Goal: Information Seeking & Learning: Learn about a topic

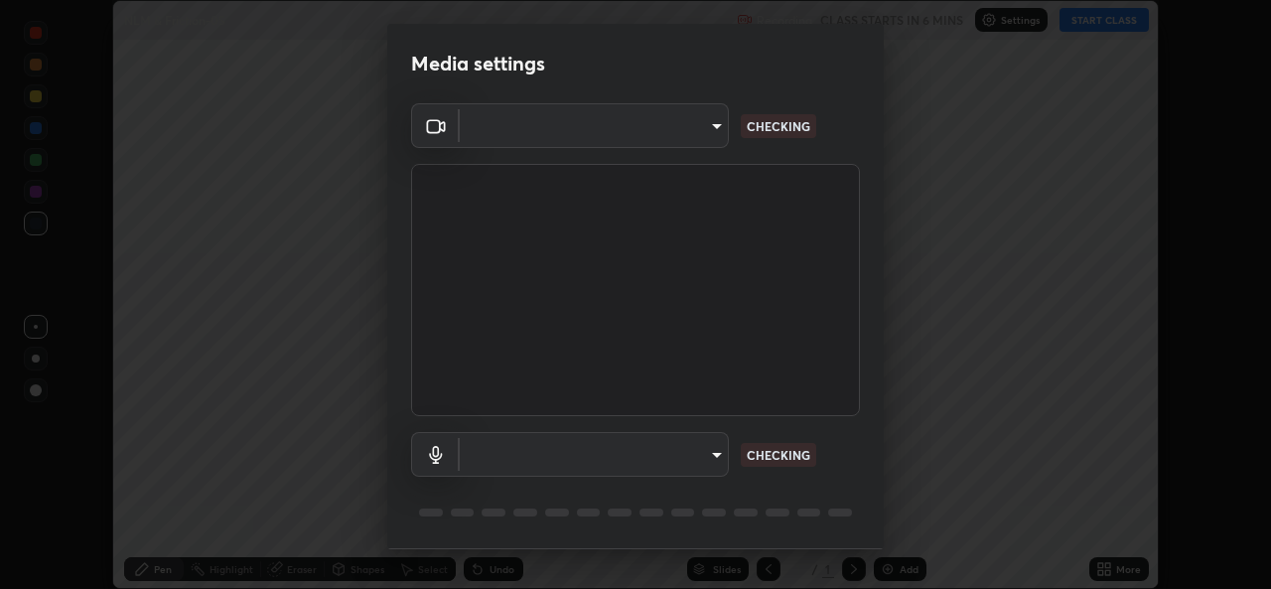
scroll to position [589, 1271]
click at [709, 457] on body "Erase all NLM & Friction-05 Recording CLASS STARTS IN 6 MINS Settings START CLA…" at bounding box center [635, 294] width 1271 height 589
type input "1bae5219f2427241882c49d72a3831d91ccadfd921fc1ac5908e7a23ac13a840"
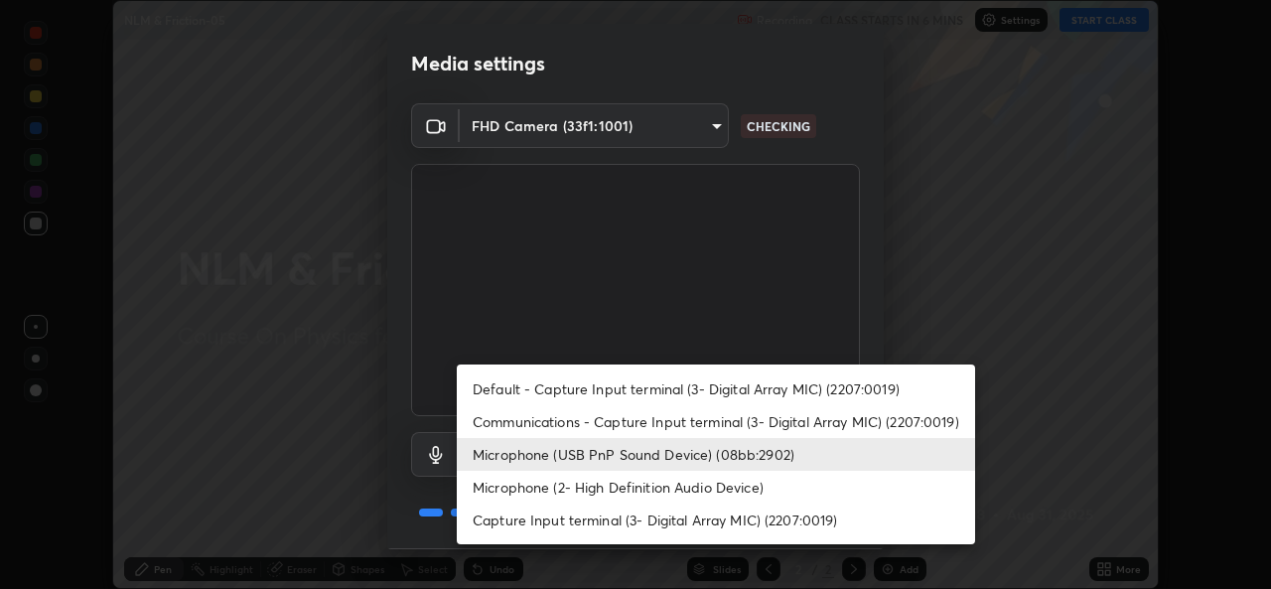
click at [638, 490] on li "Microphone (2- High Definition Audio Device)" at bounding box center [716, 487] width 518 height 33
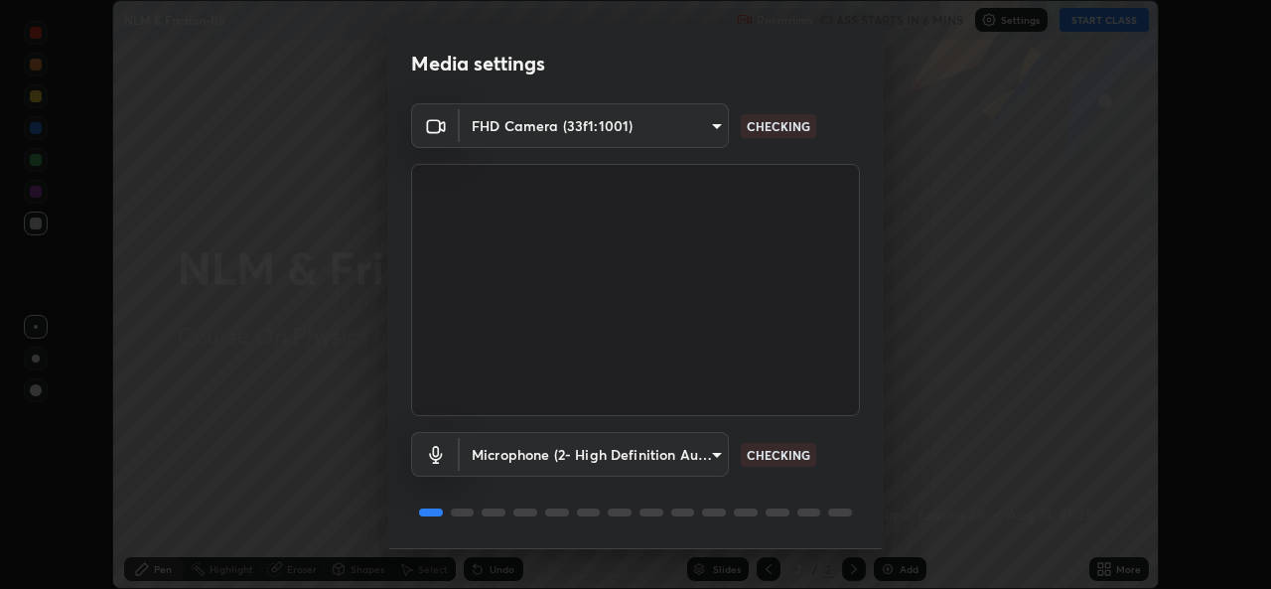
click at [710, 459] on body "Erase all NLM & Friction-05 Recording CLASS STARTS IN 6 MINS Settings START CLA…" at bounding box center [635, 294] width 1271 height 589
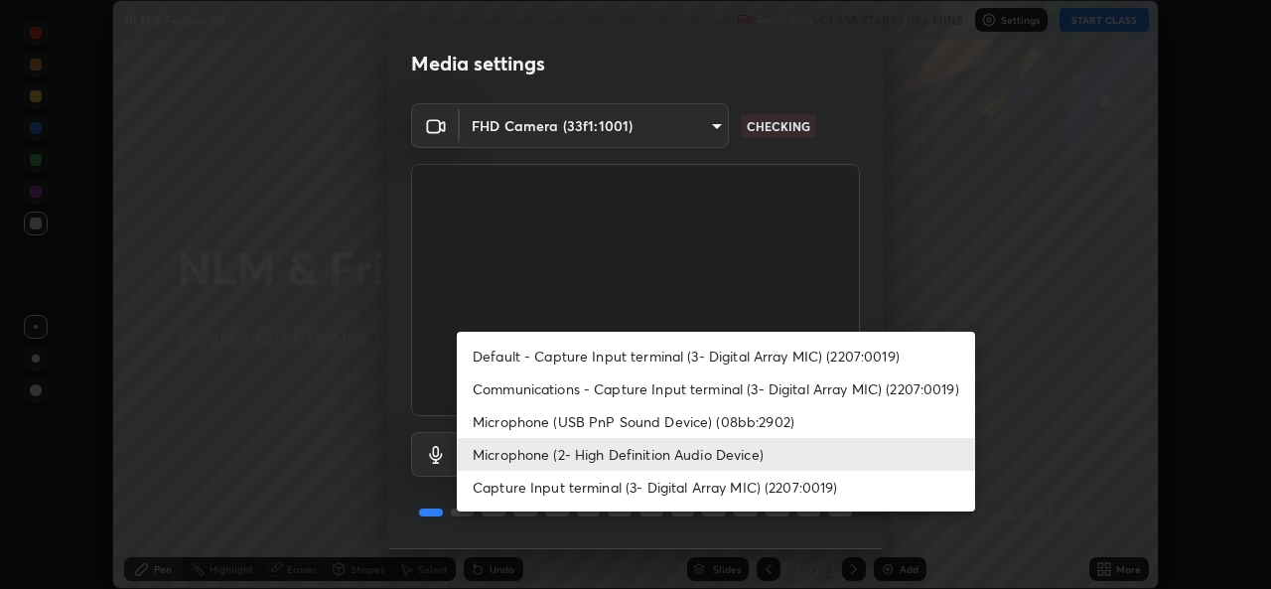
click at [676, 422] on li "Microphone (USB PnP Sound Device) (08bb:2902)" at bounding box center [716, 421] width 518 height 33
type input "d410c87dc0193b8b3cf58eff1f7b2380d82657523fa13e3063fc85e2b40aee02"
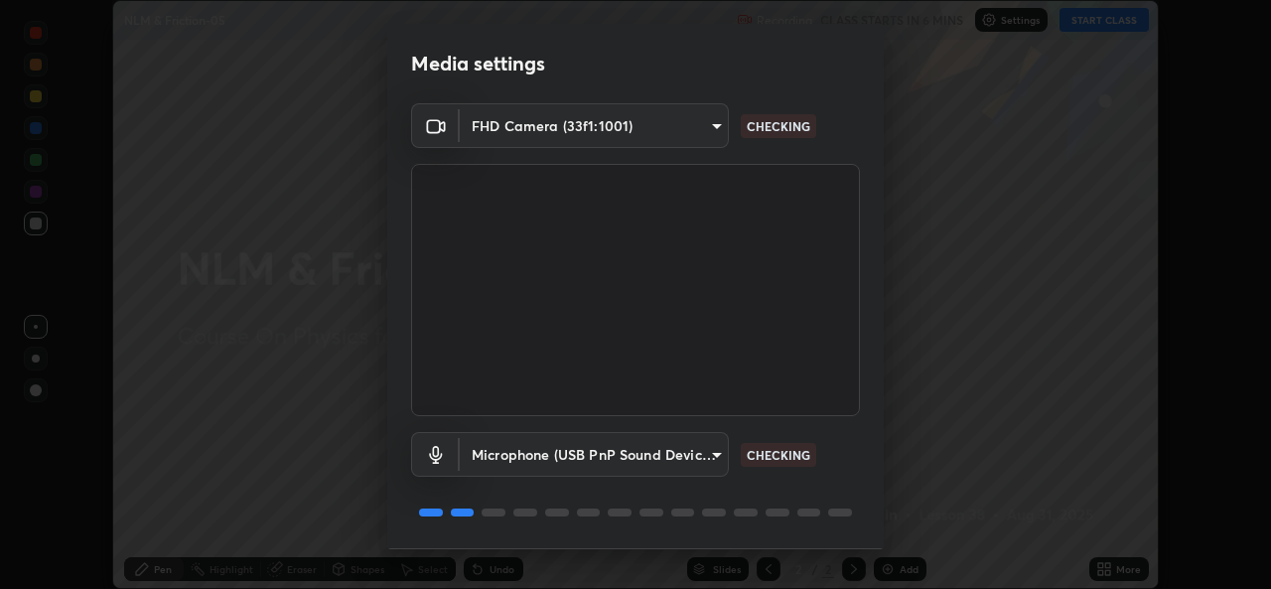
scroll to position [63, 0]
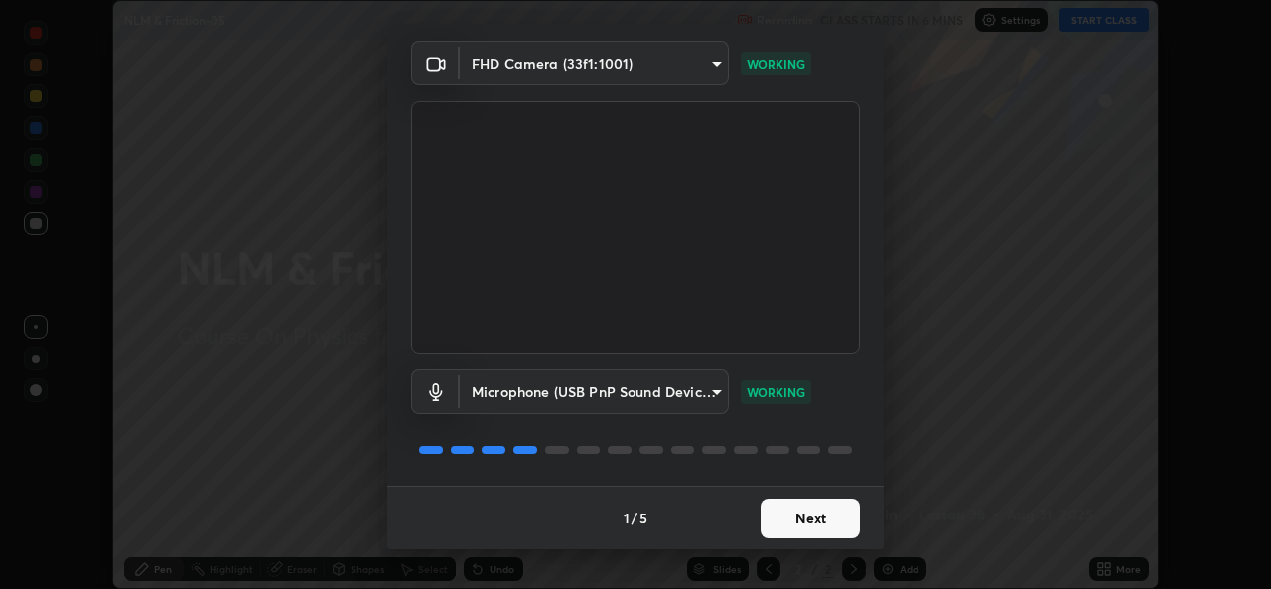
click at [800, 511] on button "Next" at bounding box center [810, 519] width 99 height 40
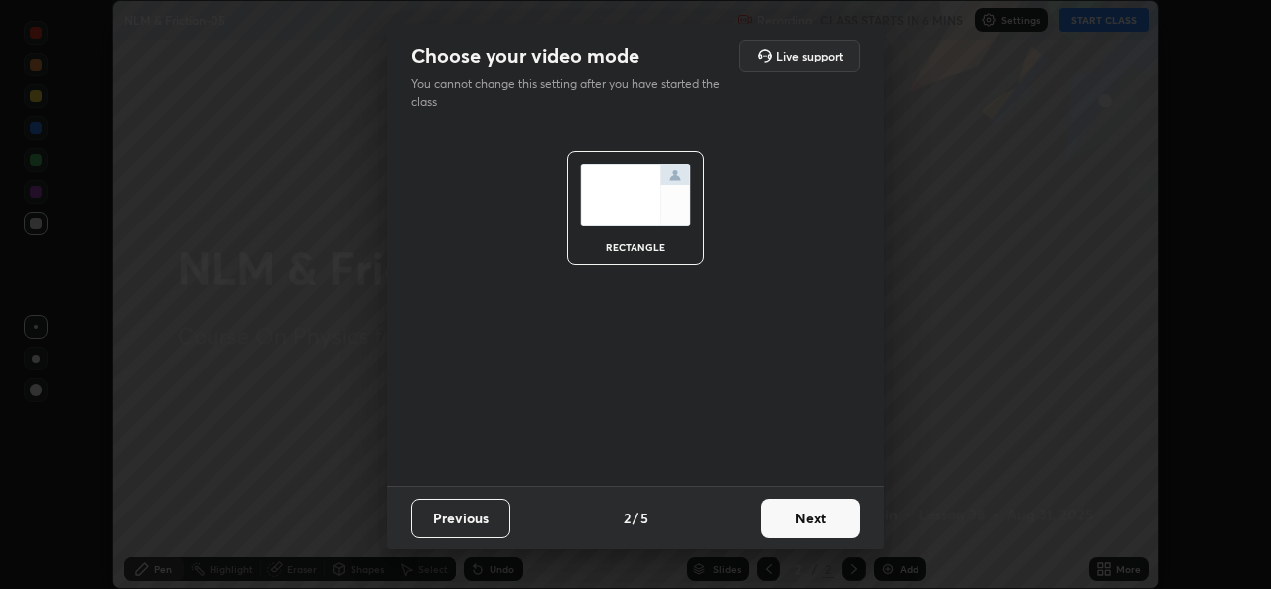
click at [817, 521] on button "Next" at bounding box center [810, 519] width 99 height 40
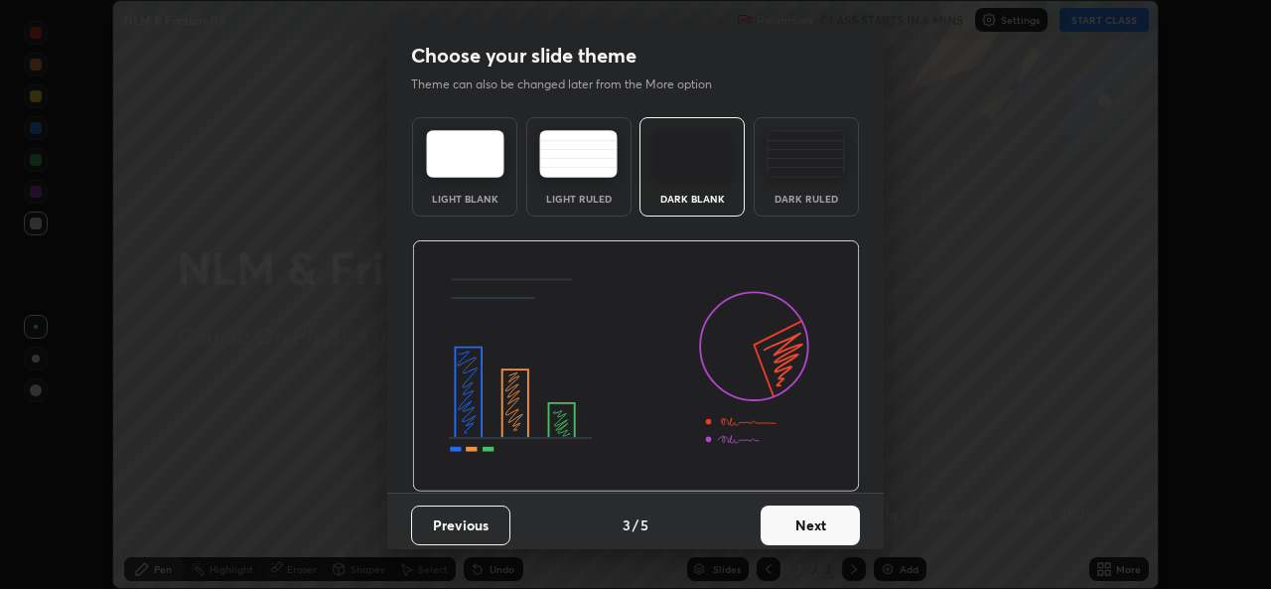
click at [833, 526] on button "Next" at bounding box center [810, 526] width 99 height 40
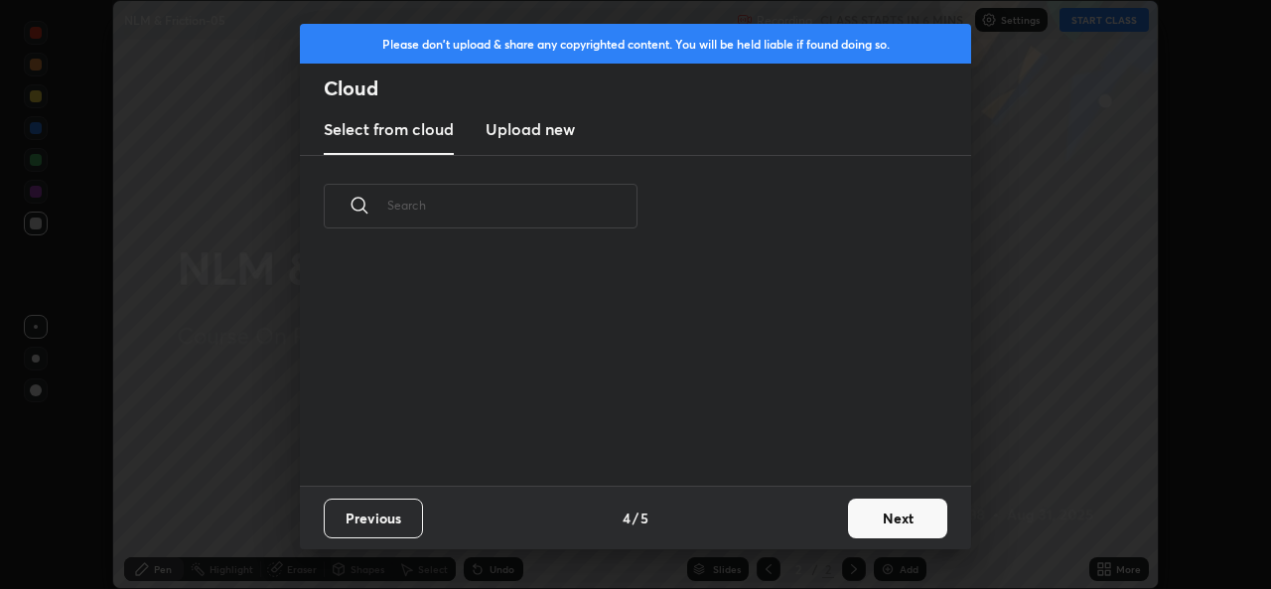
click at [872, 519] on button "Next" at bounding box center [897, 519] width 99 height 40
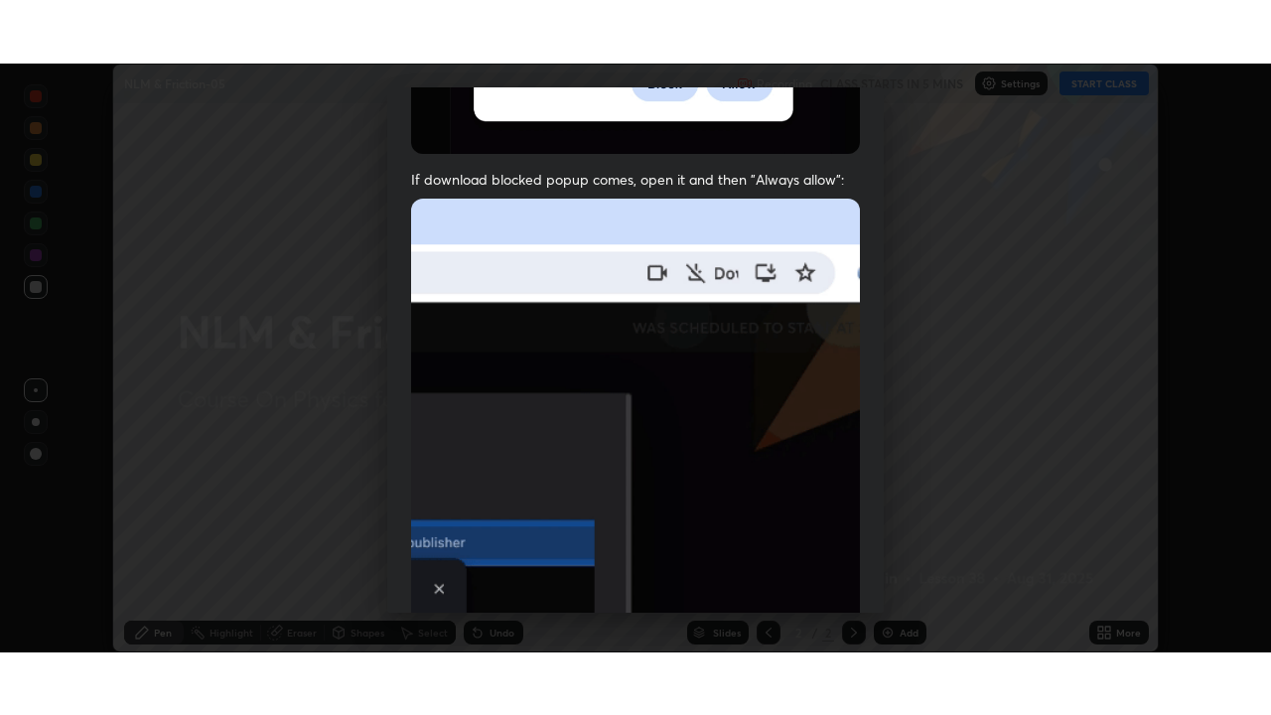
scroll to position [468, 0]
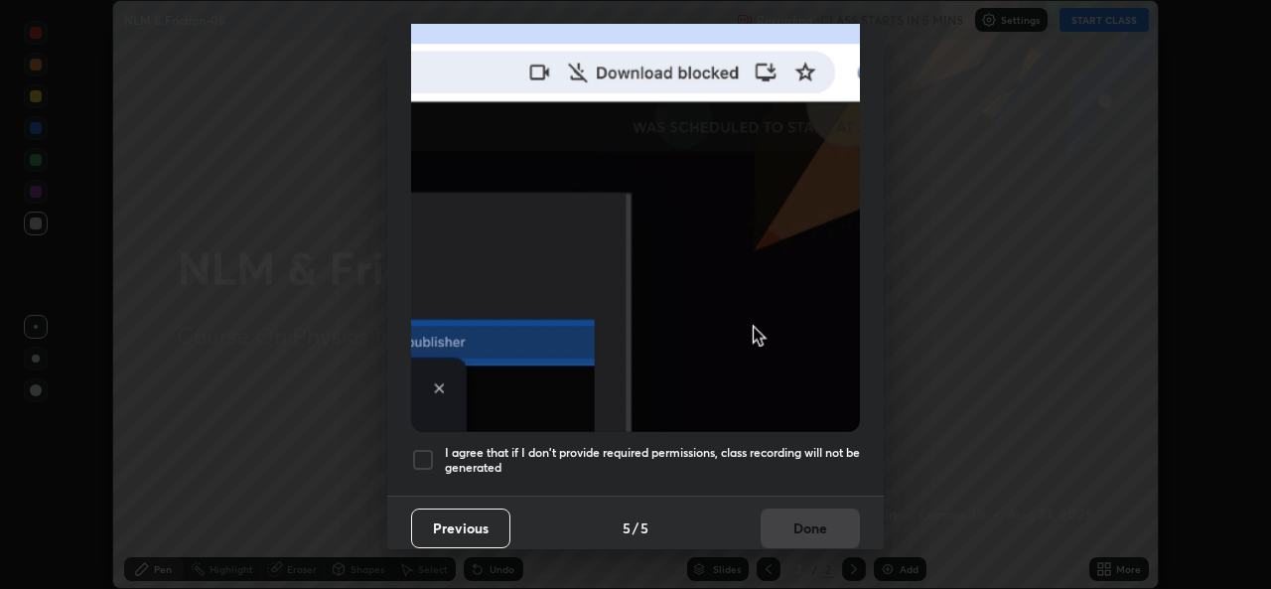
click at [737, 445] on h5 "I agree that if I don't provide required permissions, class recording will not …" at bounding box center [652, 460] width 415 height 31
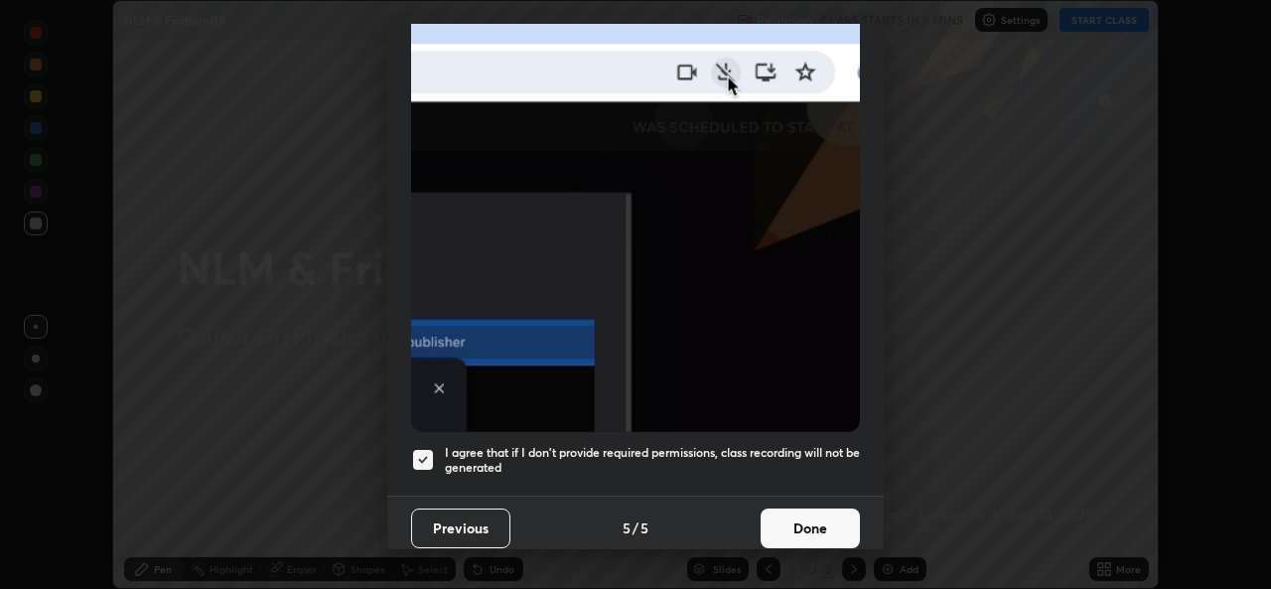
click at [786, 522] on button "Done" at bounding box center [810, 528] width 99 height 40
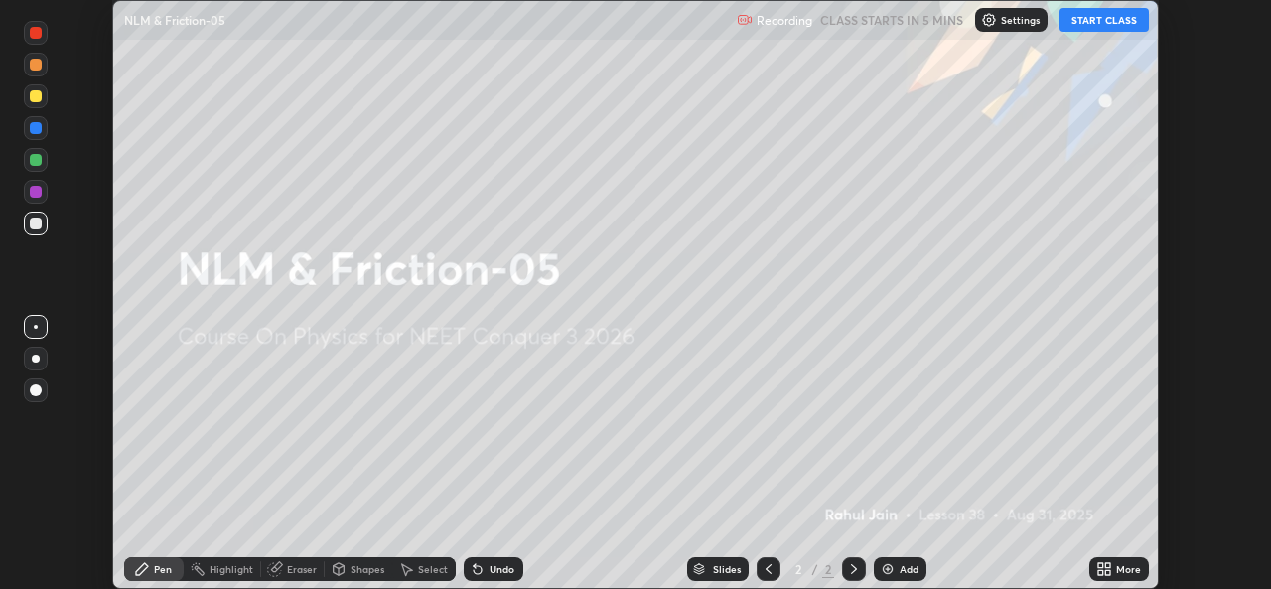
click at [1100, 565] on icon at bounding box center [1100, 565] width 5 height 5
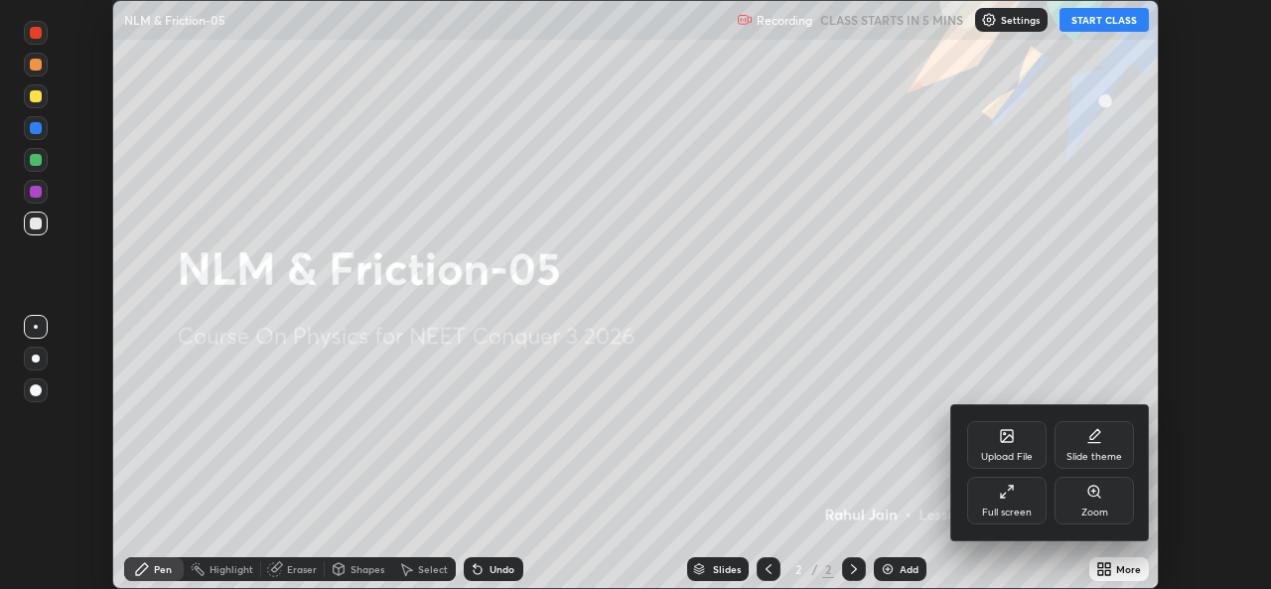
click at [1008, 502] on div "Full screen" at bounding box center [1006, 501] width 79 height 48
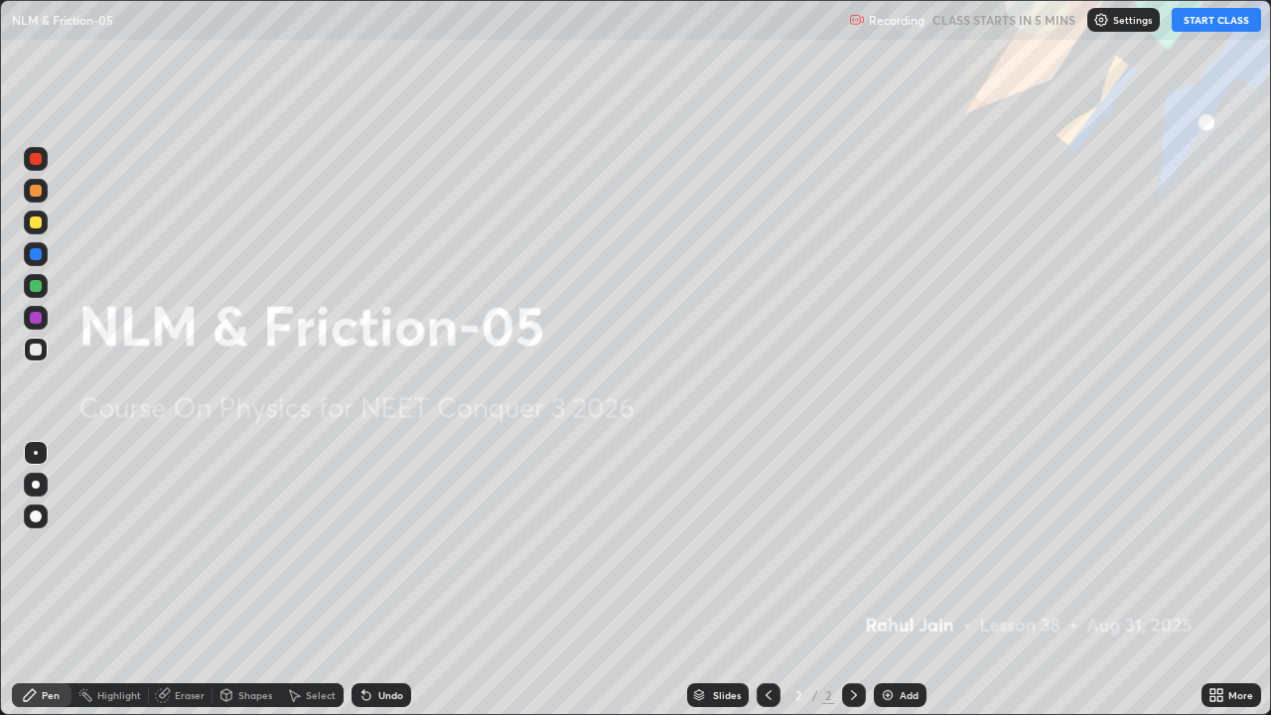
scroll to position [715, 1271]
click at [1223, 24] on button "START CLASS" at bounding box center [1216, 20] width 89 height 24
click at [900, 588] on div "Add" at bounding box center [909, 695] width 19 height 10
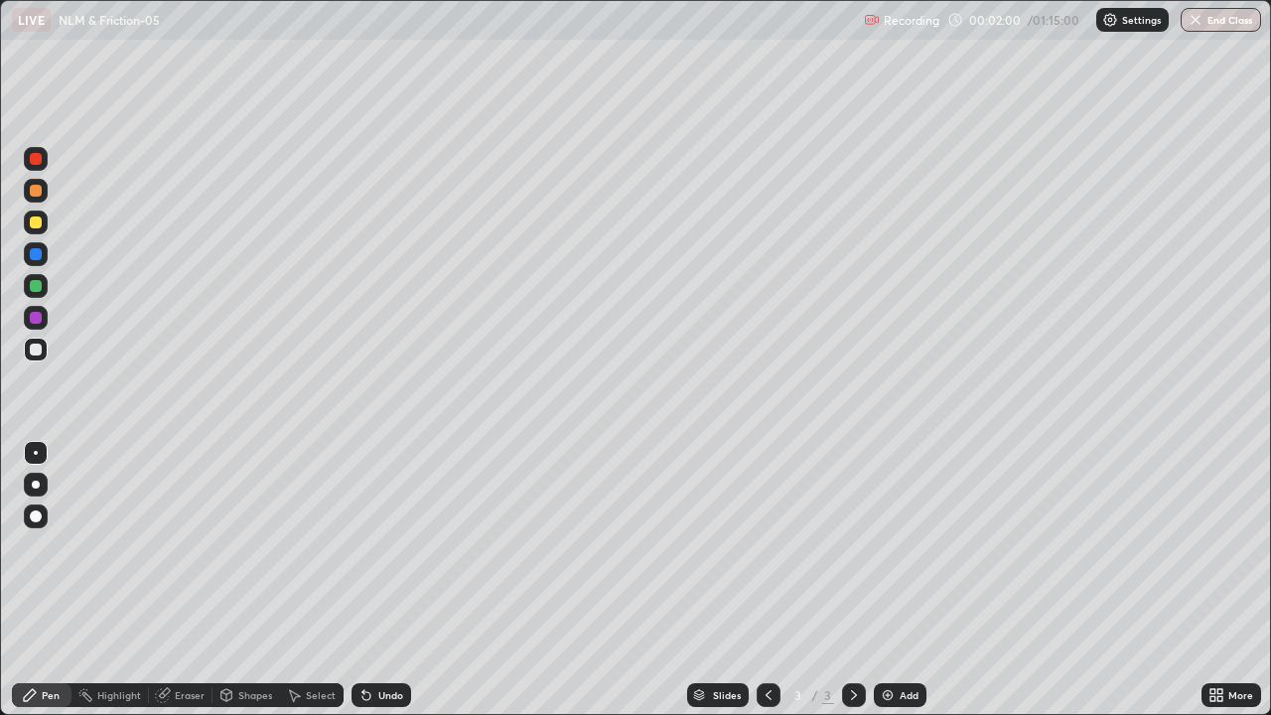
click at [24, 224] on div at bounding box center [36, 223] width 24 height 24
click at [32, 314] on div at bounding box center [36, 318] width 12 height 12
click at [27, 290] on div at bounding box center [36, 286] width 24 height 24
click at [36, 316] on div at bounding box center [36, 318] width 12 height 12
click at [38, 486] on div at bounding box center [36, 485] width 8 height 8
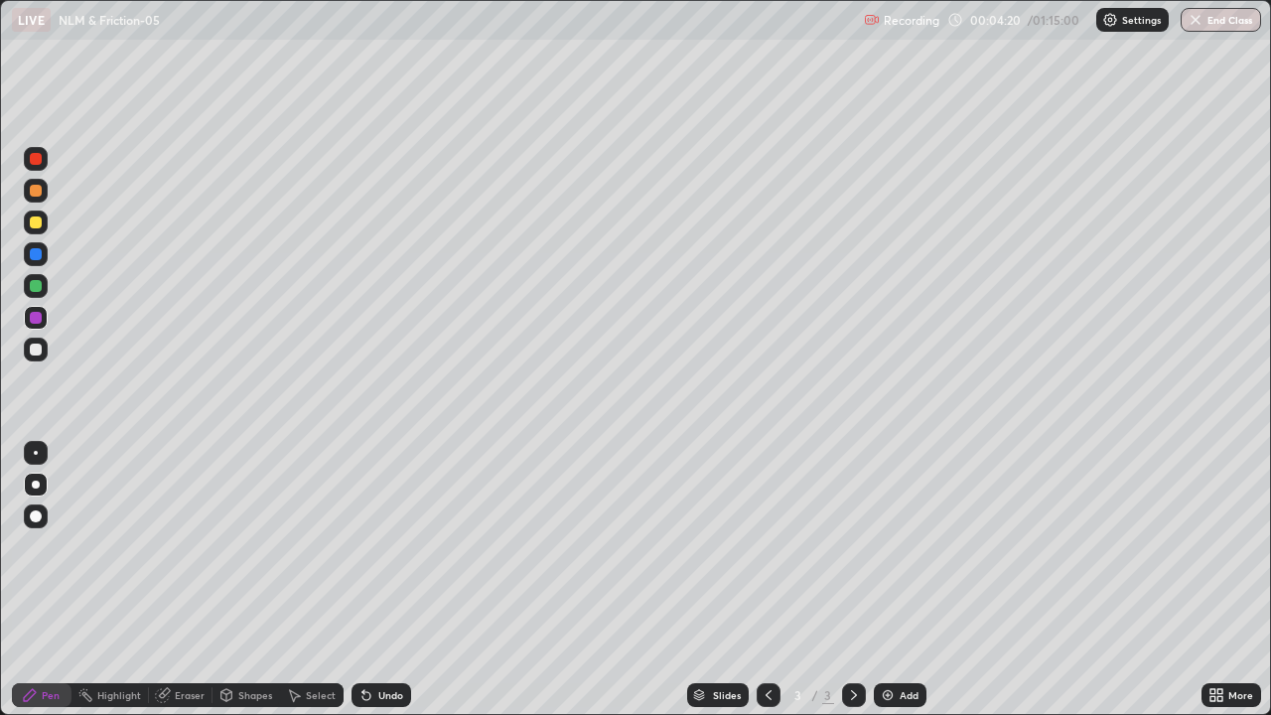
click at [36, 287] on div at bounding box center [36, 286] width 12 height 12
click at [36, 351] on div at bounding box center [36, 350] width 12 height 12
click at [36, 255] on div at bounding box center [36, 254] width 12 height 12
click at [890, 588] on img at bounding box center [888, 695] width 16 height 16
click at [35, 485] on div at bounding box center [36, 485] width 8 height 8
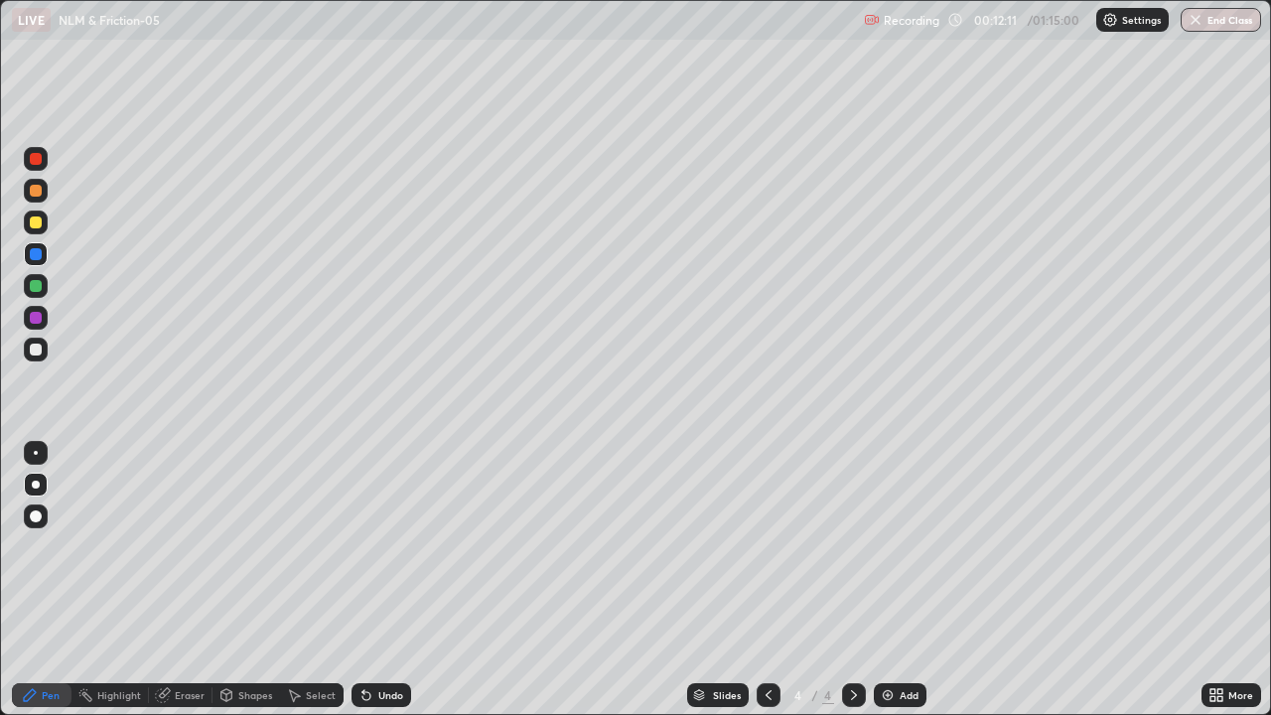
click at [36, 284] on div at bounding box center [36, 286] width 12 height 12
click at [38, 257] on div at bounding box center [36, 254] width 12 height 12
click at [36, 223] on div at bounding box center [36, 223] width 12 height 12
click at [119, 588] on div "Highlight" at bounding box center [119, 695] width 44 height 10
click at [51, 588] on div "Pen" at bounding box center [51, 695] width 18 height 10
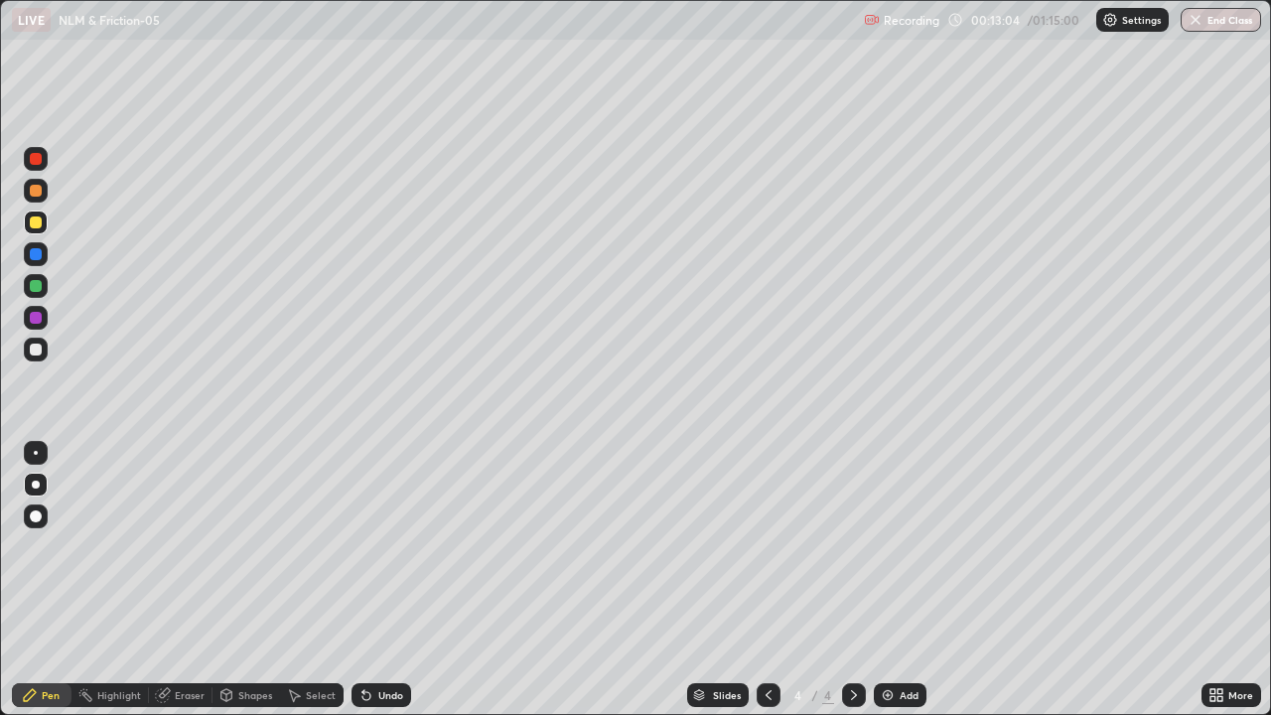
click at [32, 317] on div at bounding box center [36, 318] width 12 height 12
click at [37, 354] on div at bounding box center [36, 350] width 12 height 12
click at [37, 287] on div at bounding box center [36, 286] width 12 height 12
click at [36, 262] on div at bounding box center [36, 254] width 24 height 24
click at [33, 351] on div at bounding box center [36, 350] width 12 height 12
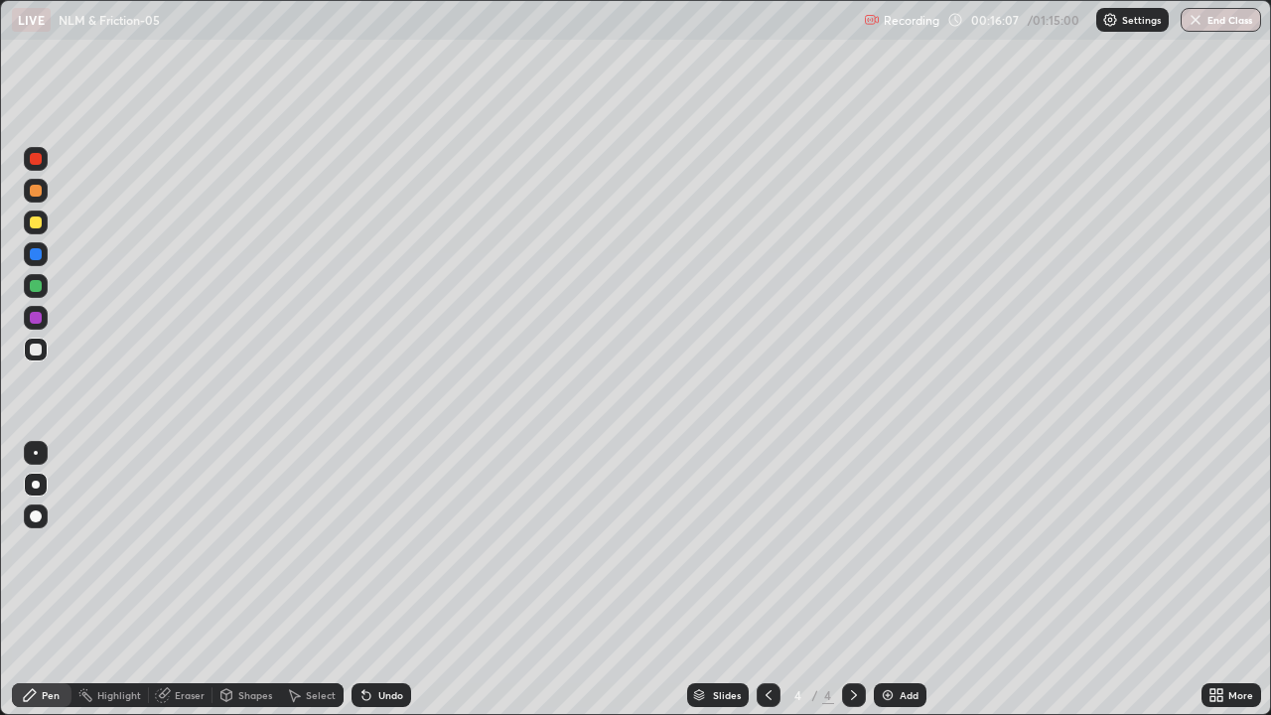
click at [888, 588] on img at bounding box center [888, 695] width 16 height 16
click at [32, 319] on div at bounding box center [36, 318] width 12 height 12
click at [405, 588] on div "Undo" at bounding box center [382, 695] width 60 height 24
click at [39, 351] on div at bounding box center [36, 350] width 12 height 12
click at [767, 588] on icon at bounding box center [769, 695] width 16 height 16
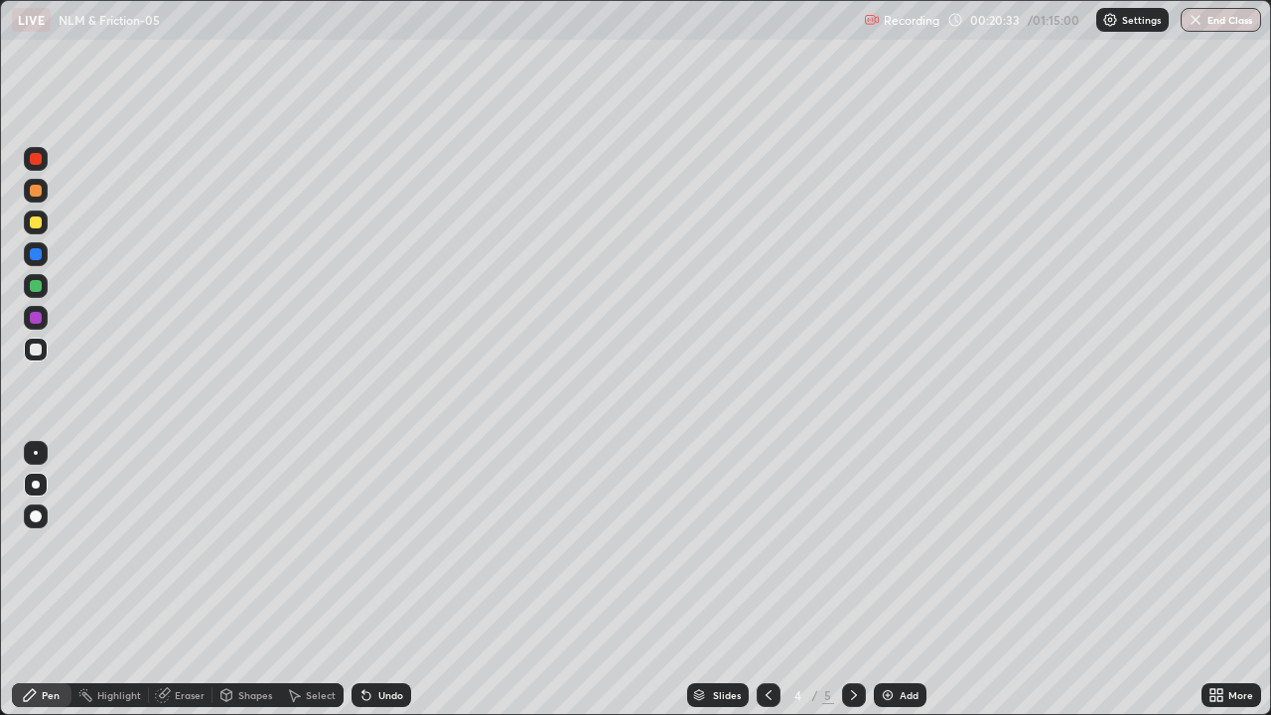
click at [849, 588] on icon at bounding box center [854, 695] width 16 height 16
click at [30, 318] on div at bounding box center [36, 318] width 12 height 12
click at [34, 346] on div at bounding box center [36, 350] width 12 height 12
click at [893, 588] on img at bounding box center [888, 695] width 16 height 16
click at [32, 319] on div at bounding box center [36, 318] width 12 height 12
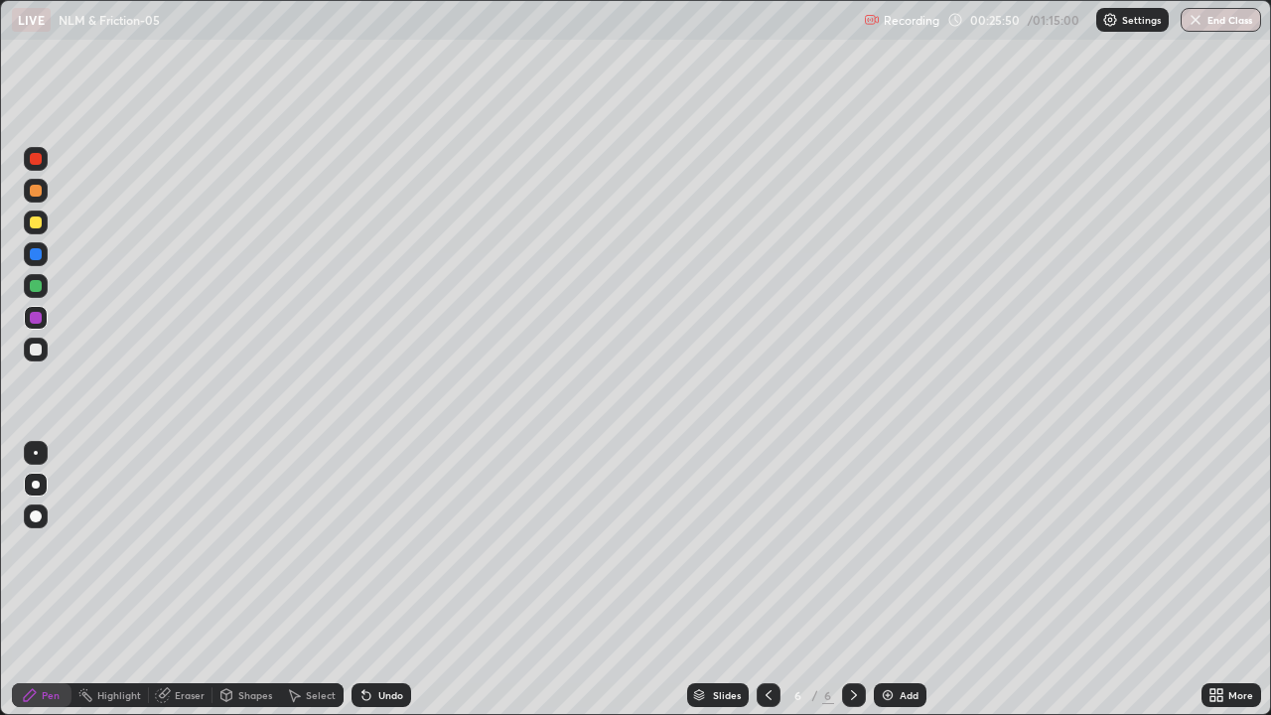
click at [43, 159] on div at bounding box center [36, 159] width 24 height 24
click at [36, 287] on div at bounding box center [36, 286] width 12 height 12
click at [398, 588] on div "Undo" at bounding box center [390, 695] width 25 height 10
click at [34, 258] on div at bounding box center [36, 254] width 12 height 12
click at [900, 588] on div "Add" at bounding box center [909, 695] width 19 height 10
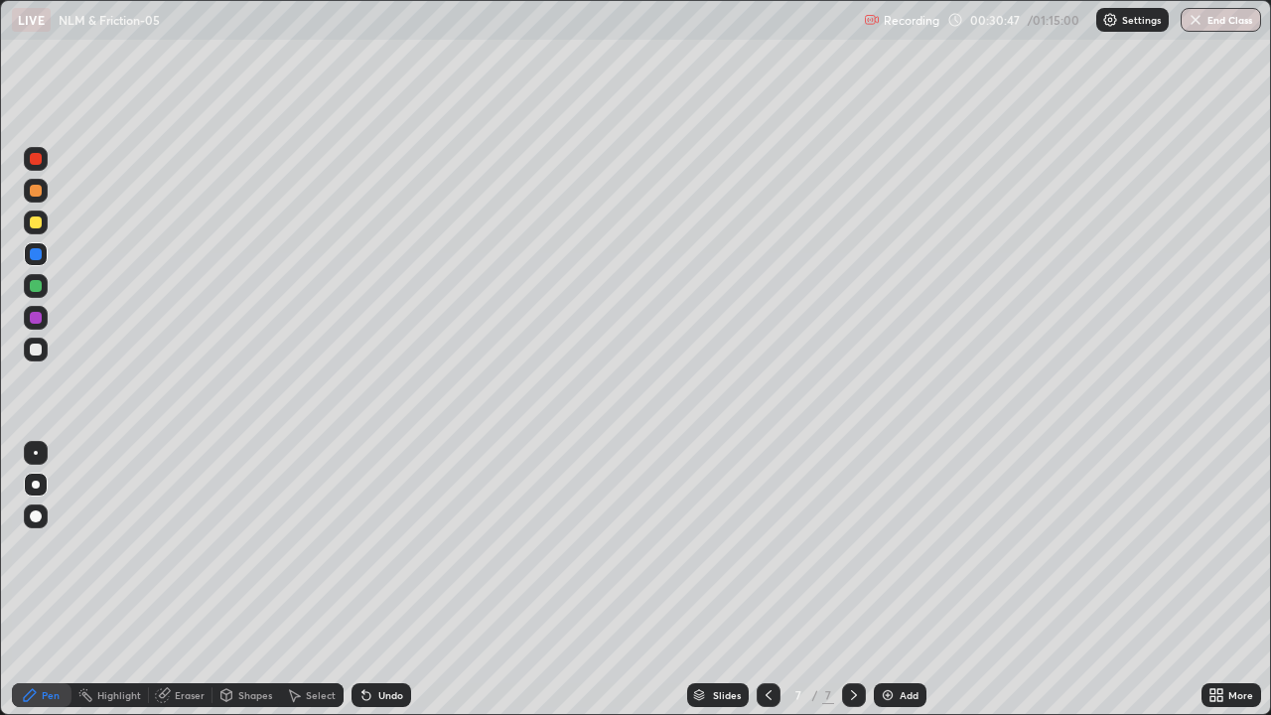
click at [35, 326] on div at bounding box center [36, 318] width 24 height 24
click at [40, 285] on div at bounding box center [36, 286] width 12 height 12
click at [122, 588] on div "Highlight" at bounding box center [119, 695] width 44 height 10
click at [48, 588] on div "Pen" at bounding box center [51, 695] width 18 height 10
click at [38, 159] on div at bounding box center [36, 159] width 12 height 12
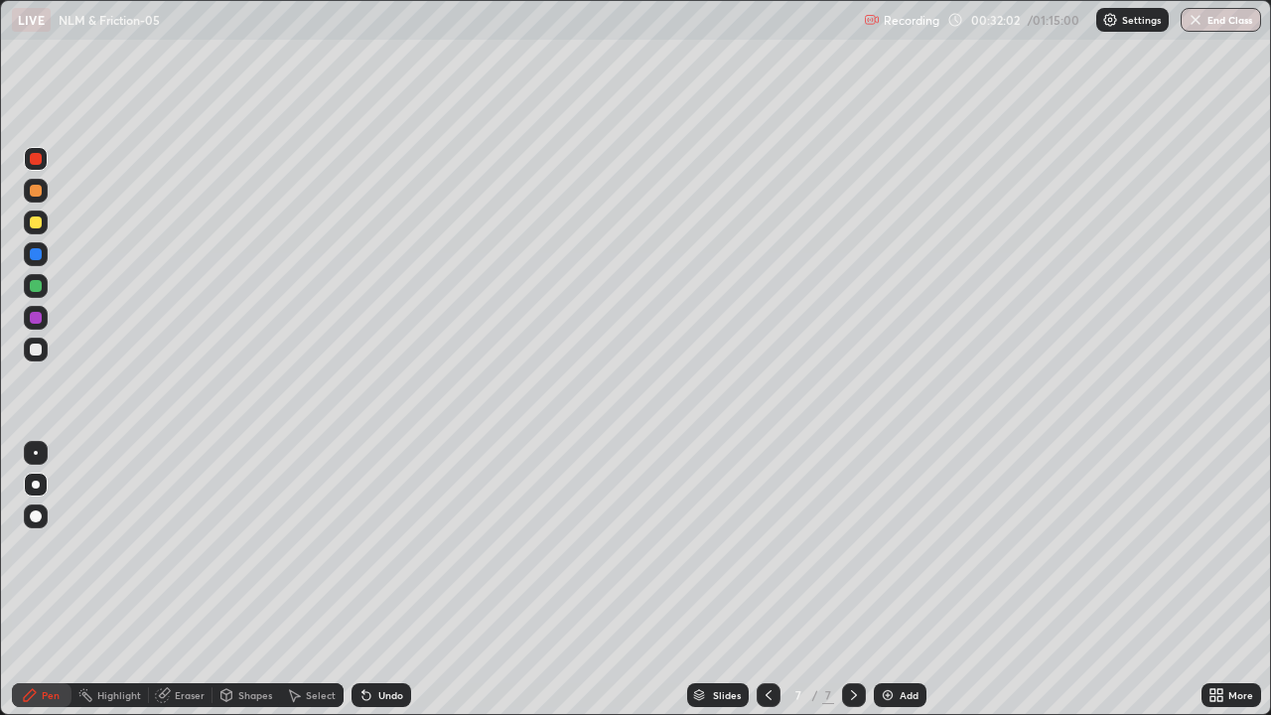
click at [35, 322] on div at bounding box center [36, 318] width 12 height 12
click at [767, 588] on icon at bounding box center [769, 695] width 16 height 16
click at [845, 588] on div at bounding box center [854, 695] width 24 height 24
click at [379, 588] on div "Undo" at bounding box center [390, 695] width 25 height 10
click at [378, 588] on div "Undo" at bounding box center [390, 695] width 25 height 10
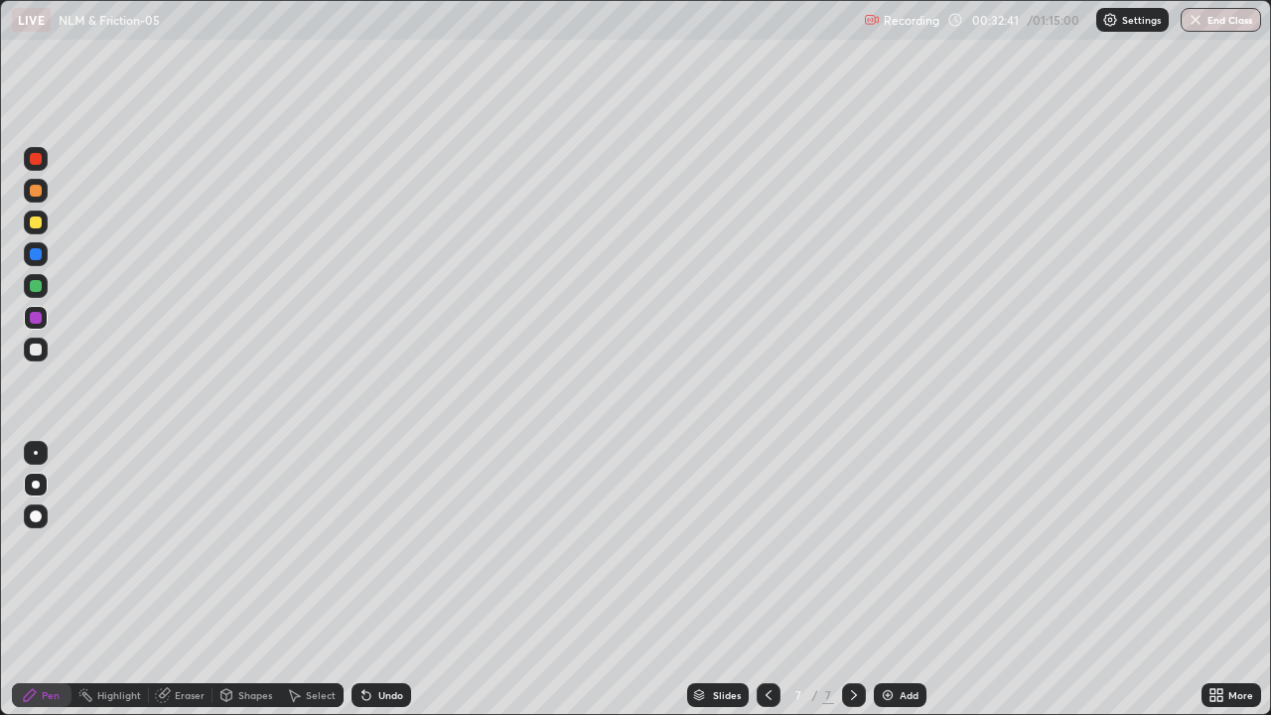
click at [378, 588] on div "Undo" at bounding box center [390, 695] width 25 height 10
click at [36, 352] on div at bounding box center [36, 350] width 12 height 12
click at [883, 588] on img at bounding box center [888, 695] width 16 height 16
click at [33, 320] on div at bounding box center [36, 318] width 12 height 12
click at [38, 232] on div at bounding box center [36, 223] width 24 height 24
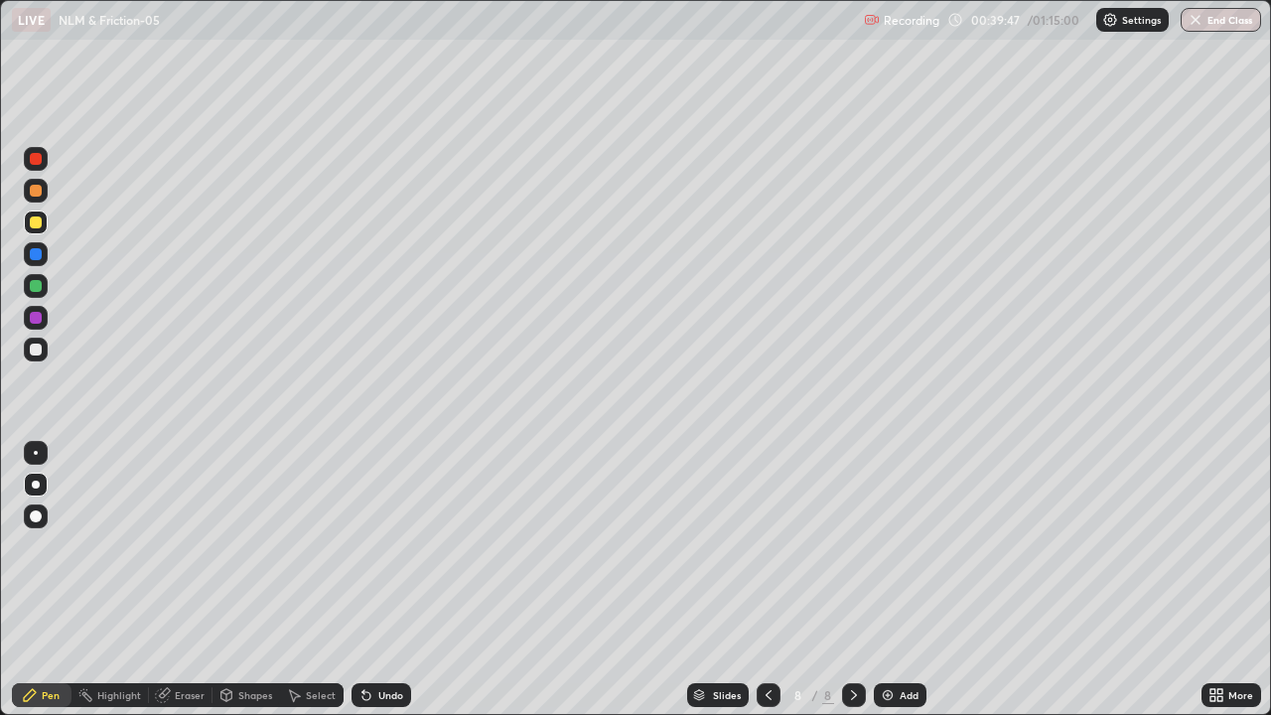
click at [36, 319] on div at bounding box center [36, 318] width 12 height 12
click at [41, 159] on div at bounding box center [36, 159] width 12 height 12
click at [32, 352] on div at bounding box center [36, 350] width 12 height 12
click at [34, 286] on div at bounding box center [36, 286] width 12 height 12
click at [38, 254] on div at bounding box center [36, 254] width 12 height 12
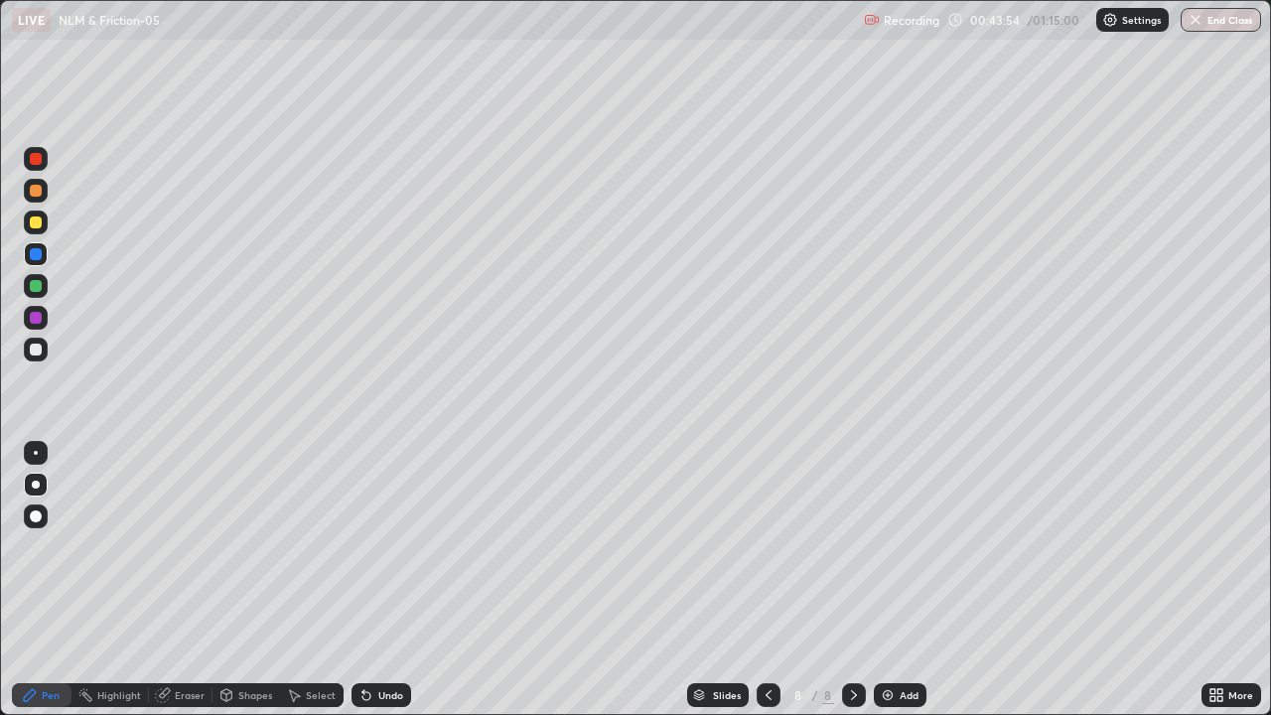
click at [41, 224] on div at bounding box center [36, 223] width 12 height 12
click at [890, 588] on img at bounding box center [888, 695] width 16 height 16
click at [36, 287] on div at bounding box center [36, 286] width 12 height 12
click at [31, 321] on div at bounding box center [36, 318] width 12 height 12
click at [698, 588] on icon at bounding box center [699, 698] width 10 height 3
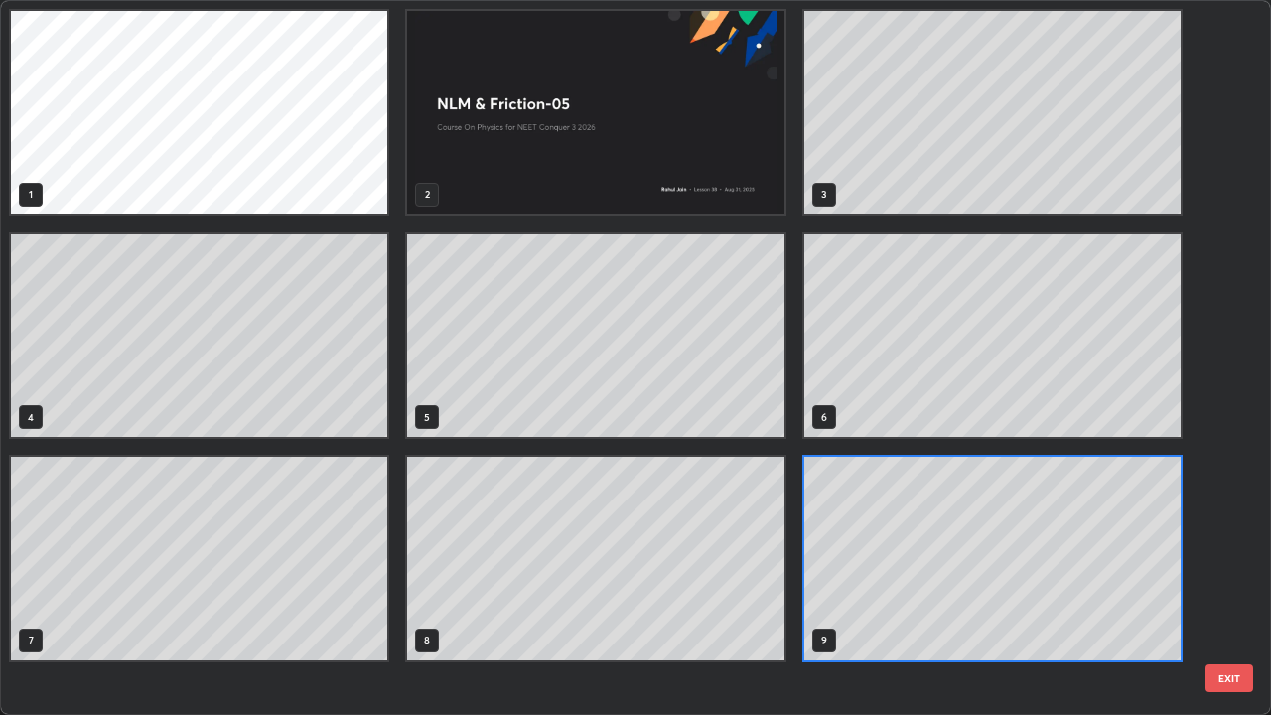
scroll to position [707, 1259]
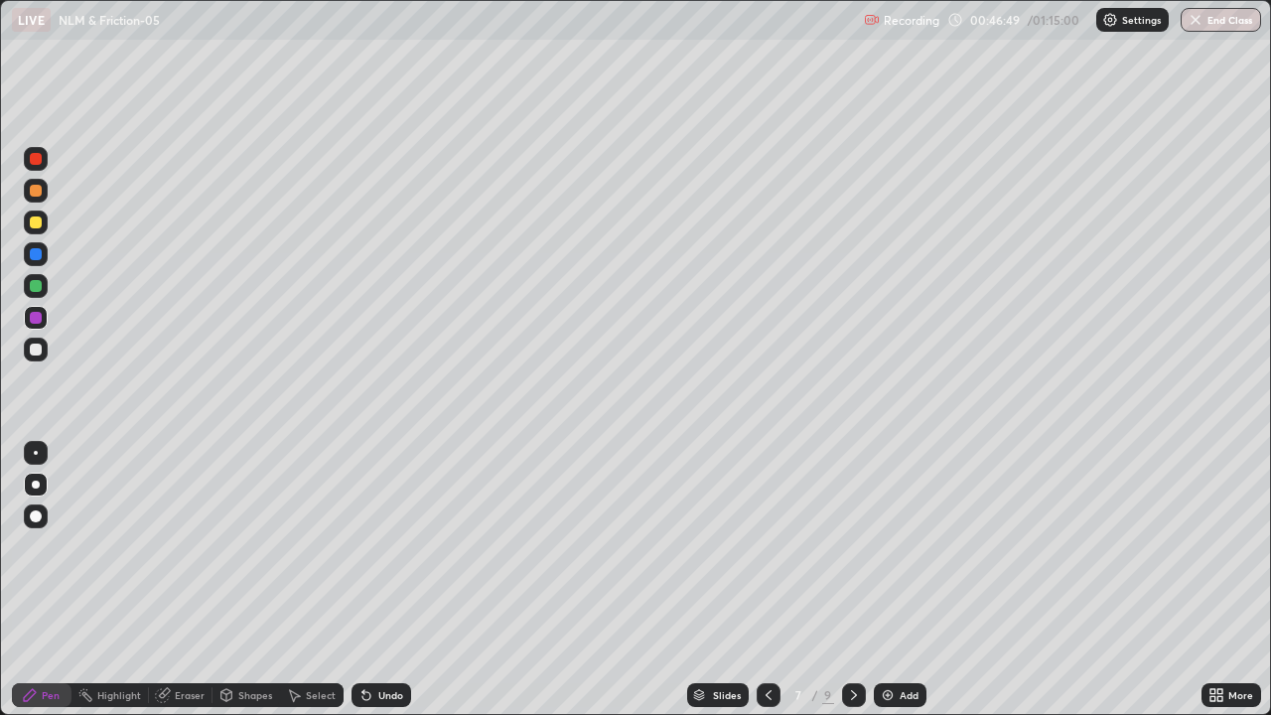
click at [709, 588] on div "Slides" at bounding box center [718, 695] width 62 height 24
click at [33, 226] on div at bounding box center [36, 223] width 12 height 12
click at [33, 256] on div at bounding box center [36, 254] width 12 height 12
click at [41, 291] on div at bounding box center [36, 286] width 24 height 24
click at [38, 314] on div at bounding box center [36, 318] width 12 height 12
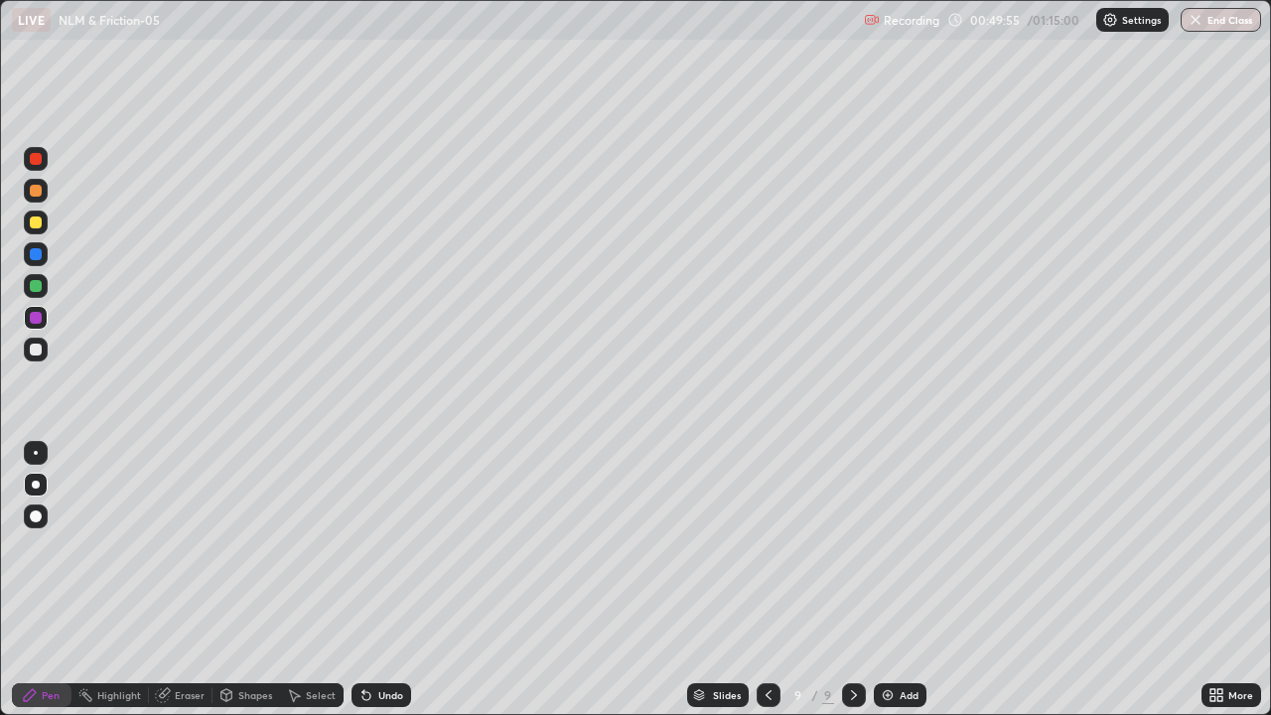
click at [39, 230] on div at bounding box center [36, 223] width 24 height 24
click at [887, 588] on img at bounding box center [888, 695] width 16 height 16
click at [766, 588] on icon at bounding box center [768, 695] width 16 height 16
click at [843, 588] on div at bounding box center [854, 695] width 24 height 24
click at [35, 256] on div at bounding box center [36, 254] width 12 height 12
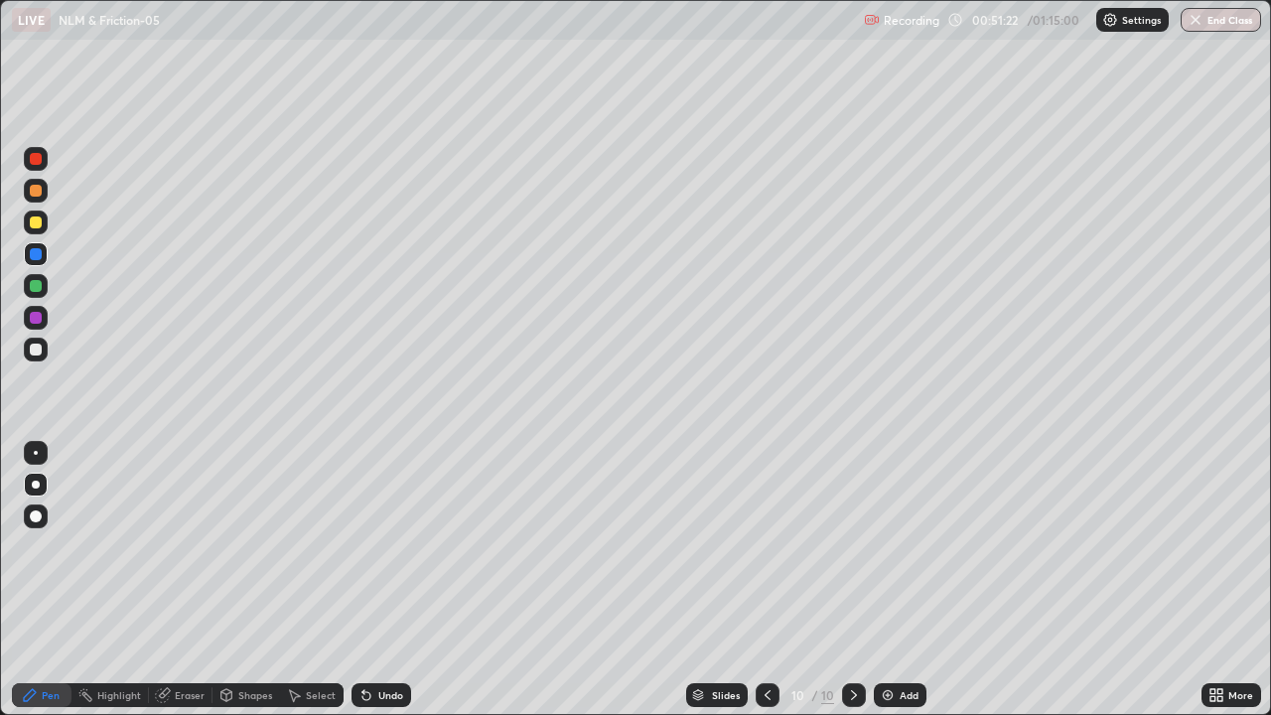
click at [37, 351] on div at bounding box center [36, 350] width 12 height 12
click at [39, 327] on div at bounding box center [36, 318] width 24 height 24
click at [37, 289] on div at bounding box center [36, 286] width 12 height 12
click at [35, 319] on div at bounding box center [36, 318] width 12 height 12
click at [35, 317] on div at bounding box center [36, 318] width 12 height 12
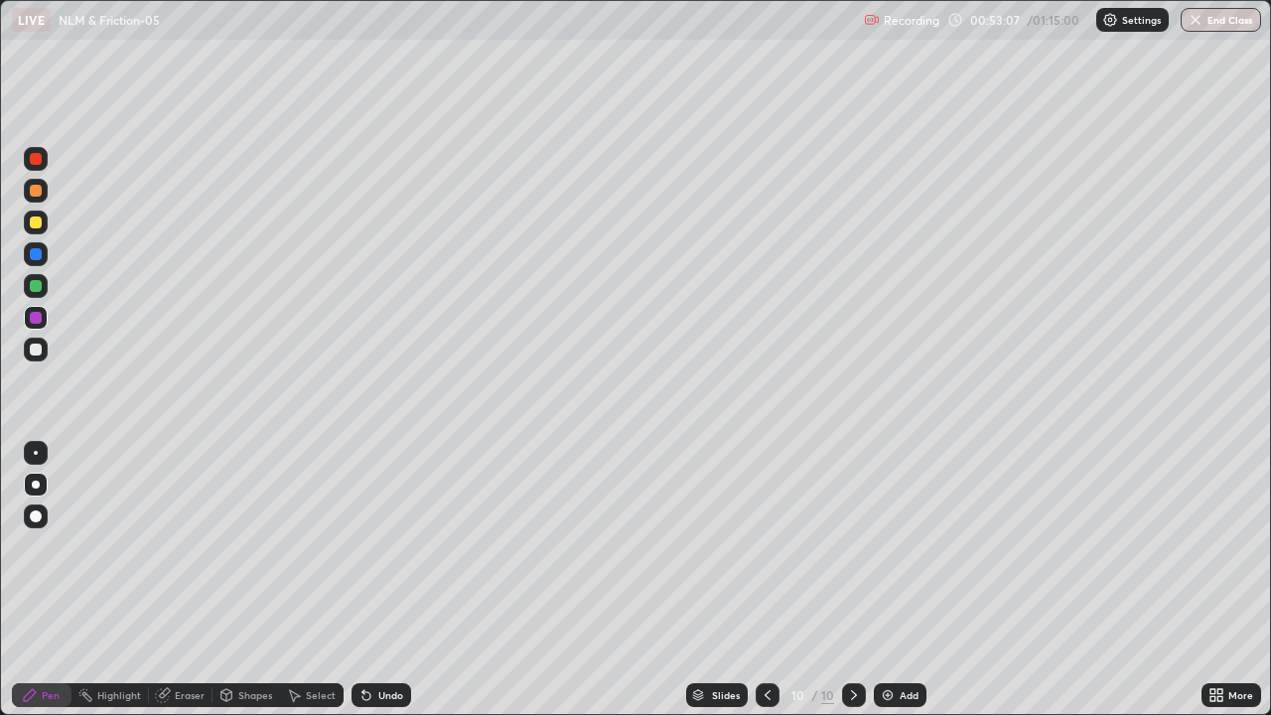
click at [37, 287] on div at bounding box center [36, 286] width 12 height 12
click at [40, 196] on div at bounding box center [36, 191] width 24 height 24
click at [38, 318] on div at bounding box center [36, 318] width 12 height 12
click at [37, 254] on div at bounding box center [36, 254] width 12 height 12
click at [40, 321] on div at bounding box center [36, 318] width 12 height 12
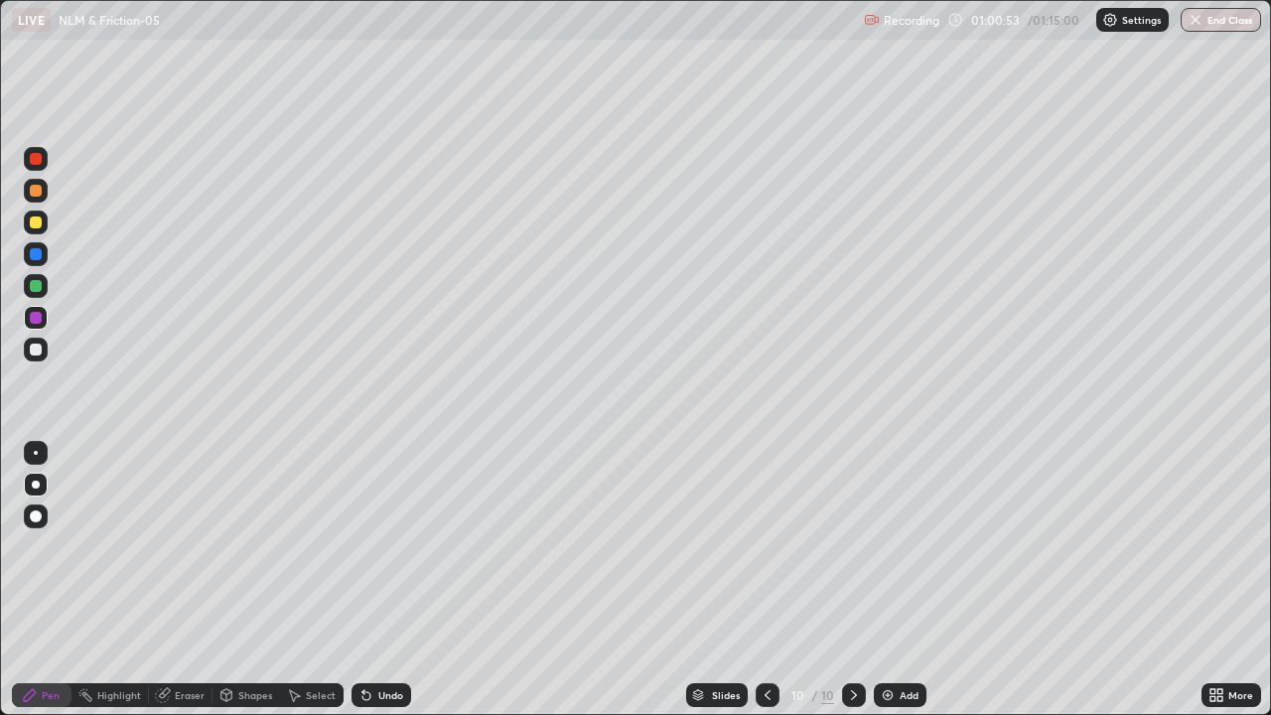
click at [894, 588] on div "Add" at bounding box center [900, 695] width 53 height 24
click at [33, 287] on div at bounding box center [36, 286] width 12 height 12
click at [40, 223] on div at bounding box center [36, 223] width 12 height 12
click at [375, 588] on div "Undo" at bounding box center [382, 695] width 60 height 24
click at [41, 322] on div at bounding box center [36, 318] width 24 height 24
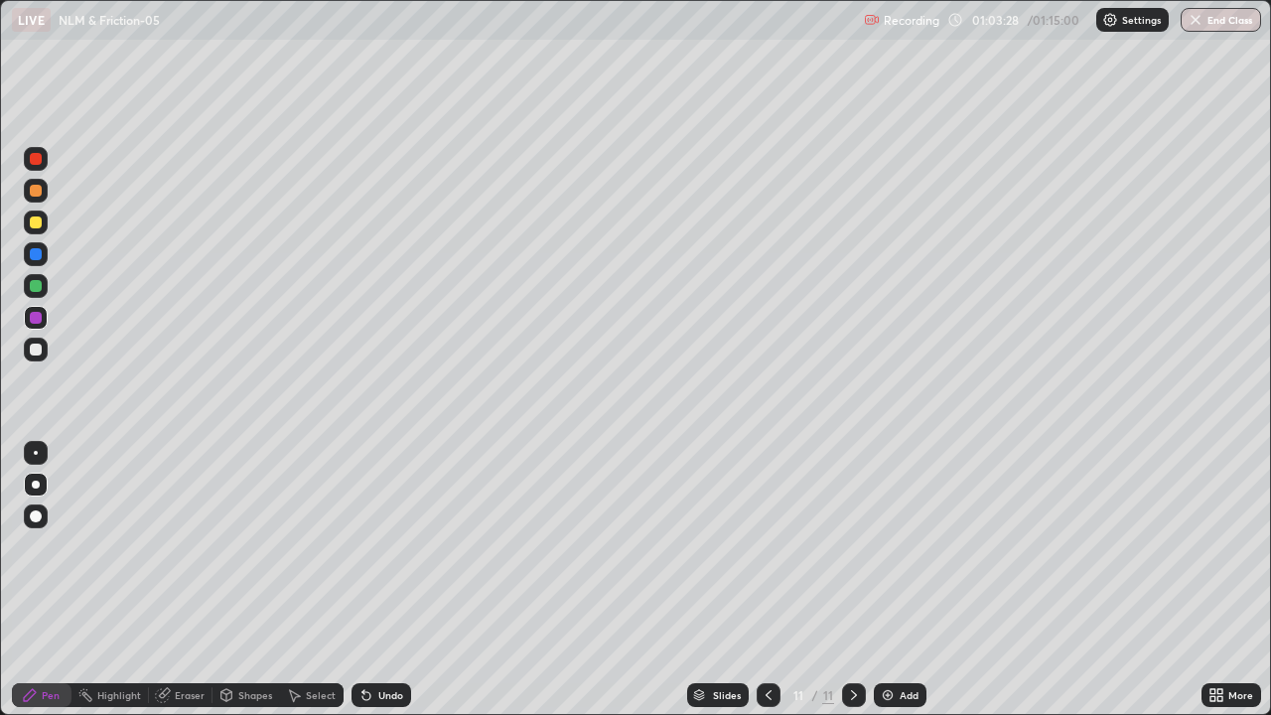
click at [39, 166] on div at bounding box center [36, 159] width 24 height 24
click at [36, 318] on div at bounding box center [36, 318] width 12 height 12
click at [163, 588] on icon at bounding box center [163, 695] width 16 height 16
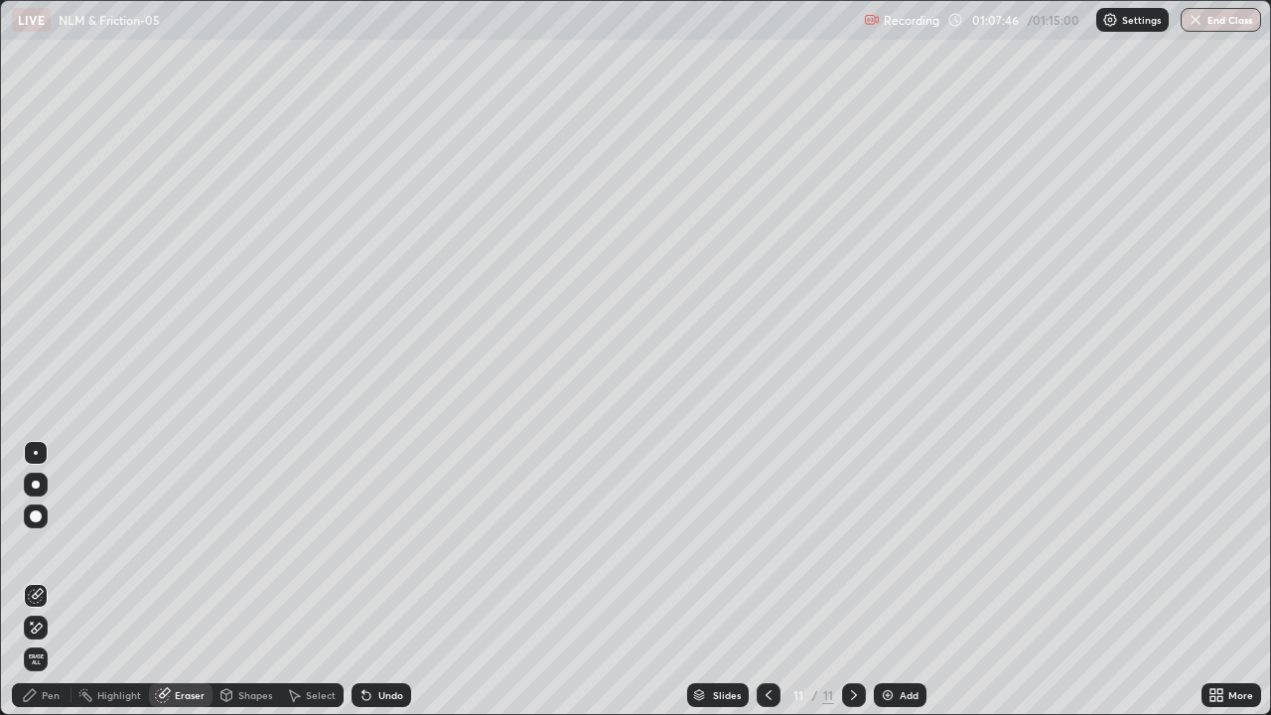
click at [32, 588] on icon at bounding box center [32, 623] width 2 height 2
click at [46, 588] on div "Pen" at bounding box center [51, 695] width 18 height 10
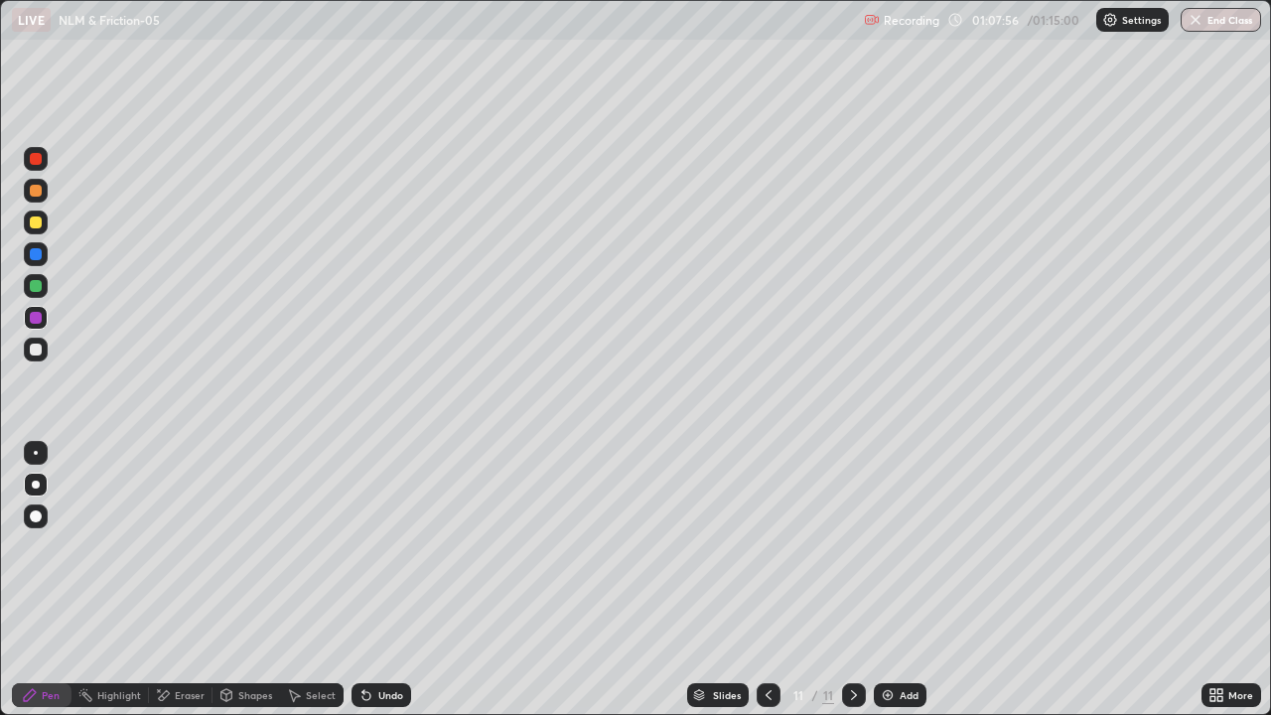
click at [33, 283] on div at bounding box center [36, 286] width 12 height 12
click at [888, 588] on img at bounding box center [888, 695] width 16 height 16
click at [38, 259] on div at bounding box center [36, 254] width 12 height 12
click at [36, 316] on div at bounding box center [36, 318] width 12 height 12
click at [201, 588] on div "Eraser" at bounding box center [190, 695] width 30 height 10
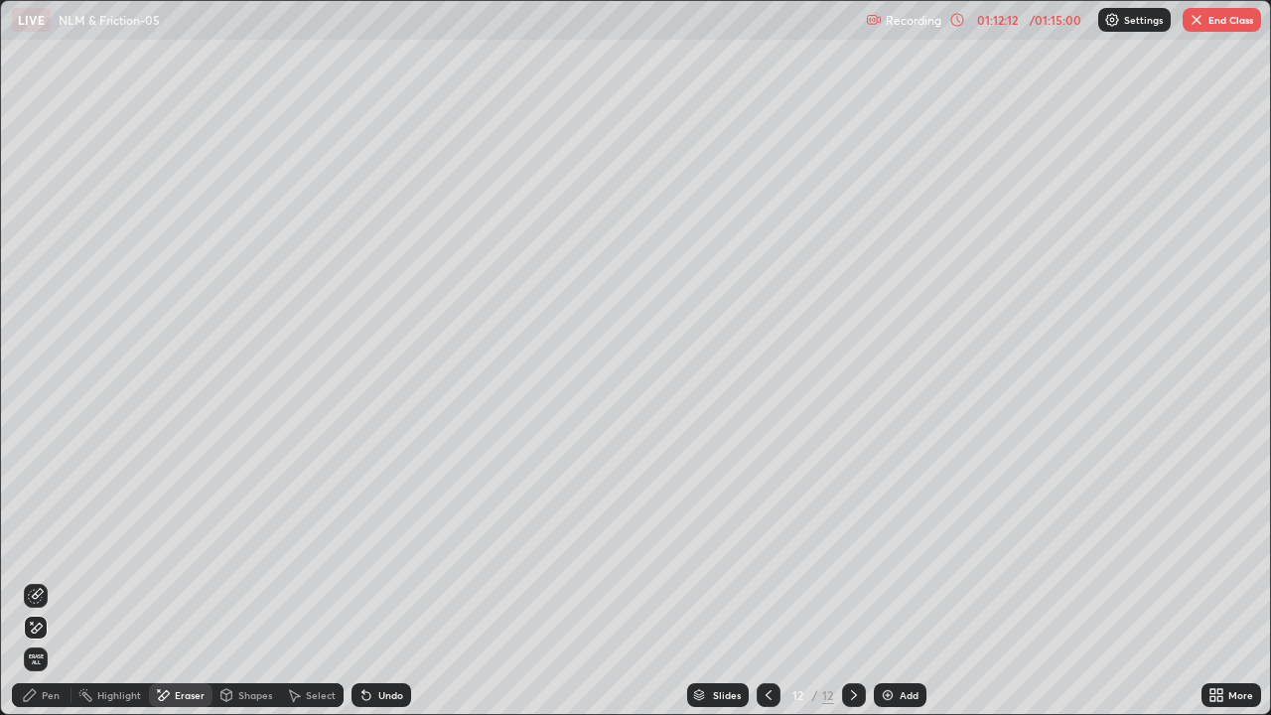
click at [43, 588] on icon at bounding box center [36, 596] width 16 height 16
click at [48, 588] on div "Pen" at bounding box center [51, 695] width 18 height 10
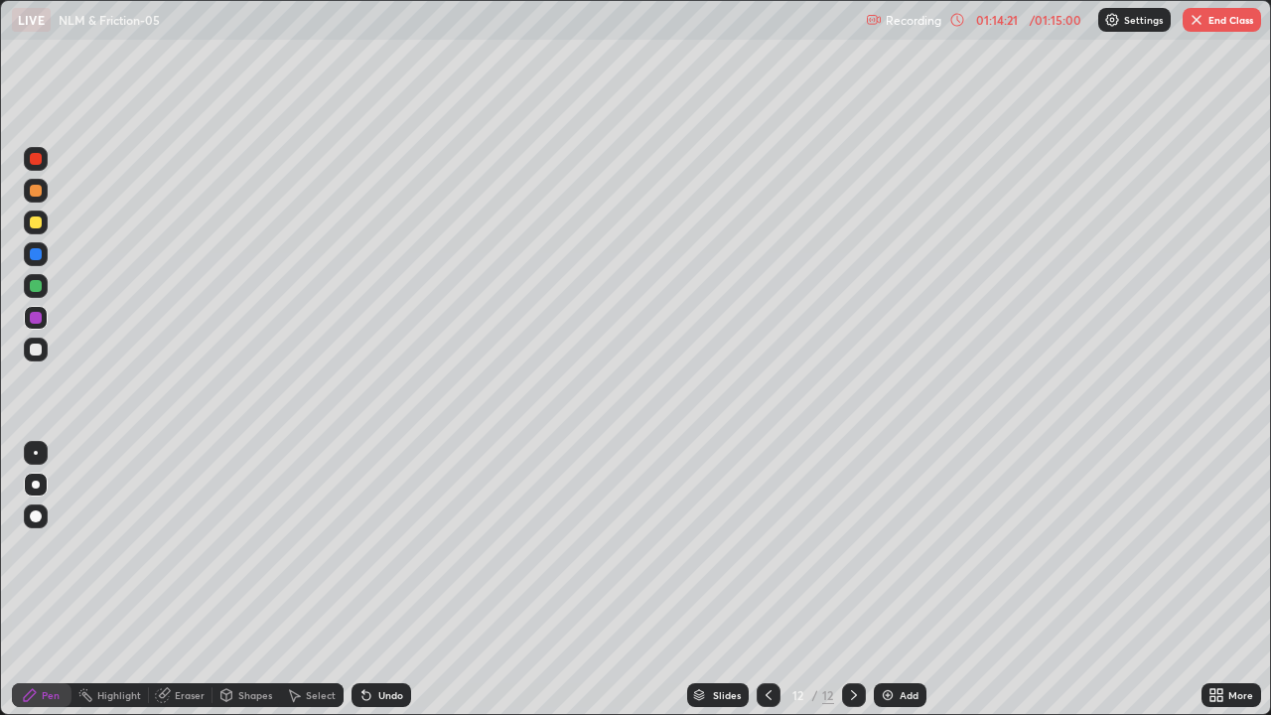
click at [846, 588] on div at bounding box center [854, 695] width 24 height 40
click at [378, 588] on div "Undo" at bounding box center [390, 695] width 25 height 10
click at [379, 588] on div "Undo" at bounding box center [390, 695] width 25 height 10
click at [380, 588] on div "Undo" at bounding box center [382, 695] width 60 height 24
click at [378, 588] on div "Undo" at bounding box center [382, 695] width 60 height 24
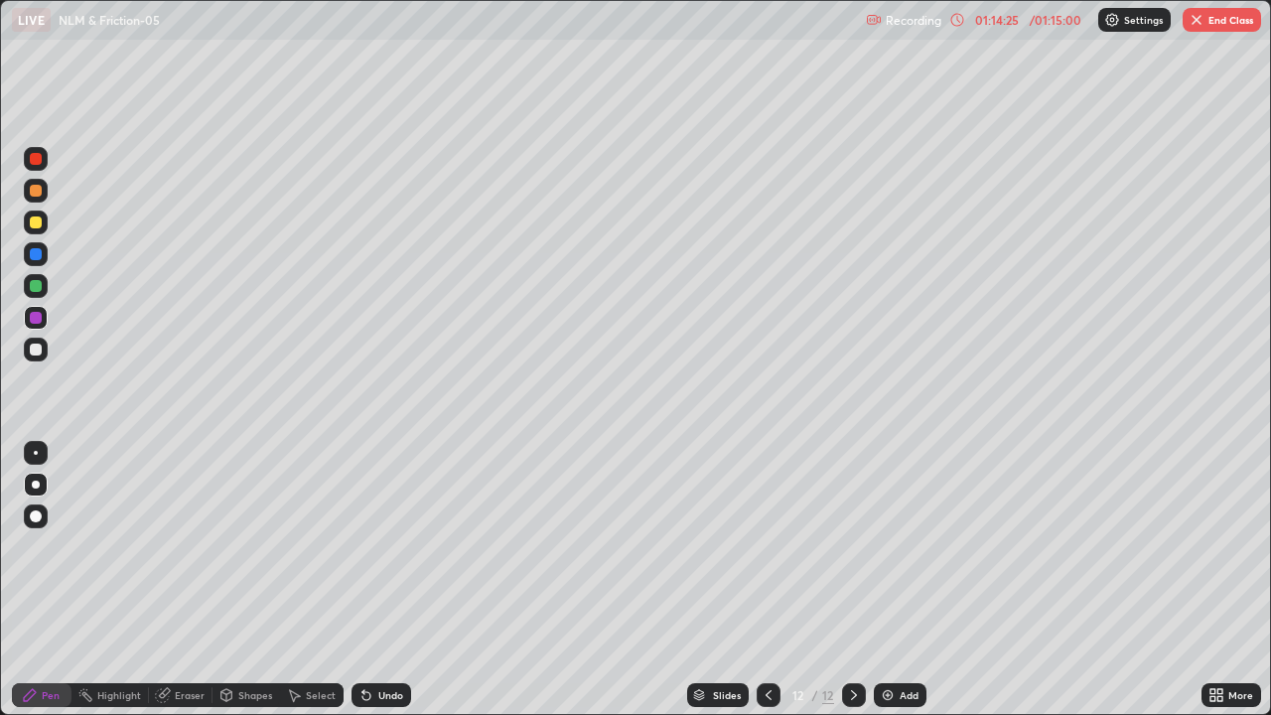
click at [378, 588] on div "Undo" at bounding box center [382, 695] width 60 height 24
click at [382, 588] on div "Undo" at bounding box center [382, 695] width 60 height 24
click at [847, 588] on div at bounding box center [854, 695] width 24 height 40
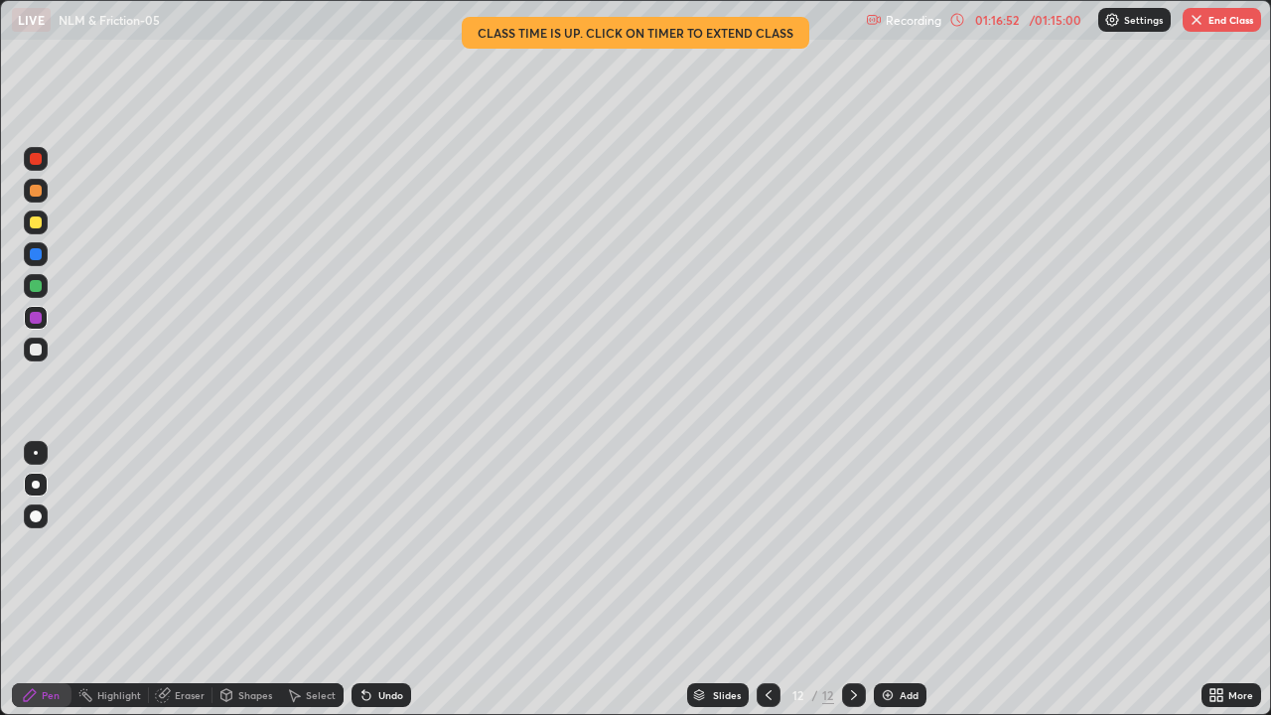
click at [1214, 16] on button "End Class" at bounding box center [1222, 20] width 78 height 24
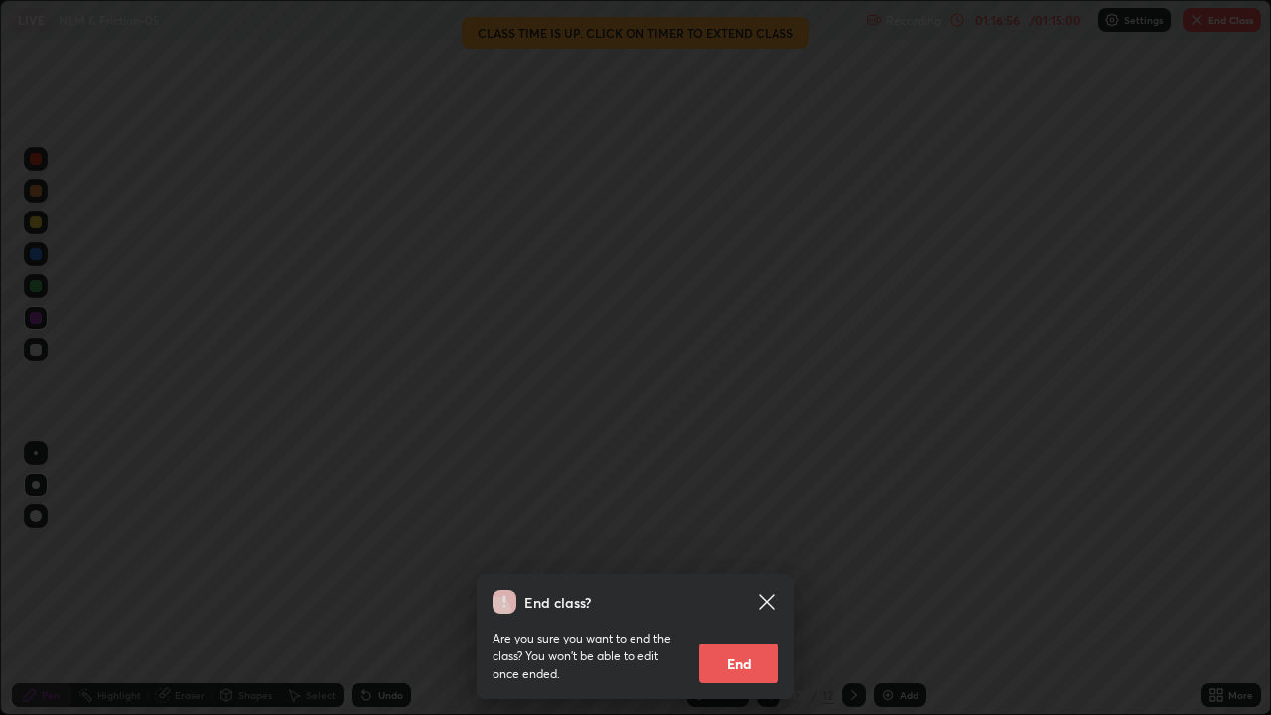
click at [771, 588] on icon at bounding box center [767, 602] width 24 height 24
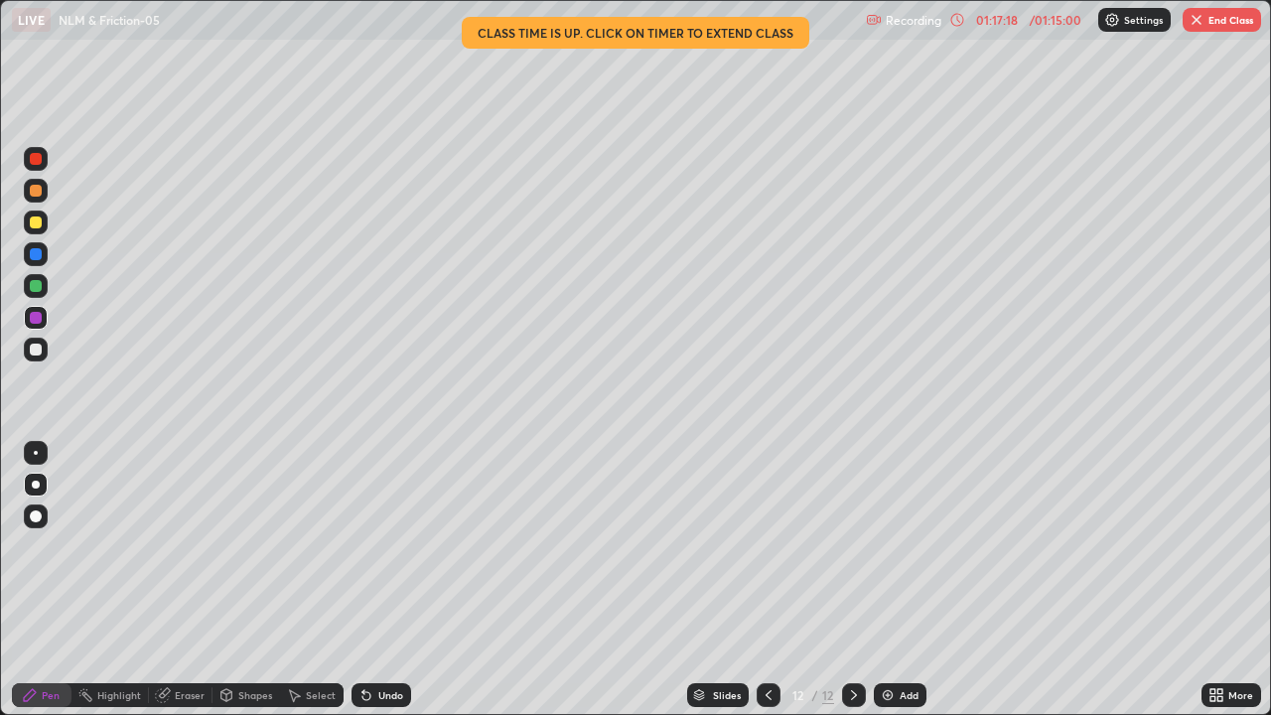
click at [1216, 21] on button "End Class" at bounding box center [1222, 20] width 78 height 24
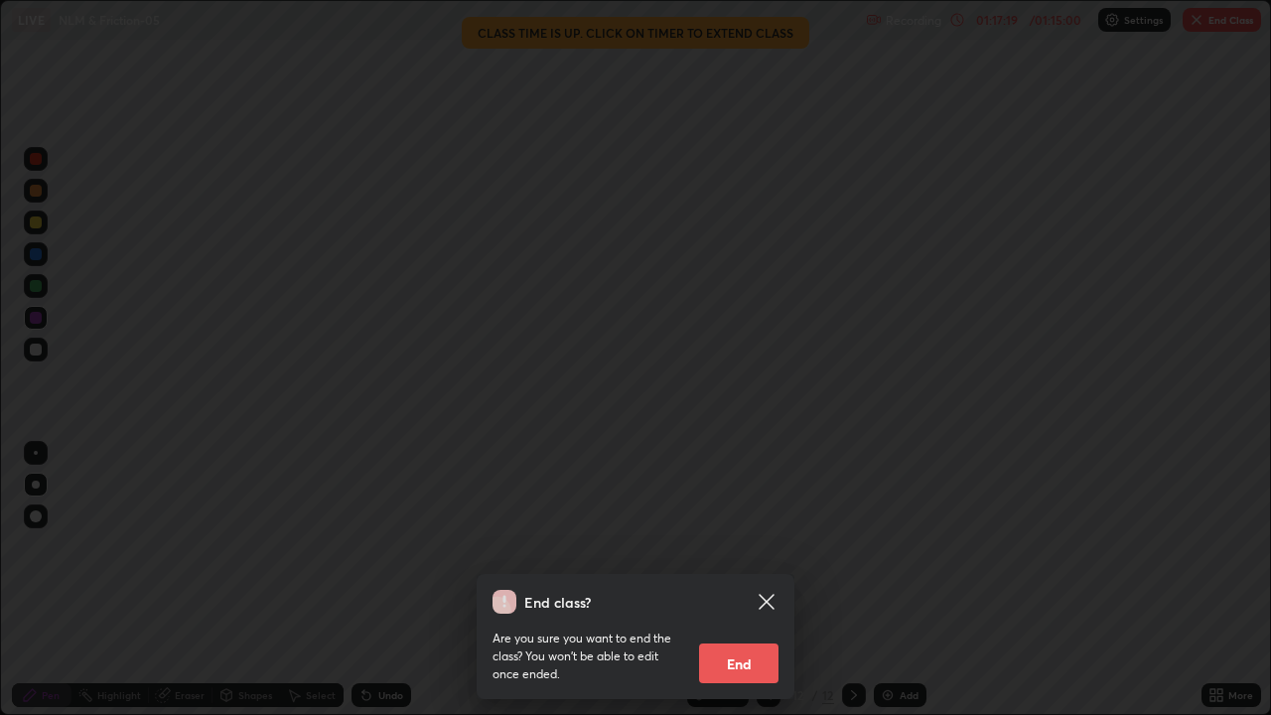
click at [734, 588] on button "End" at bounding box center [738, 664] width 79 height 40
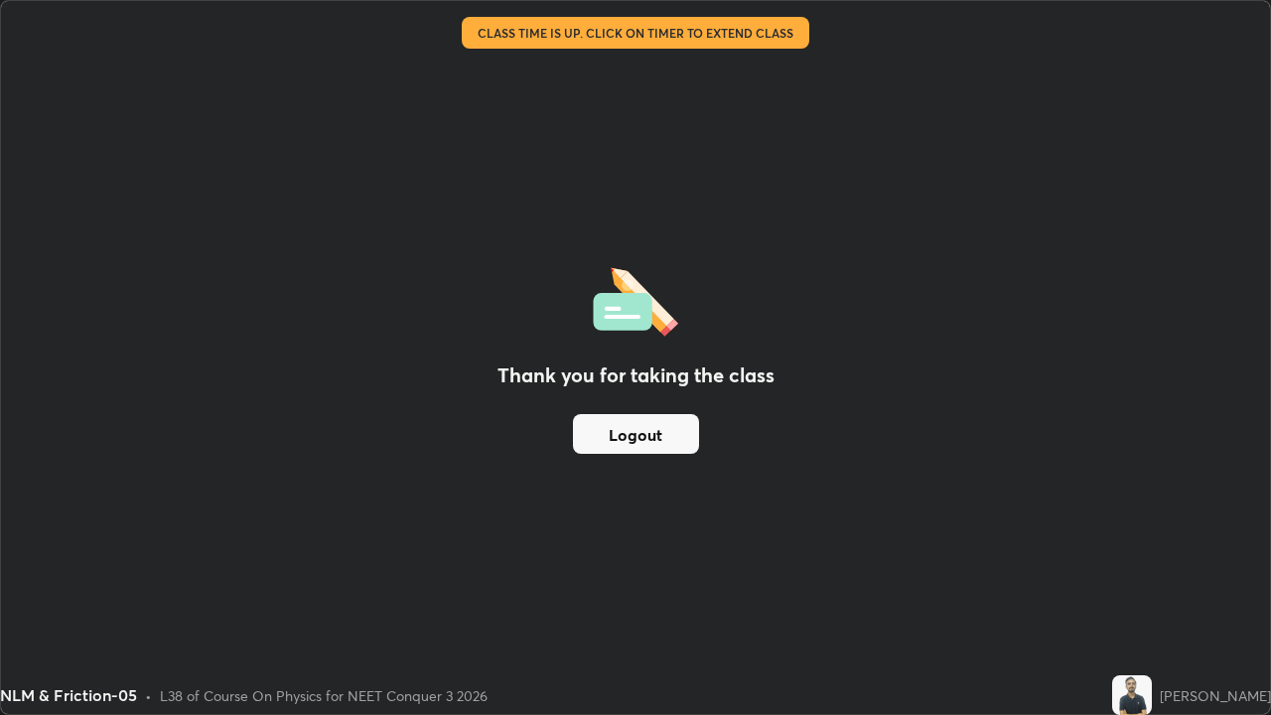
click at [634, 420] on button "Logout" at bounding box center [636, 434] width 126 height 40
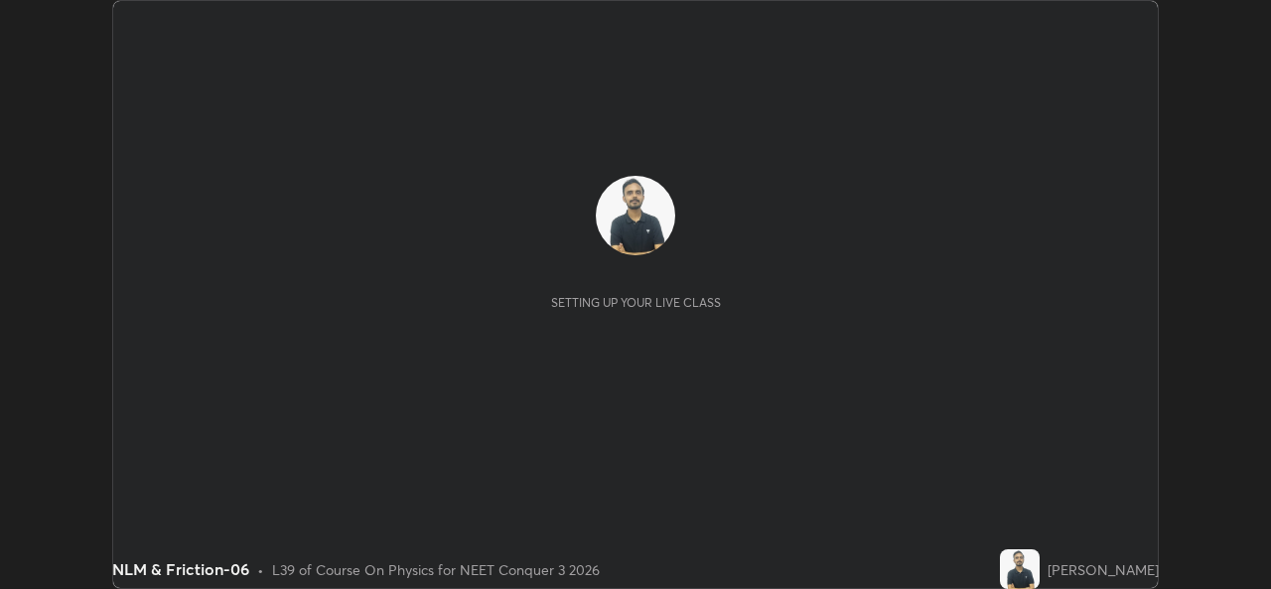
scroll to position [589, 1270]
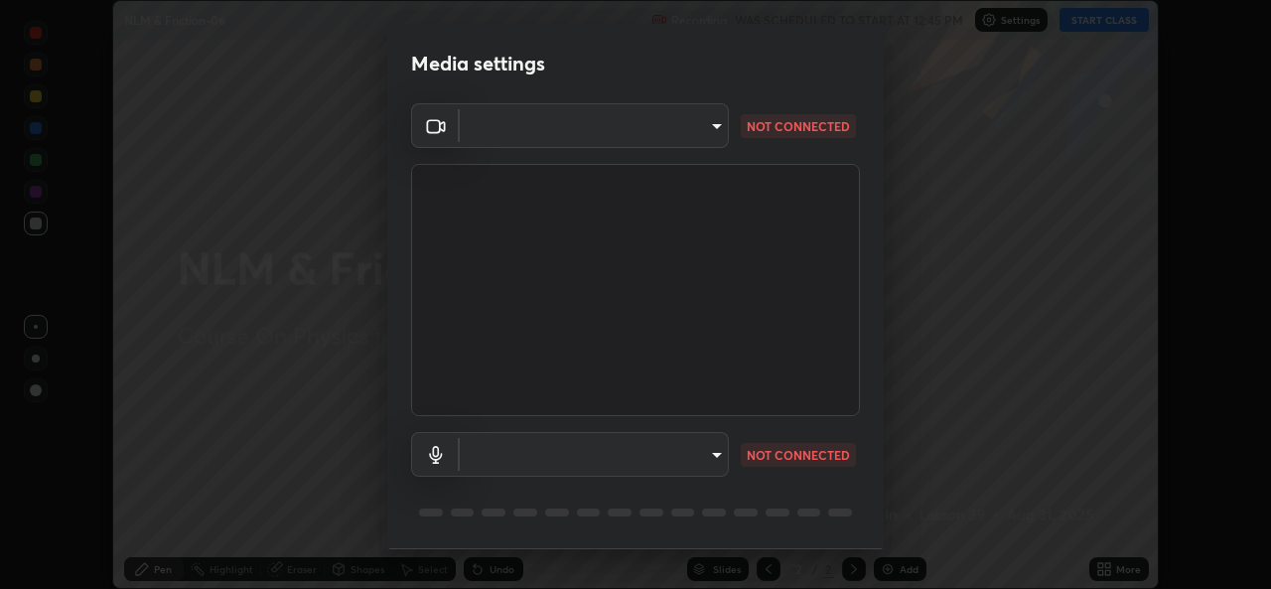
type input "1bae5219f2427241882c49d72a3831d91ccadfd921fc1ac5908e7a23ac13a840"
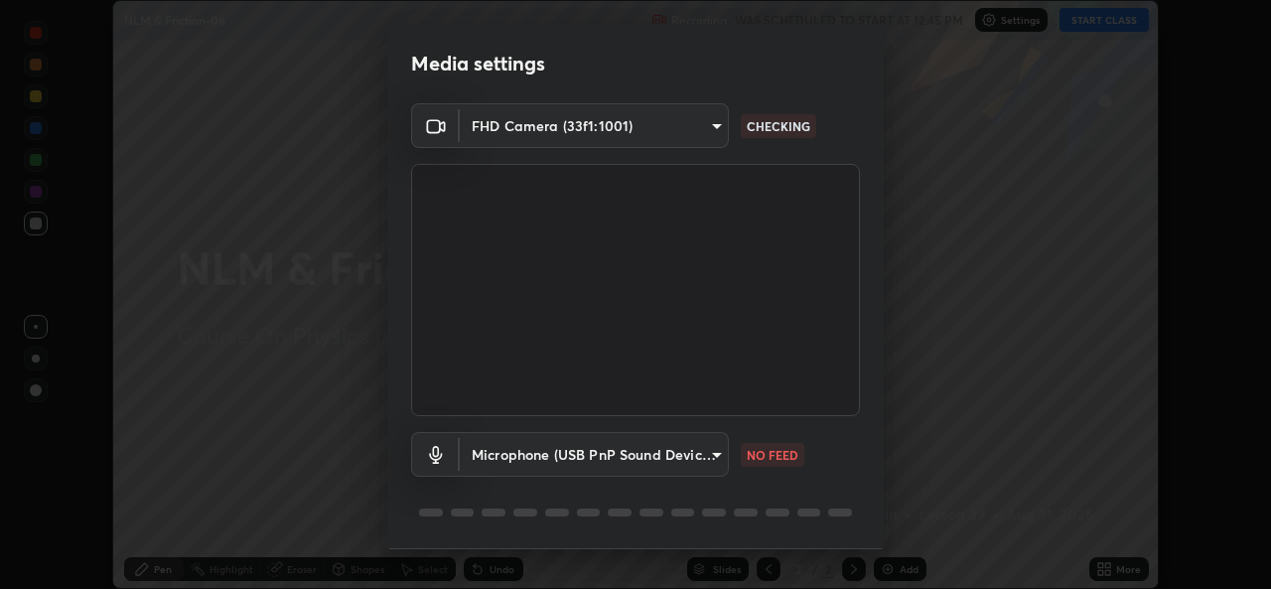
click at [553, 454] on body "Erase all NLM & Friction-06 Recording WAS SCHEDULED TO START AT 12:45 PM Settin…" at bounding box center [635, 294] width 1271 height 589
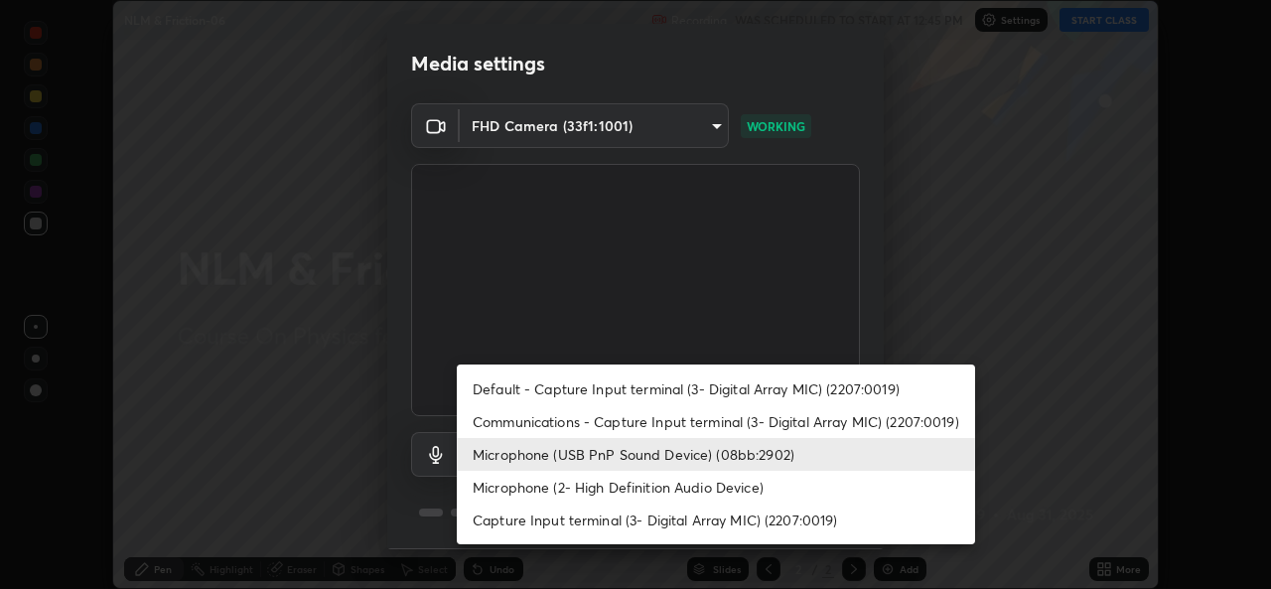
click at [527, 391] on li "Default - Capture Input terminal (3- Digital Array MIC) (2207:0019)" at bounding box center [716, 388] width 518 height 33
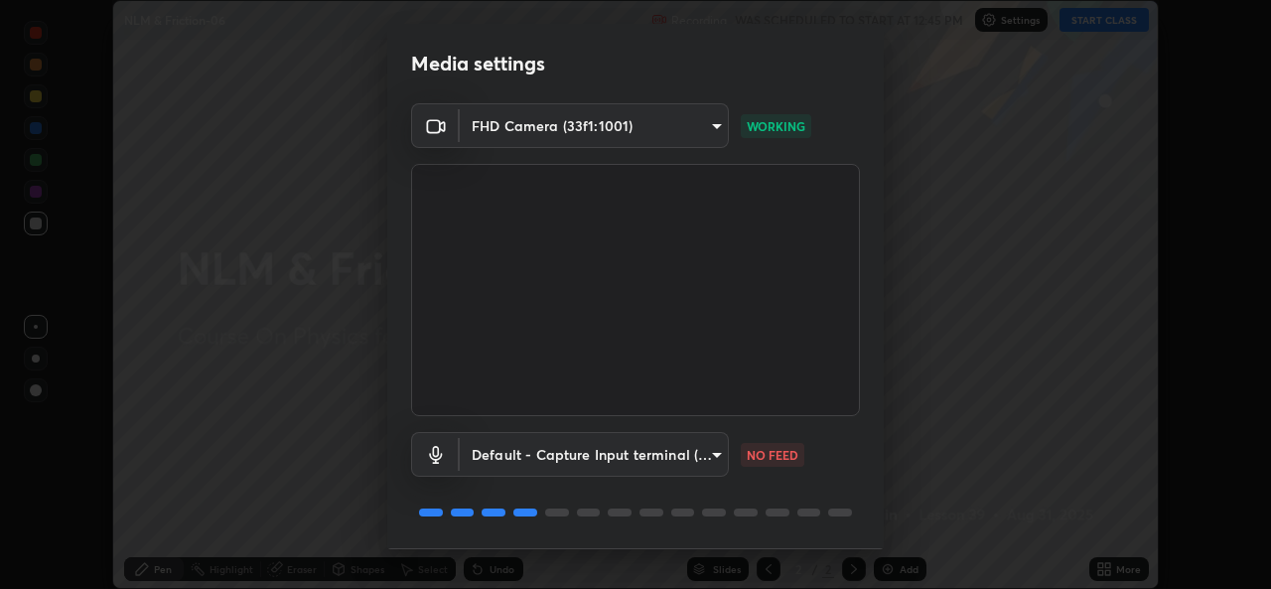
click at [554, 451] on body "Erase all NLM & Friction-06 Recording WAS SCHEDULED TO START AT 12:45 PM Settin…" at bounding box center [635, 294] width 1271 height 589
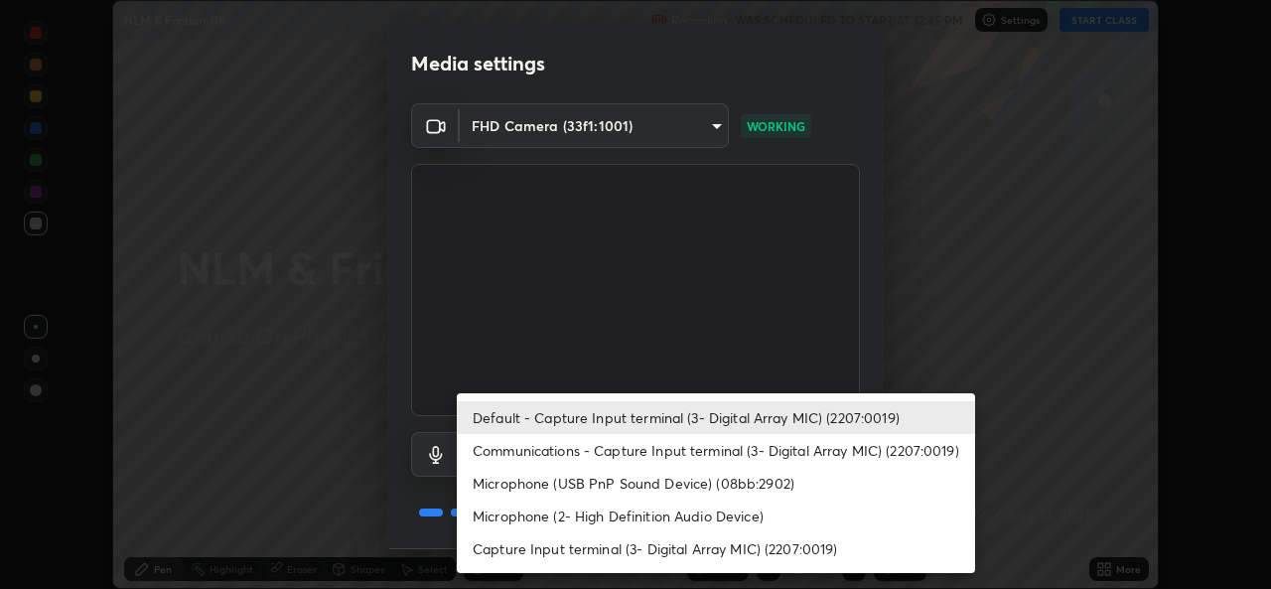
click at [568, 484] on li "Microphone (USB PnP Sound Device) (08bb:2902)" at bounding box center [716, 483] width 518 height 33
type input "d410c87dc0193b8b3cf58eff1f7b2380d82657523fa13e3063fc85e2b40aee02"
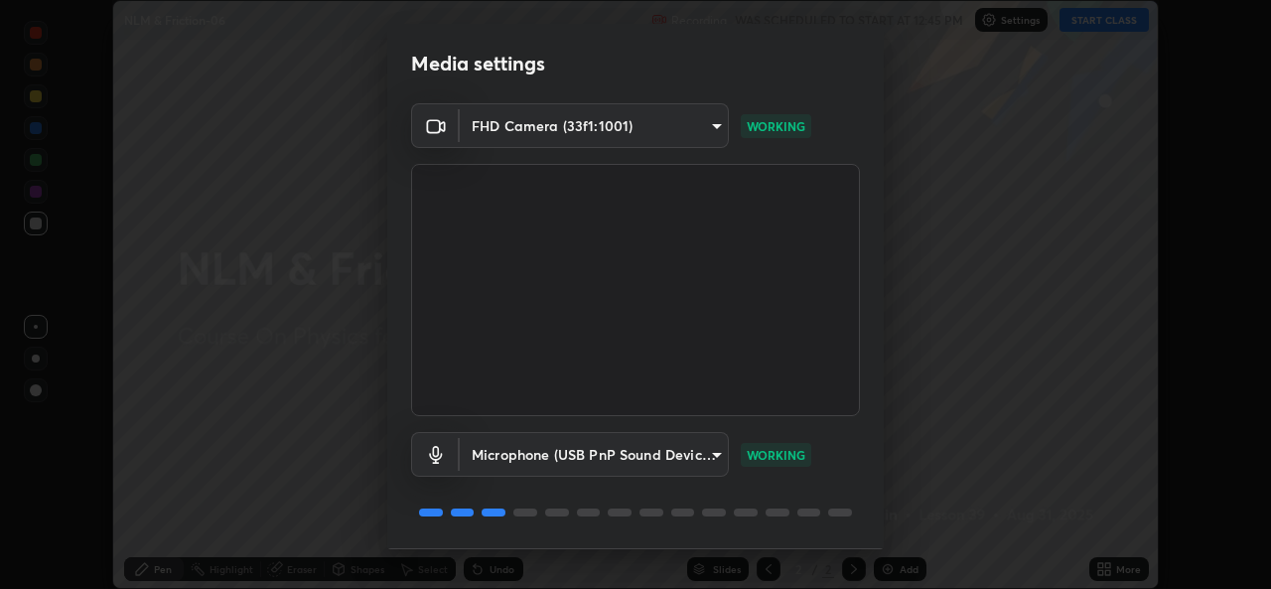
scroll to position [63, 0]
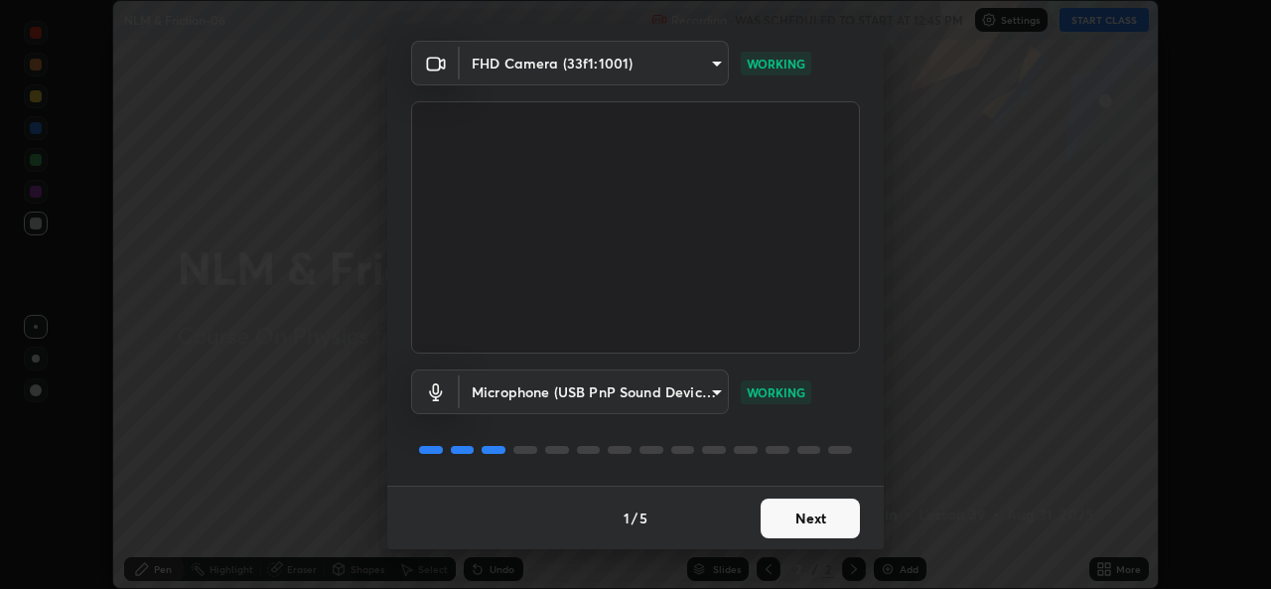
click at [808, 516] on button "Next" at bounding box center [810, 519] width 99 height 40
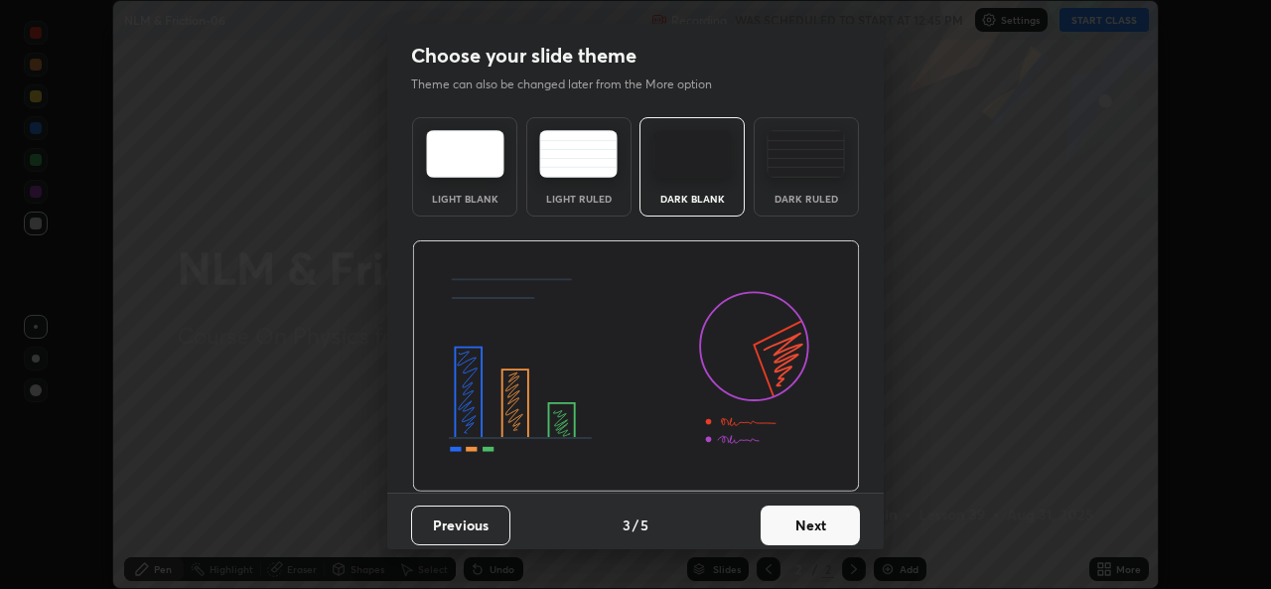
click at [825, 525] on button "Next" at bounding box center [810, 526] width 99 height 40
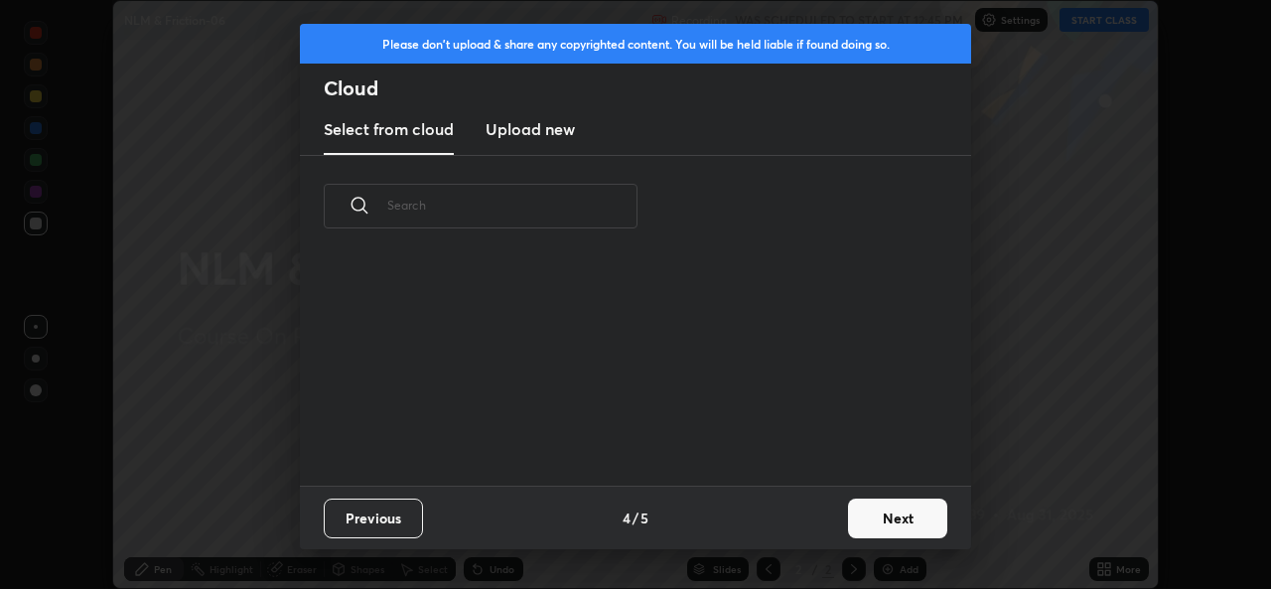
click at [849, 524] on button "Next" at bounding box center [897, 519] width 99 height 40
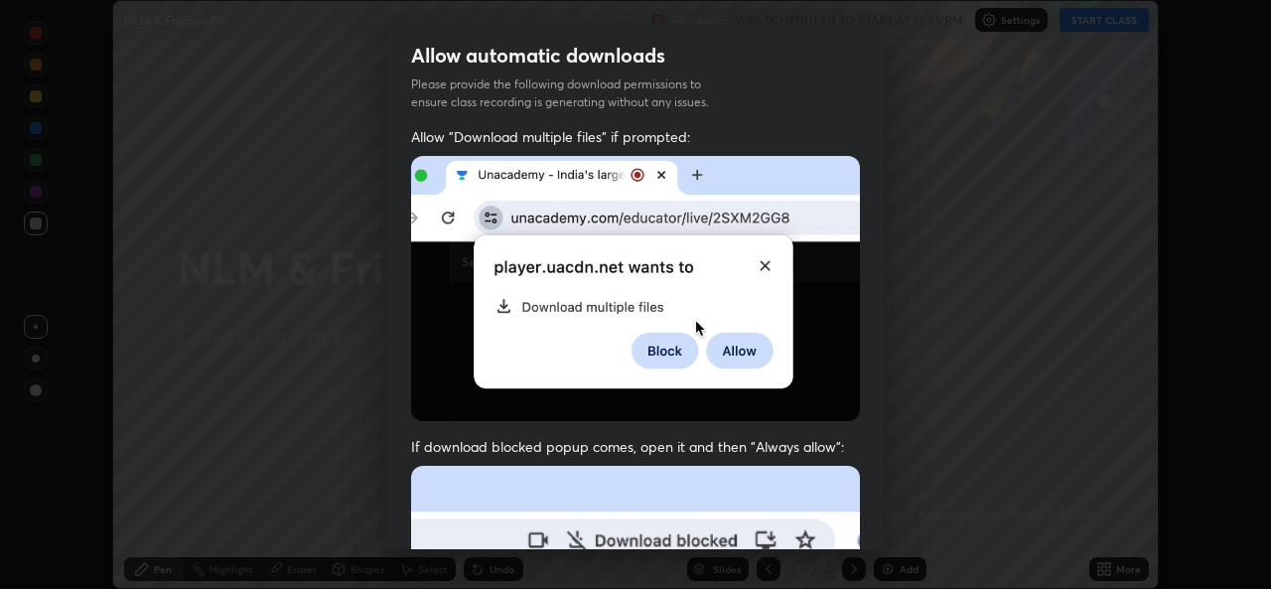
click at [888, 523] on div "Allow automatic downloads Please provide the following download permissions to …" at bounding box center [635, 294] width 1271 height 589
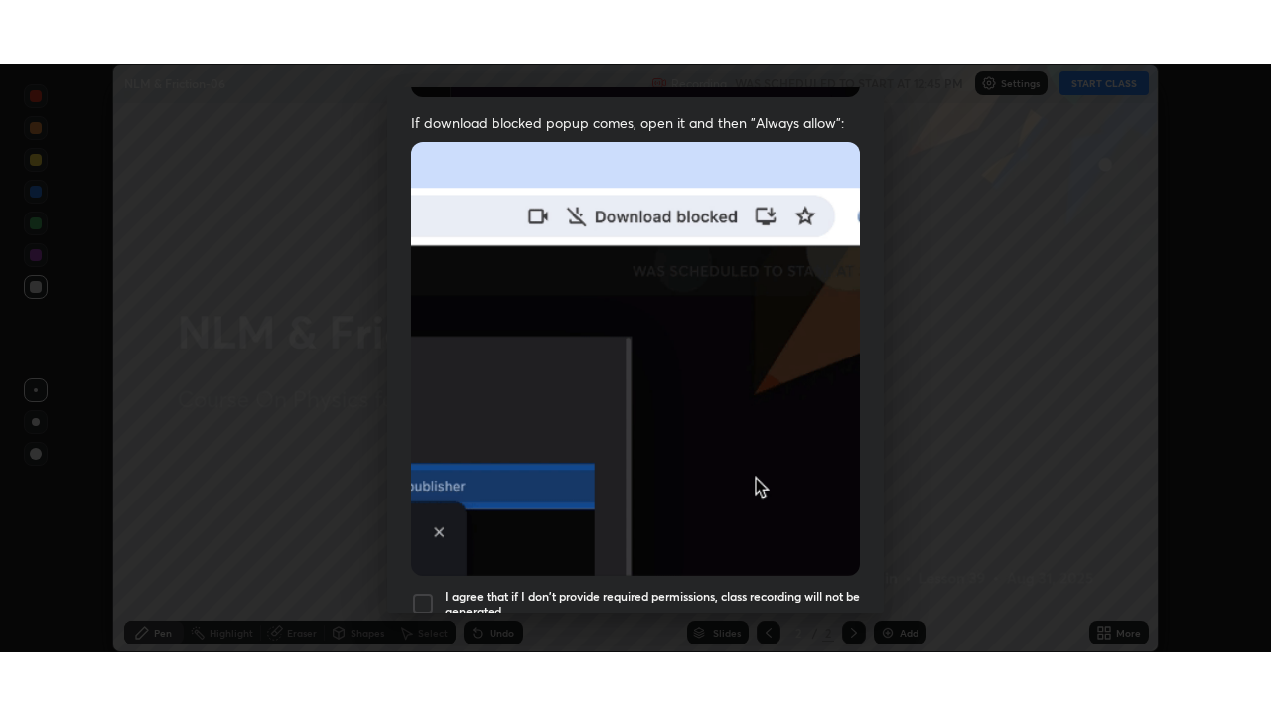
scroll to position [468, 0]
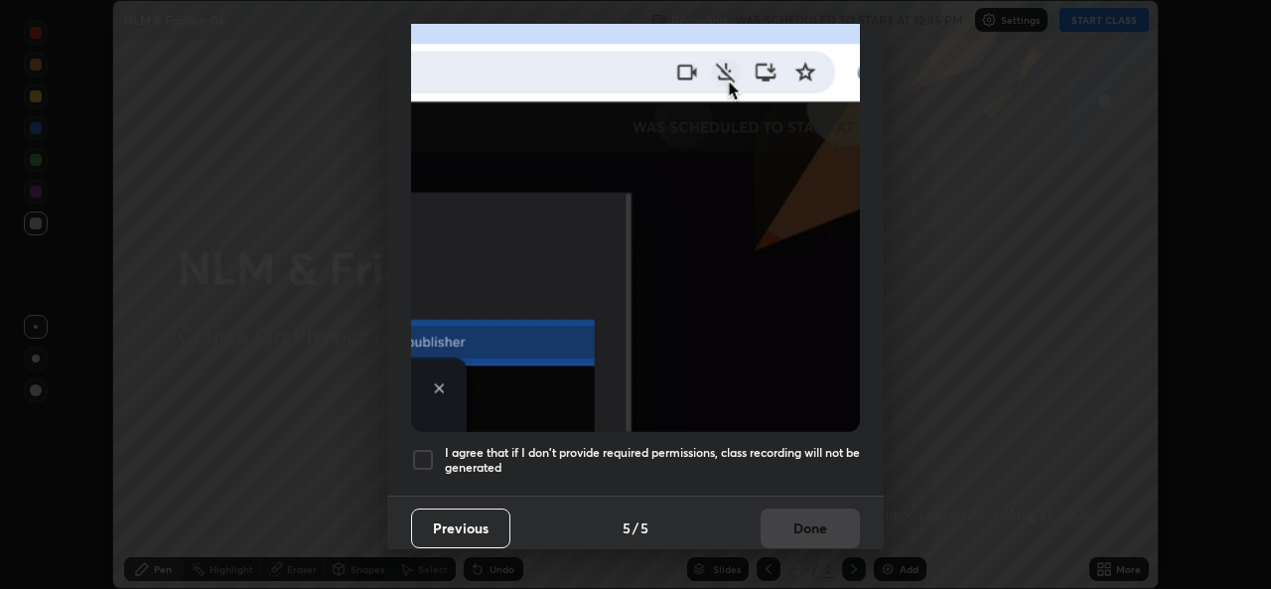
click at [425, 448] on div at bounding box center [423, 460] width 24 height 24
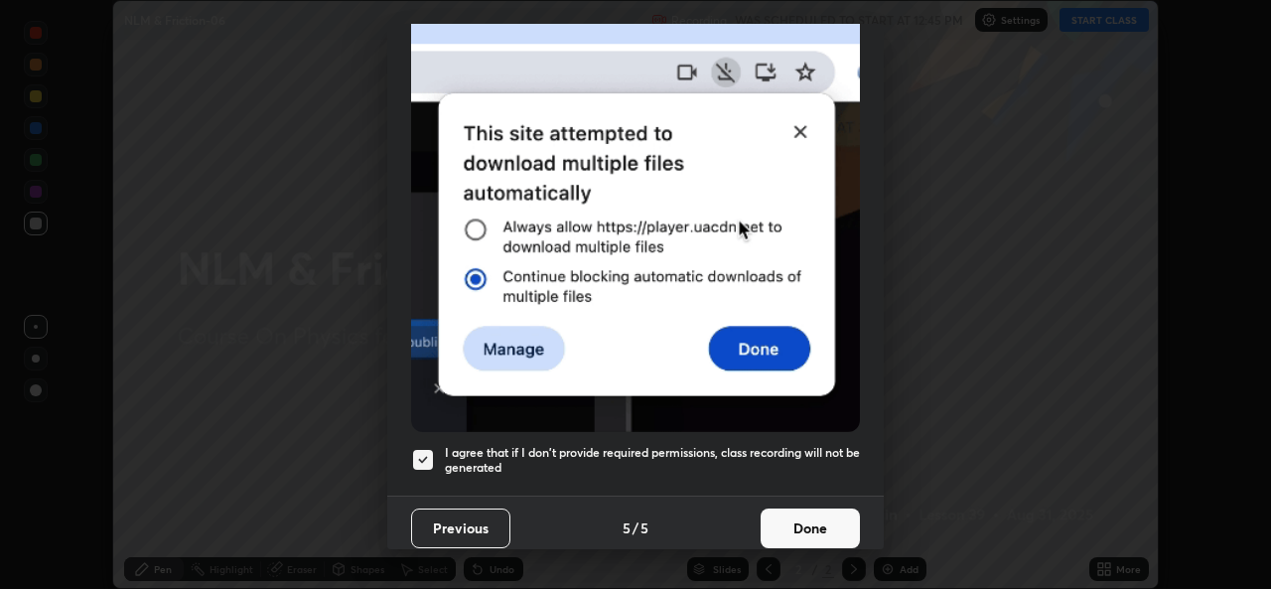
click at [793, 524] on button "Done" at bounding box center [810, 528] width 99 height 40
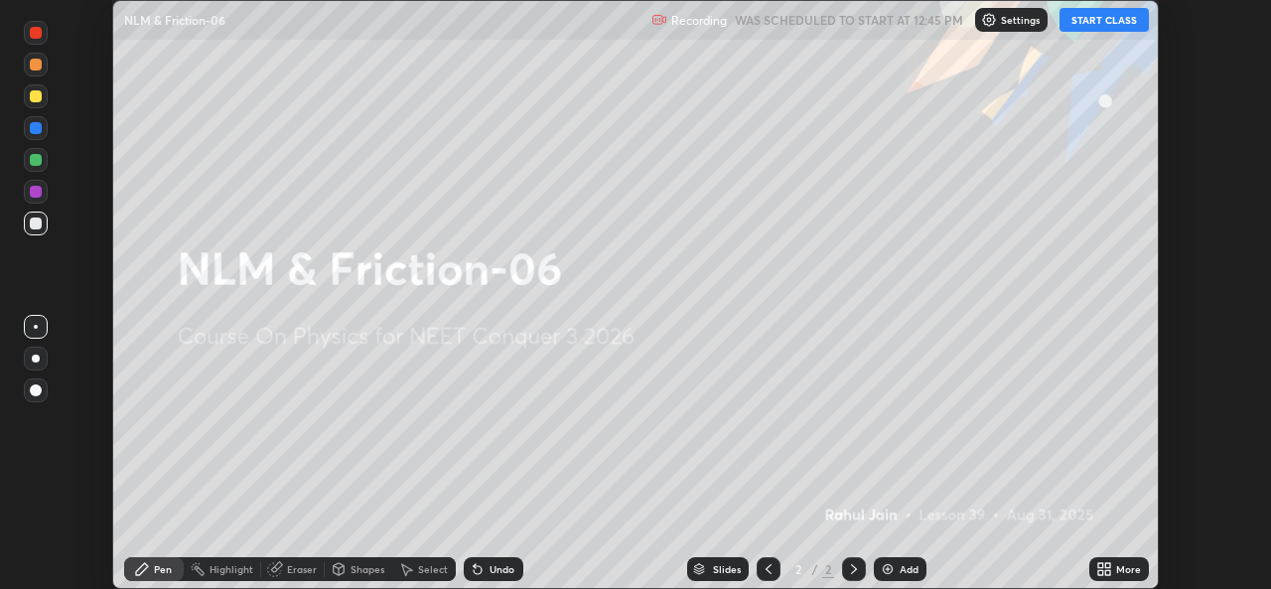
click at [1107, 572] on icon at bounding box center [1107, 572] width 5 height 5
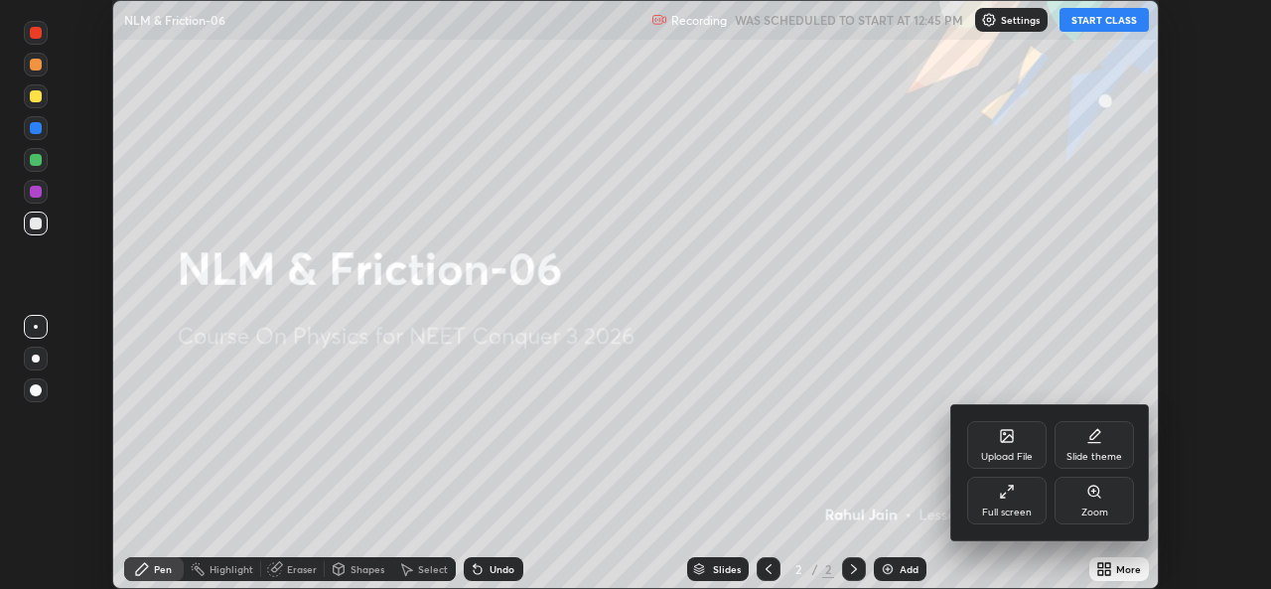
click at [1010, 503] on div "Full screen" at bounding box center [1006, 501] width 79 height 48
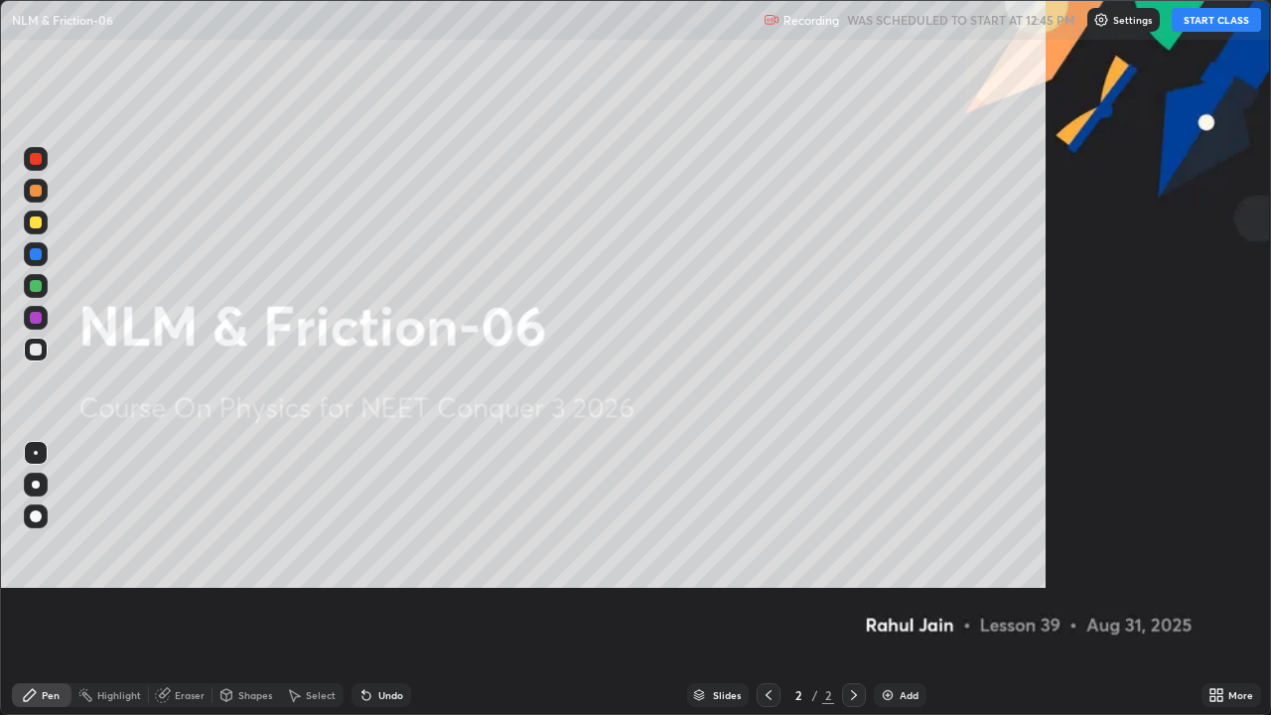
scroll to position [715, 1271]
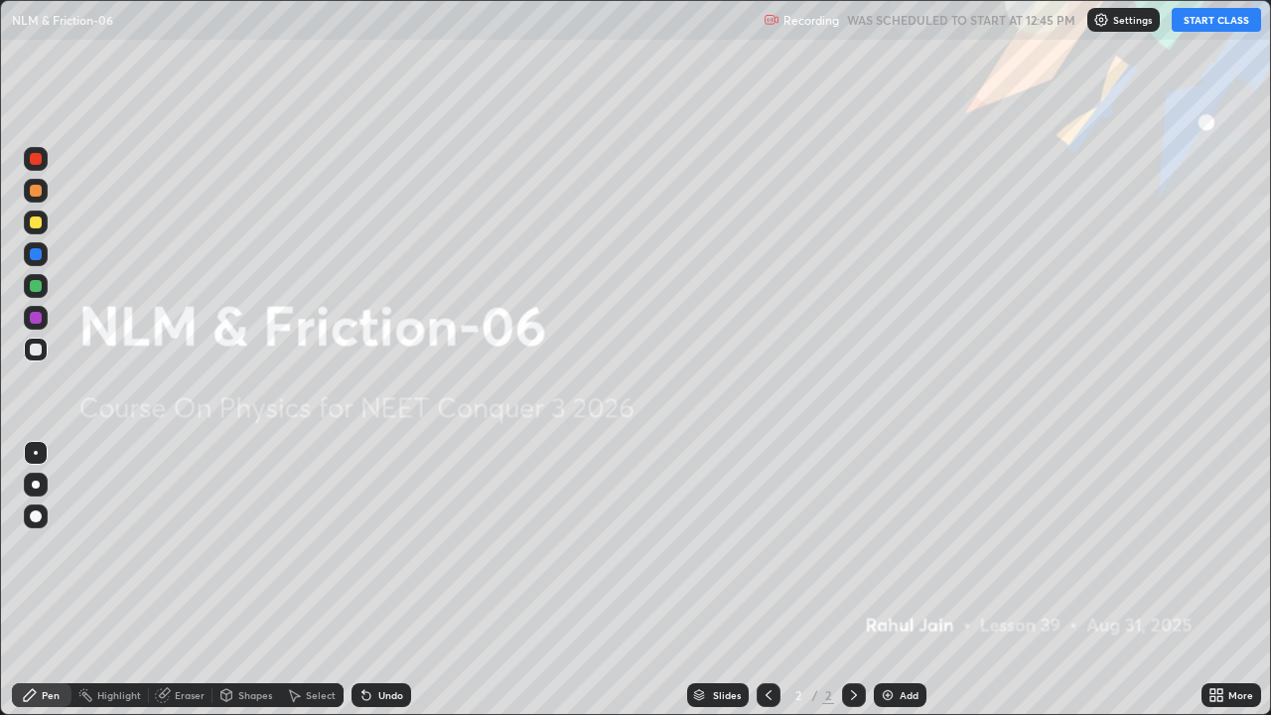
click at [1238, 13] on button "START CLASS" at bounding box center [1216, 20] width 89 height 24
click at [883, 588] on img at bounding box center [888, 695] width 16 height 16
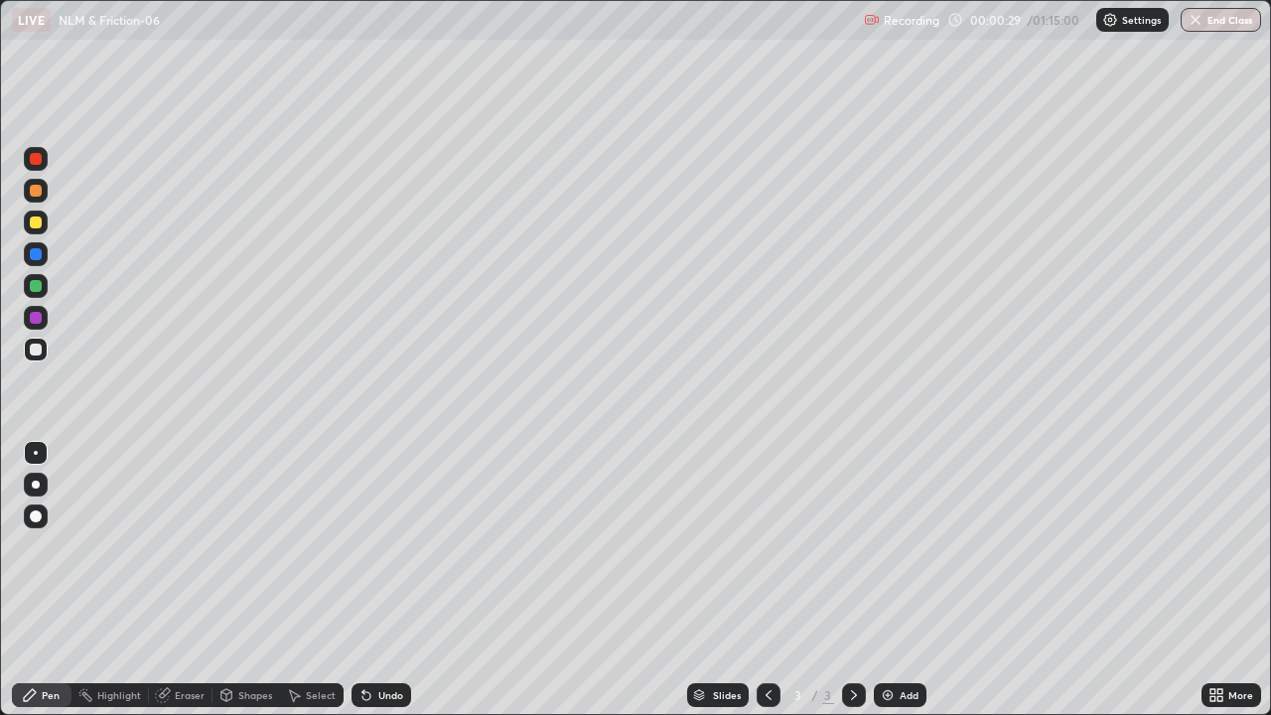
click at [32, 326] on div at bounding box center [36, 318] width 24 height 24
click at [378, 588] on div "Undo" at bounding box center [390, 695] width 25 height 10
click at [35, 485] on div at bounding box center [36, 485] width 8 height 8
click at [39, 163] on div at bounding box center [36, 159] width 12 height 12
click at [32, 287] on div at bounding box center [36, 286] width 12 height 12
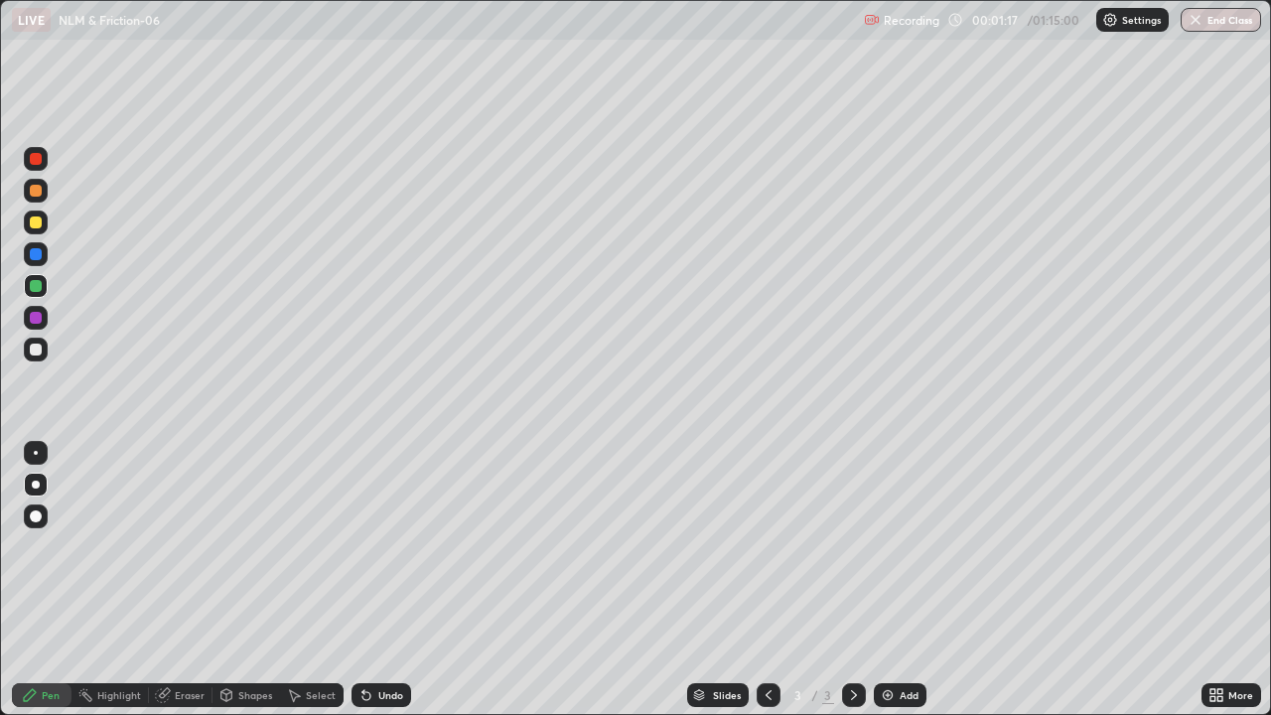
click at [36, 485] on div at bounding box center [36, 485] width 8 height 8
click at [31, 348] on div at bounding box center [36, 350] width 12 height 12
click at [887, 588] on img at bounding box center [888, 695] width 16 height 16
click at [183, 588] on div "Eraser" at bounding box center [190, 695] width 30 height 10
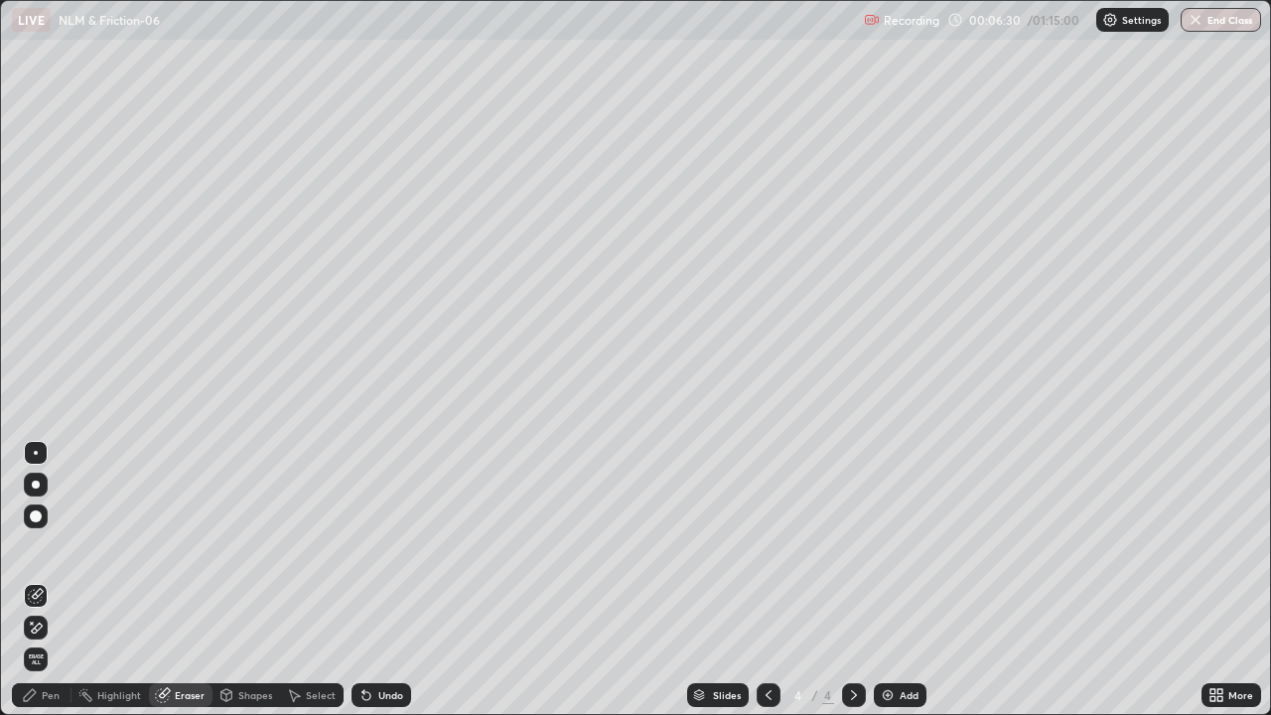
click at [47, 588] on div "Pen" at bounding box center [51, 695] width 18 height 10
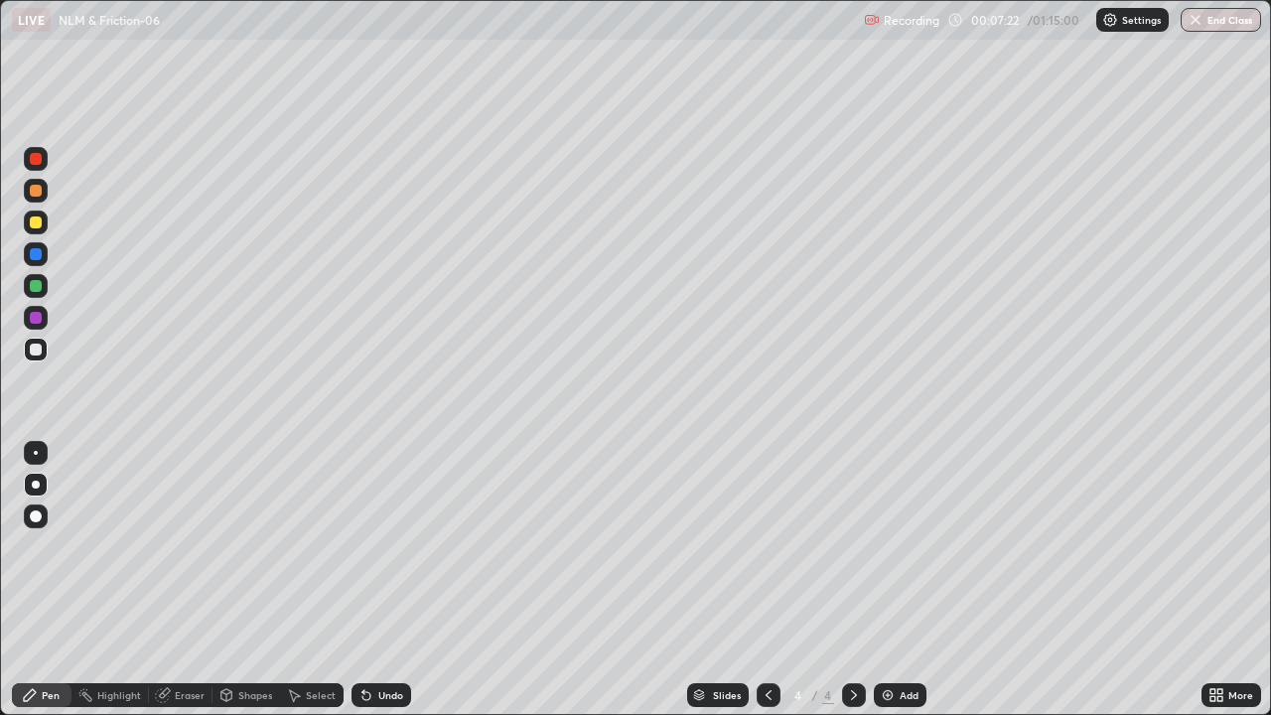
click at [29, 316] on div at bounding box center [36, 318] width 24 height 24
click at [897, 588] on div "Add" at bounding box center [900, 695] width 53 height 24
click at [884, 588] on img at bounding box center [888, 695] width 16 height 16
click at [384, 588] on div "Undo" at bounding box center [390, 695] width 25 height 10
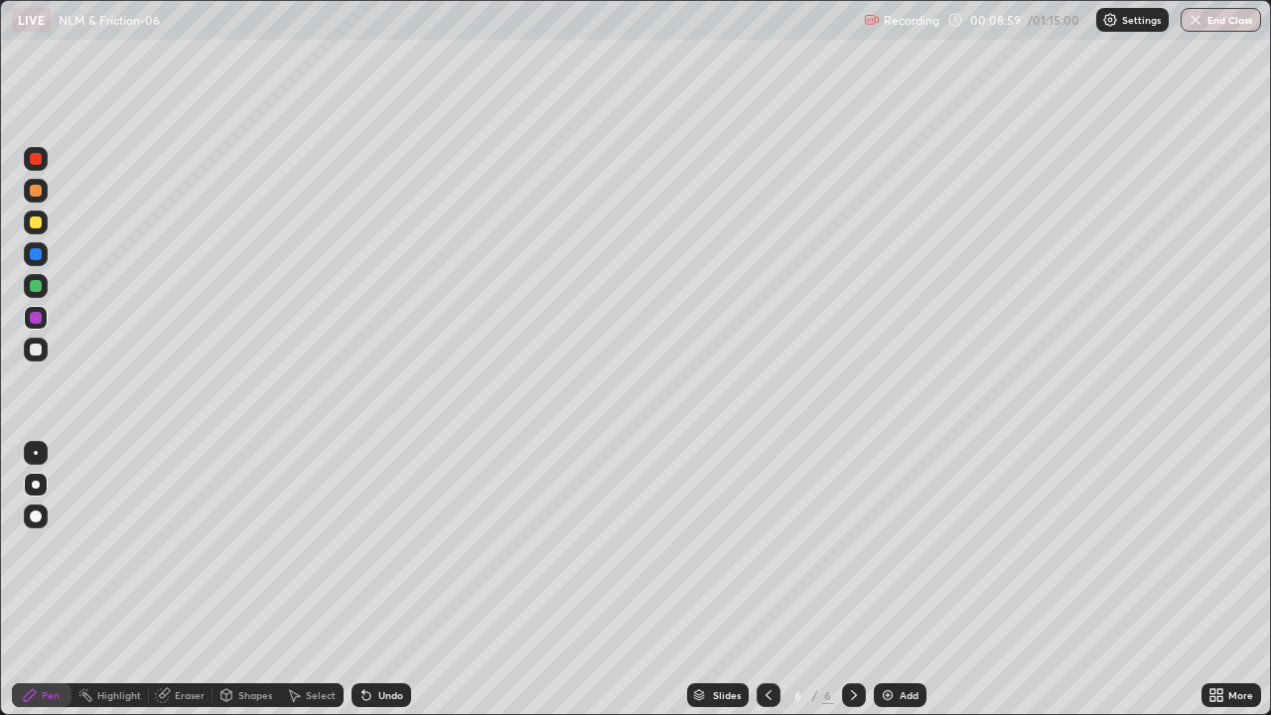
click at [767, 588] on icon at bounding box center [769, 695] width 16 height 16
click at [777, 588] on div at bounding box center [769, 695] width 24 height 24
click at [36, 160] on div at bounding box center [36, 159] width 12 height 12
click at [371, 588] on div "Undo" at bounding box center [382, 695] width 60 height 24
click at [178, 588] on div "Eraser" at bounding box center [190, 695] width 30 height 10
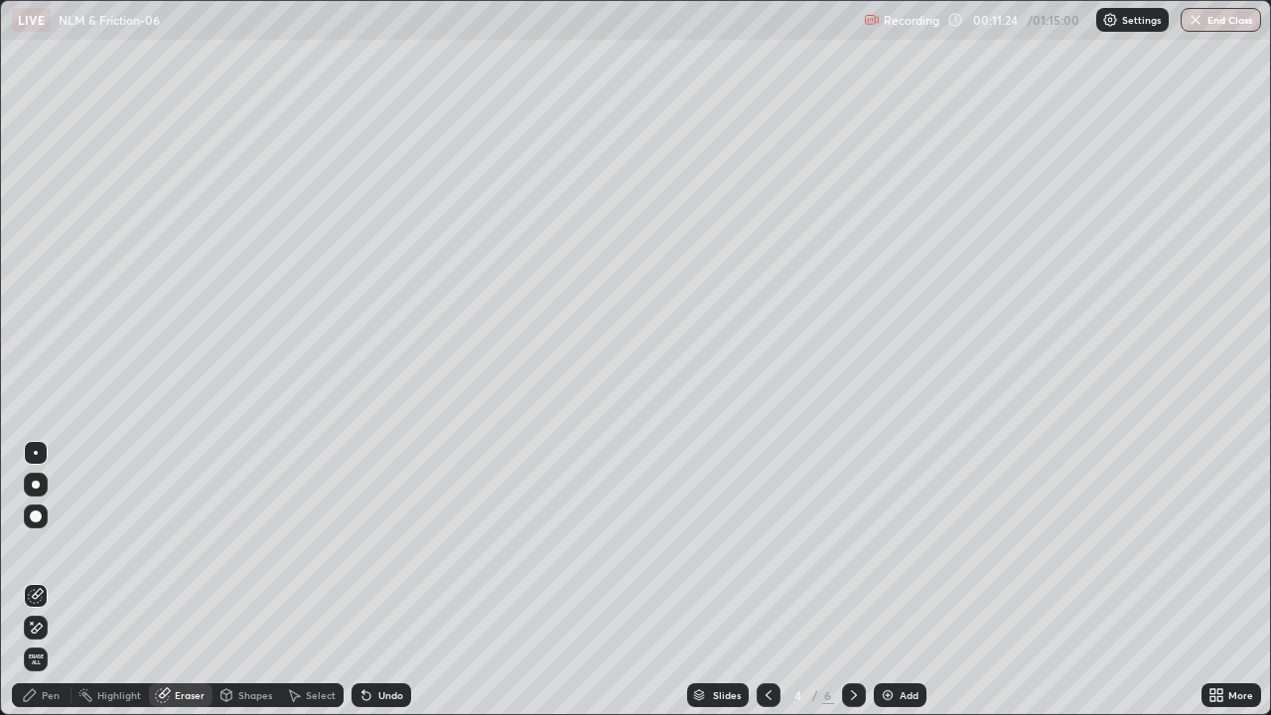
click at [51, 588] on div "Pen" at bounding box center [51, 695] width 18 height 10
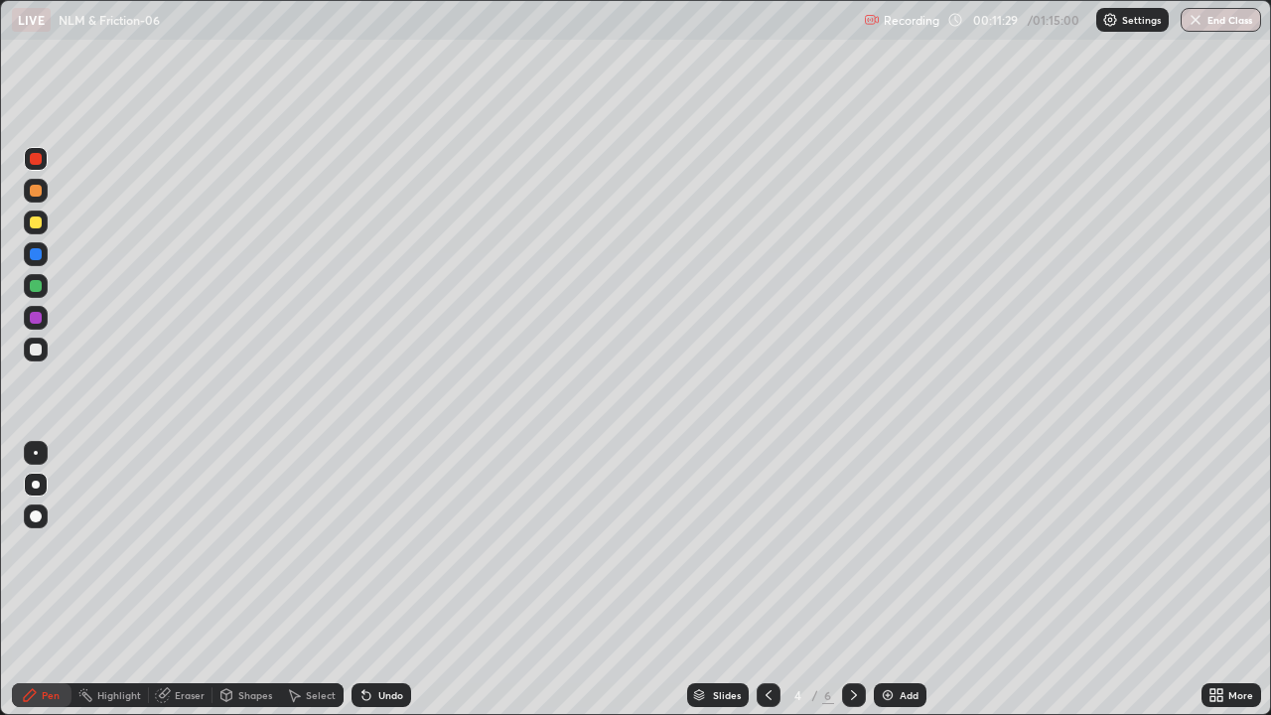
click at [38, 346] on div at bounding box center [36, 350] width 12 height 12
click at [32, 289] on div at bounding box center [36, 286] width 12 height 12
click at [852, 588] on icon at bounding box center [854, 695] width 6 height 10
click at [375, 588] on div "Undo" at bounding box center [382, 695] width 60 height 24
click at [379, 588] on div "Undo" at bounding box center [390, 695] width 25 height 10
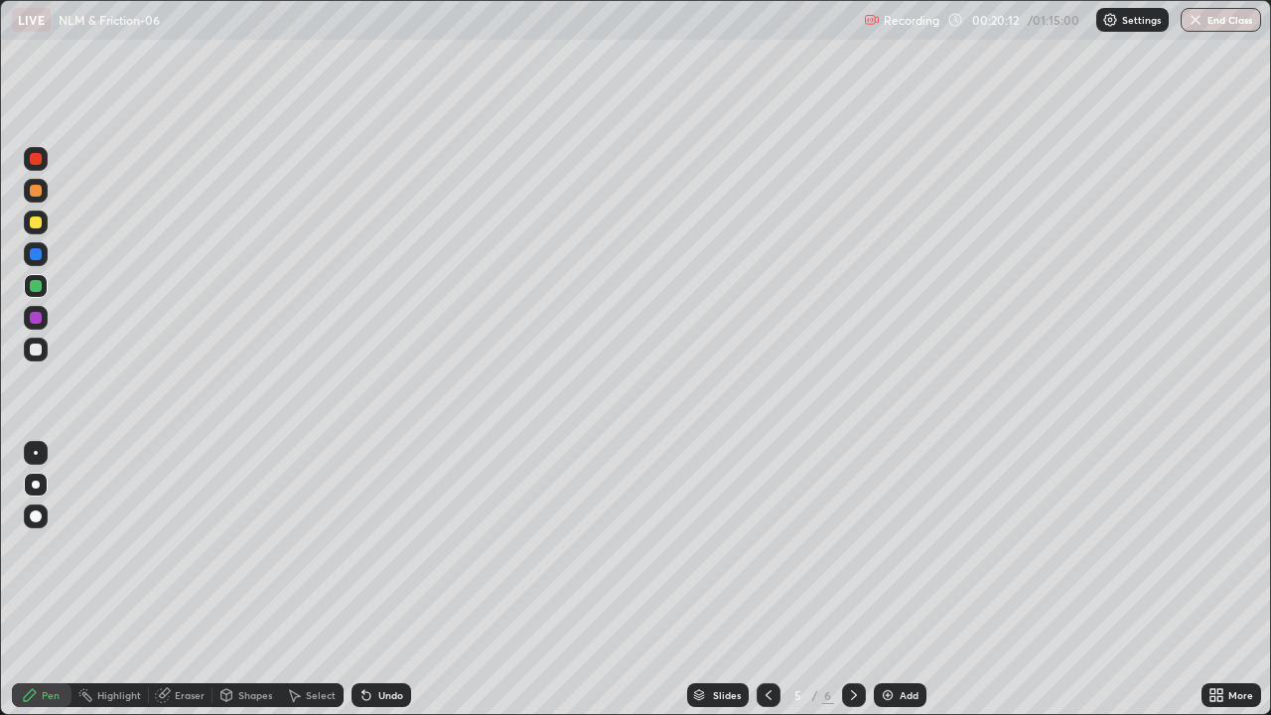
click at [379, 588] on div "Undo" at bounding box center [390, 695] width 25 height 10
click at [382, 588] on div "Undo" at bounding box center [382, 695] width 60 height 24
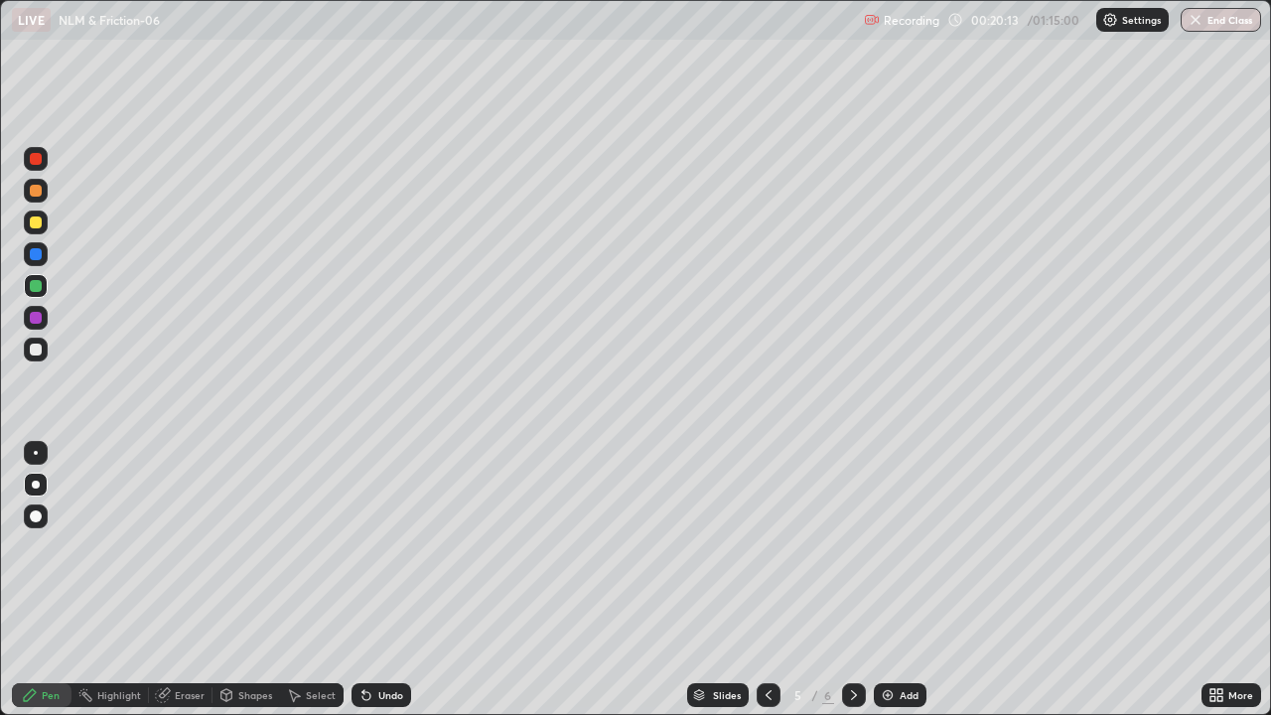
click at [382, 588] on div "Undo" at bounding box center [382, 695] width 60 height 24
click at [386, 588] on div "Undo" at bounding box center [382, 695] width 60 height 24
click at [390, 588] on div "Undo" at bounding box center [390, 695] width 25 height 10
click at [392, 588] on div "Undo" at bounding box center [390, 695] width 25 height 10
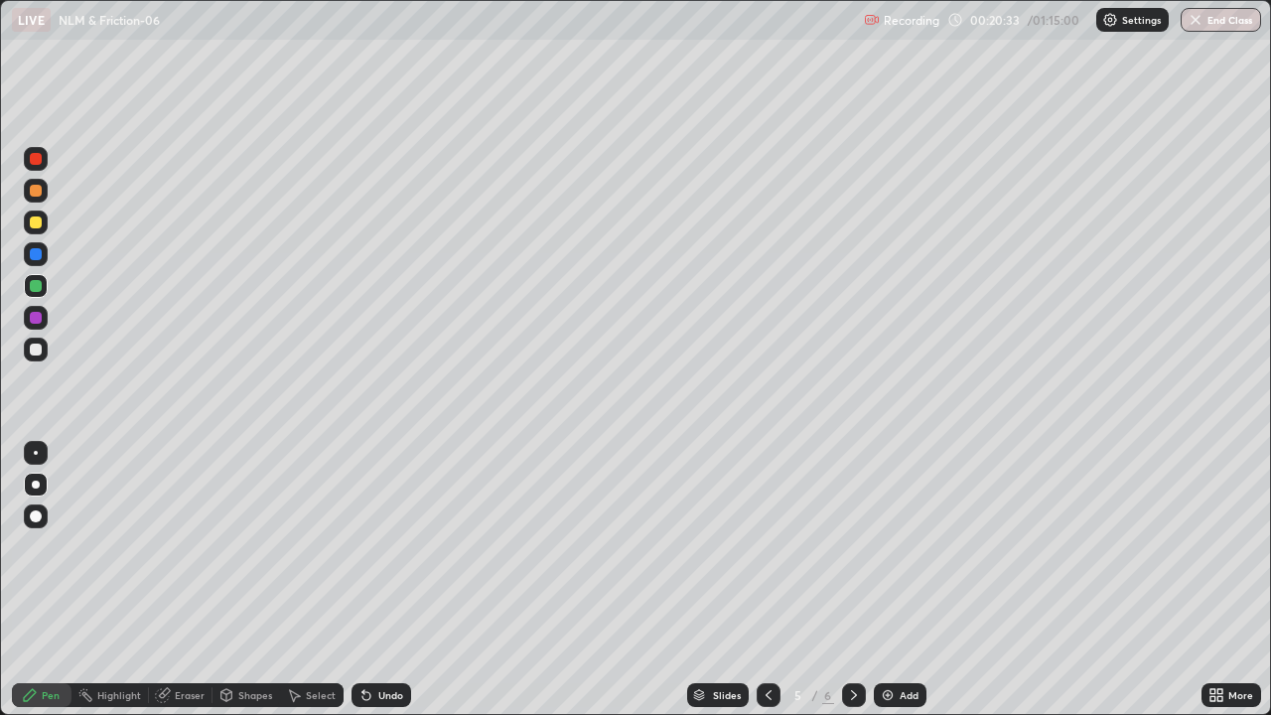
click at [379, 588] on div "Undo" at bounding box center [390, 695] width 25 height 10
click at [375, 588] on div "Undo" at bounding box center [382, 695] width 60 height 24
click at [376, 588] on div "Undo" at bounding box center [382, 695] width 60 height 24
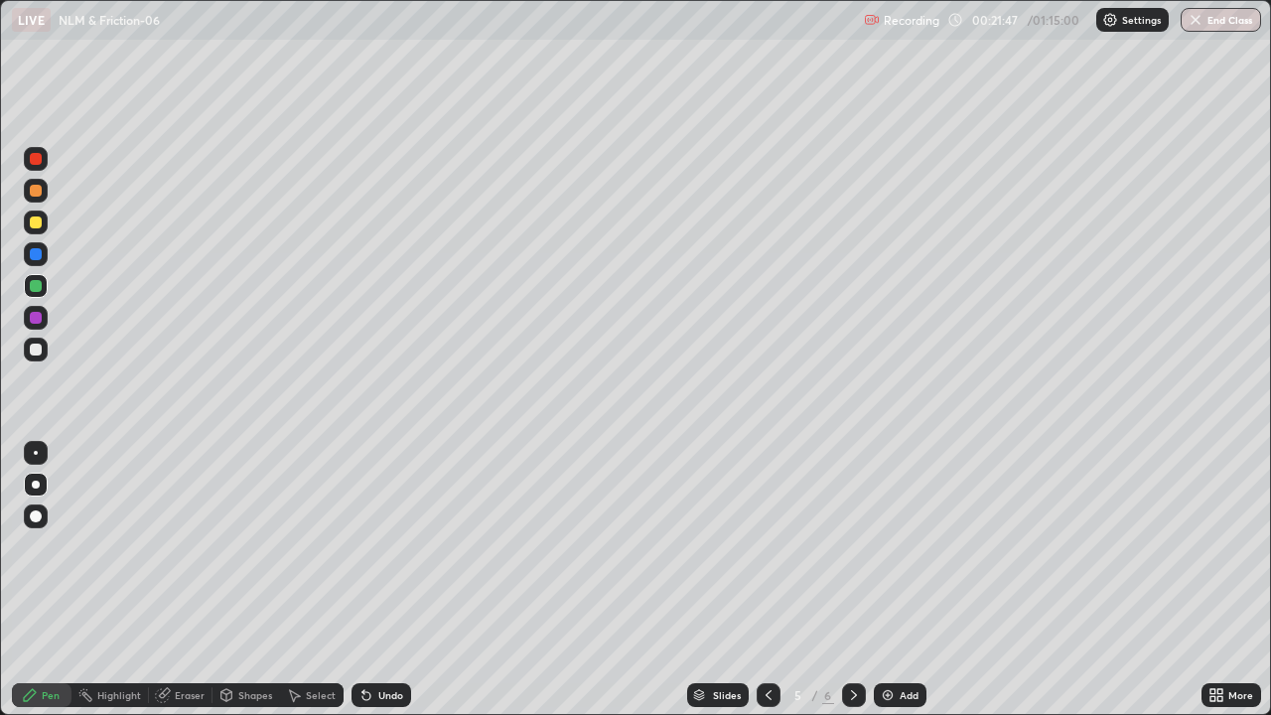
click at [374, 588] on div "Undo" at bounding box center [382, 695] width 60 height 24
click at [382, 588] on div "Undo" at bounding box center [390, 695] width 25 height 10
click at [384, 588] on div "Undo" at bounding box center [390, 695] width 25 height 10
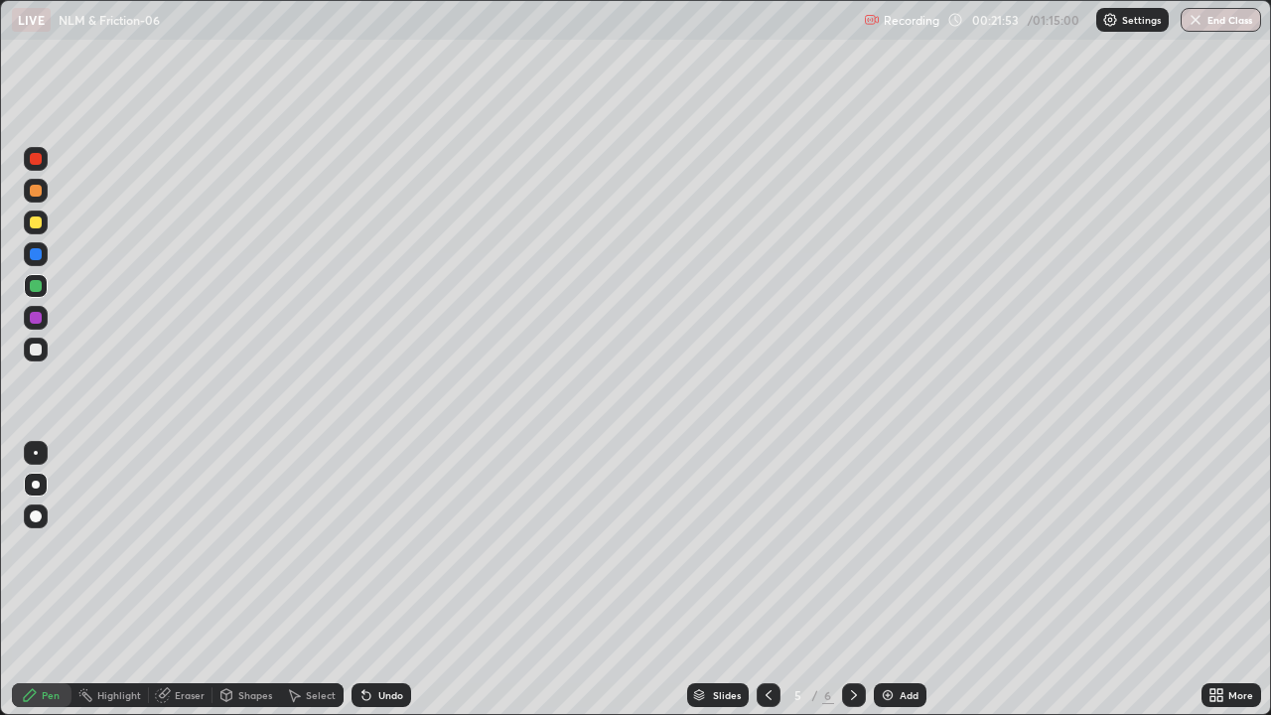
click at [390, 588] on div "Undo" at bounding box center [390, 695] width 25 height 10
click at [852, 588] on icon at bounding box center [854, 695] width 16 height 16
click at [891, 588] on img at bounding box center [888, 695] width 16 height 16
click at [382, 588] on div "Undo" at bounding box center [390, 695] width 25 height 10
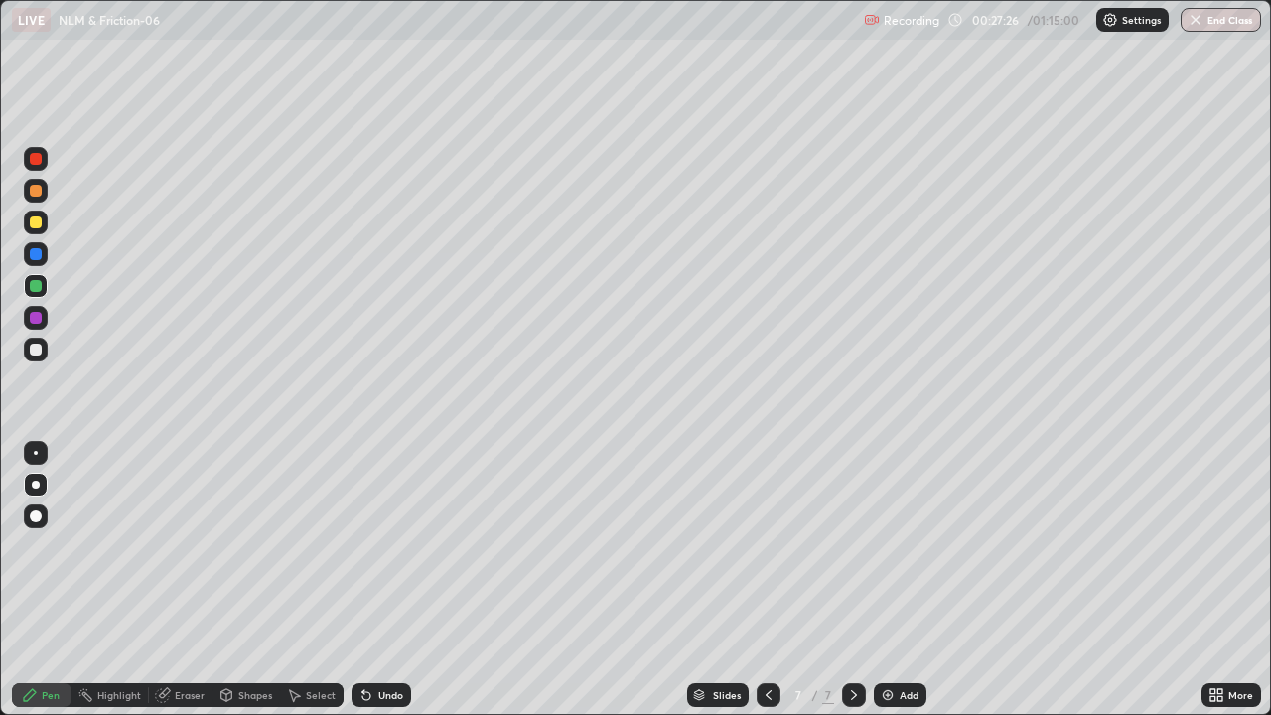
click at [381, 588] on div "Undo" at bounding box center [390, 695] width 25 height 10
click at [387, 588] on div "Undo" at bounding box center [390, 695] width 25 height 10
click at [184, 588] on div "Eraser" at bounding box center [181, 695] width 64 height 24
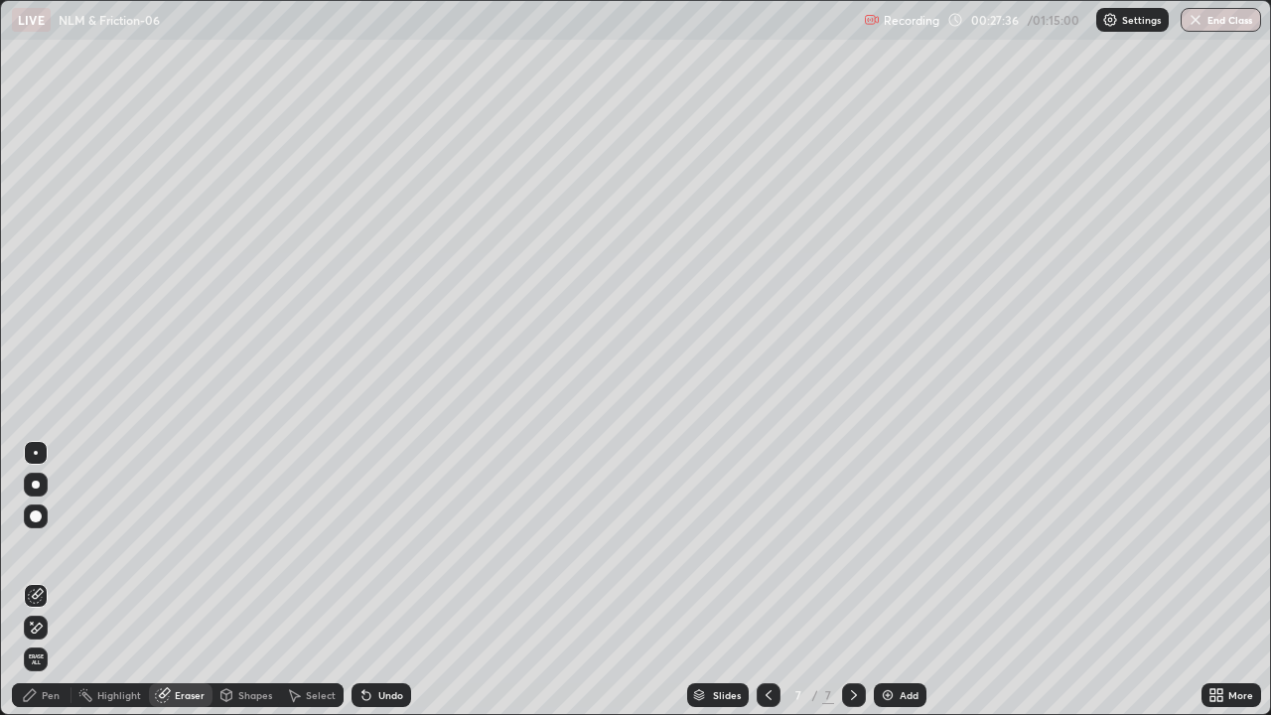
click at [51, 588] on div "Pen" at bounding box center [51, 695] width 18 height 10
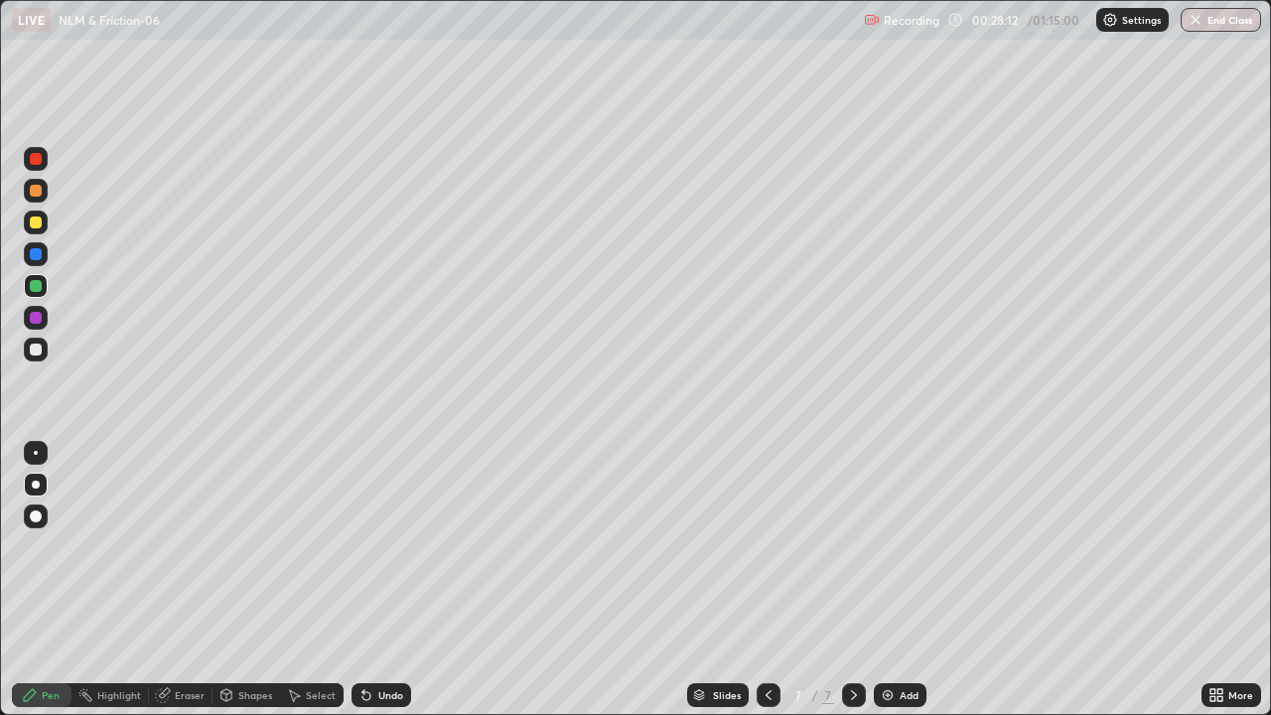
click at [766, 588] on icon at bounding box center [769, 695] width 16 height 16
click at [35, 227] on div at bounding box center [36, 223] width 12 height 12
click at [38, 351] on div at bounding box center [36, 350] width 12 height 12
click at [363, 588] on icon at bounding box center [367, 696] width 8 height 8
click at [367, 588] on icon at bounding box center [367, 695] width 16 height 16
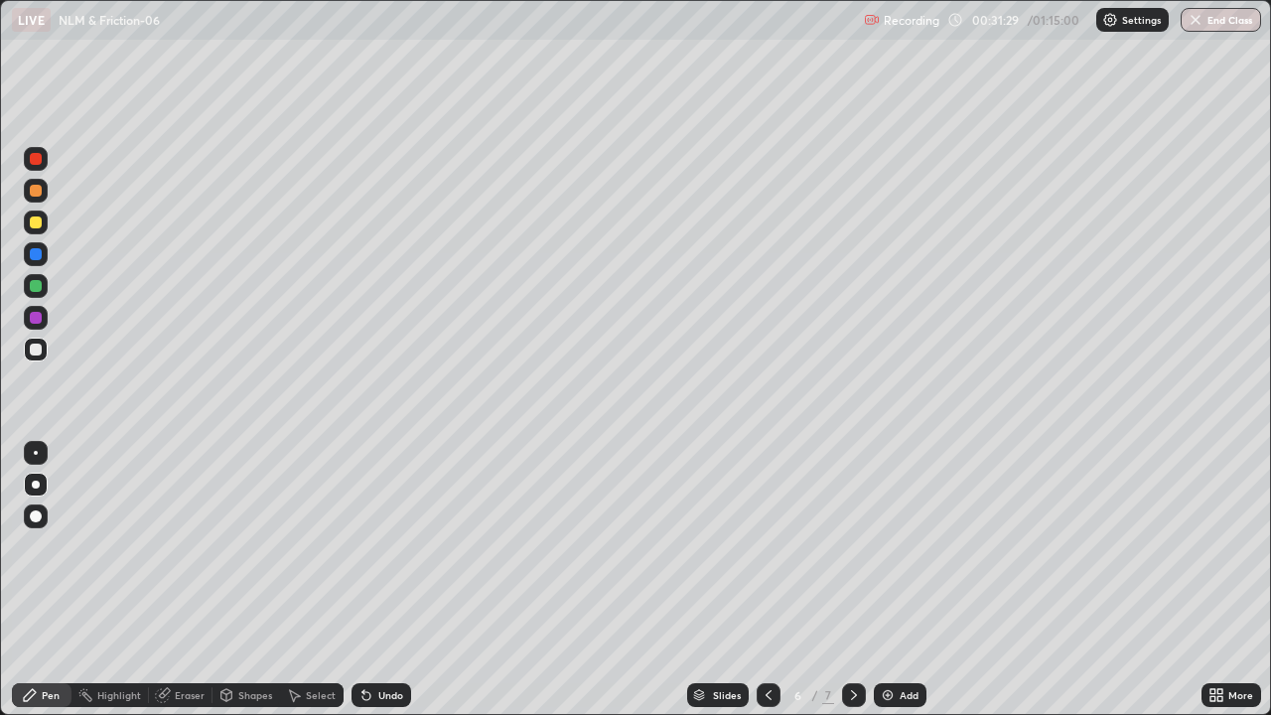
click at [369, 588] on icon at bounding box center [367, 695] width 16 height 16
click at [372, 588] on div "Undo" at bounding box center [382, 695] width 60 height 24
click at [370, 588] on icon at bounding box center [367, 695] width 16 height 16
click at [371, 588] on icon at bounding box center [367, 695] width 16 height 16
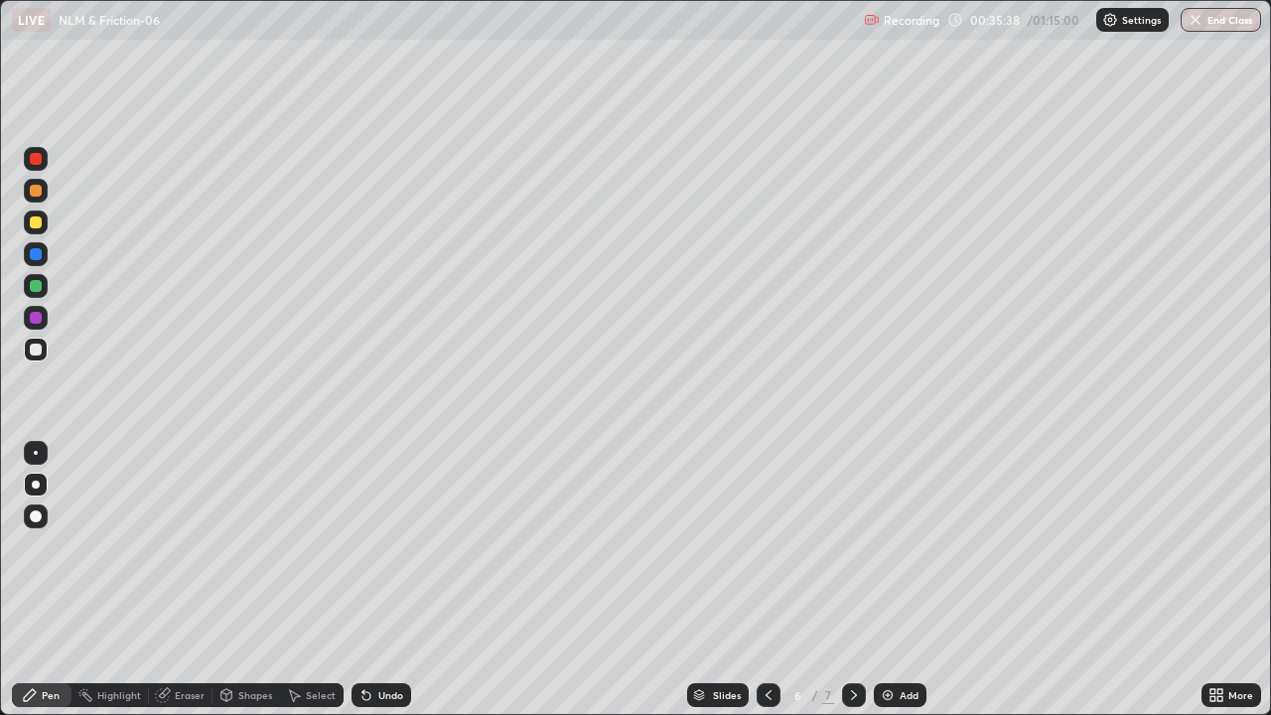
click at [371, 588] on icon at bounding box center [367, 695] width 16 height 16
click at [177, 588] on div "Eraser" at bounding box center [190, 695] width 30 height 10
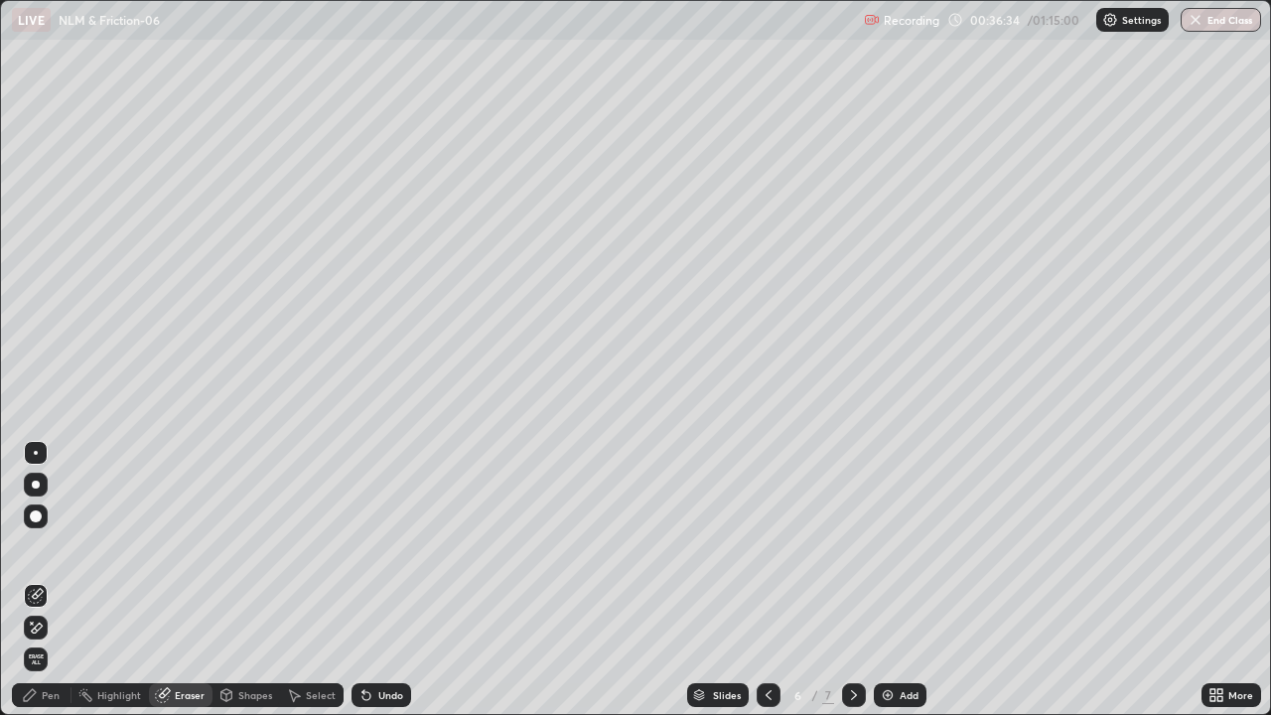
click at [42, 588] on icon at bounding box center [36, 596] width 16 height 16
click at [52, 588] on div "Pen" at bounding box center [51, 695] width 18 height 10
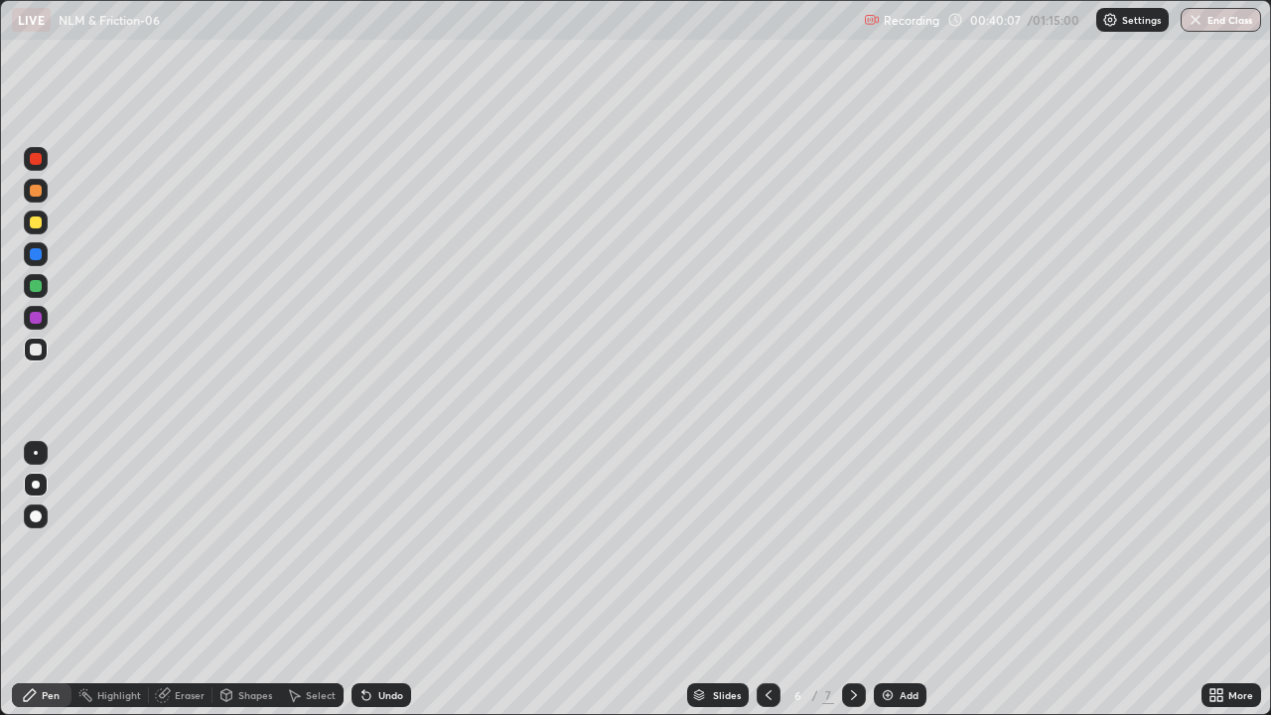
click at [852, 588] on icon at bounding box center [854, 695] width 16 height 16
click at [889, 588] on img at bounding box center [888, 695] width 16 height 16
click at [37, 286] on div at bounding box center [36, 286] width 12 height 12
click at [39, 164] on div at bounding box center [36, 159] width 12 height 12
click at [370, 588] on icon at bounding box center [367, 695] width 16 height 16
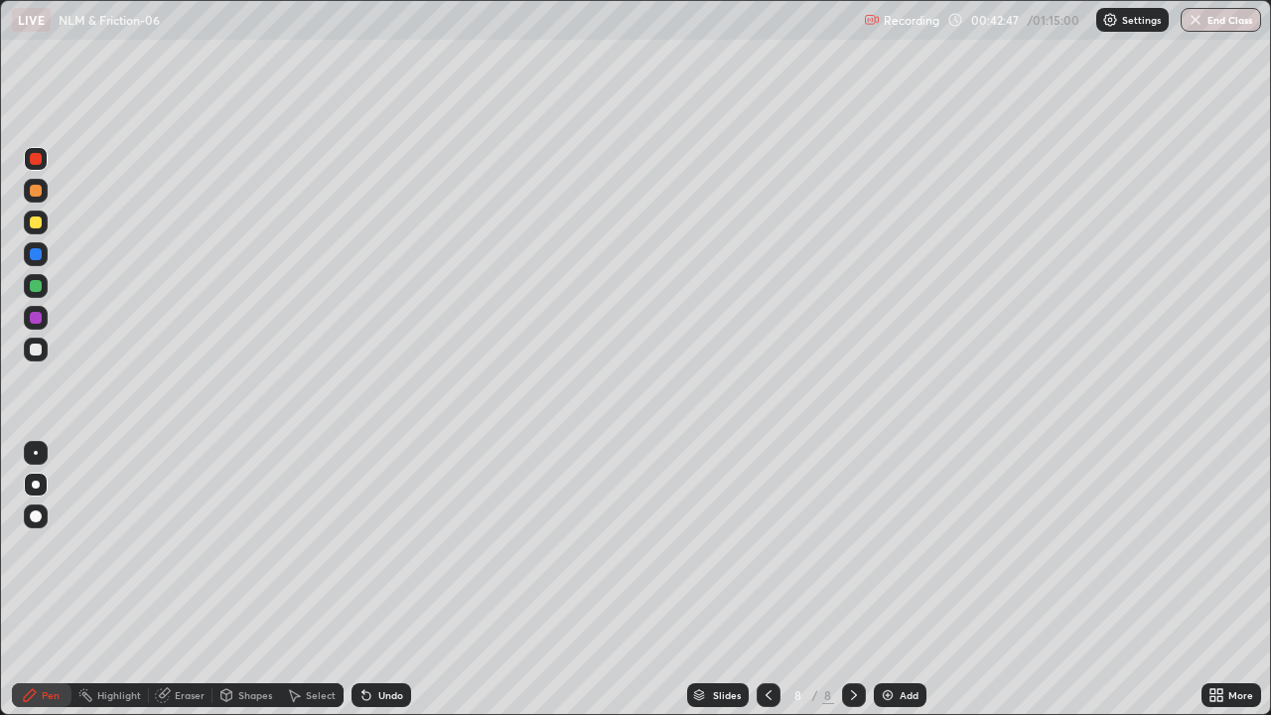
click at [371, 588] on icon at bounding box center [367, 695] width 16 height 16
click at [33, 349] on div at bounding box center [36, 350] width 12 height 12
click at [380, 588] on div "Undo" at bounding box center [390, 695] width 25 height 10
click at [373, 588] on div "Undo" at bounding box center [382, 695] width 60 height 24
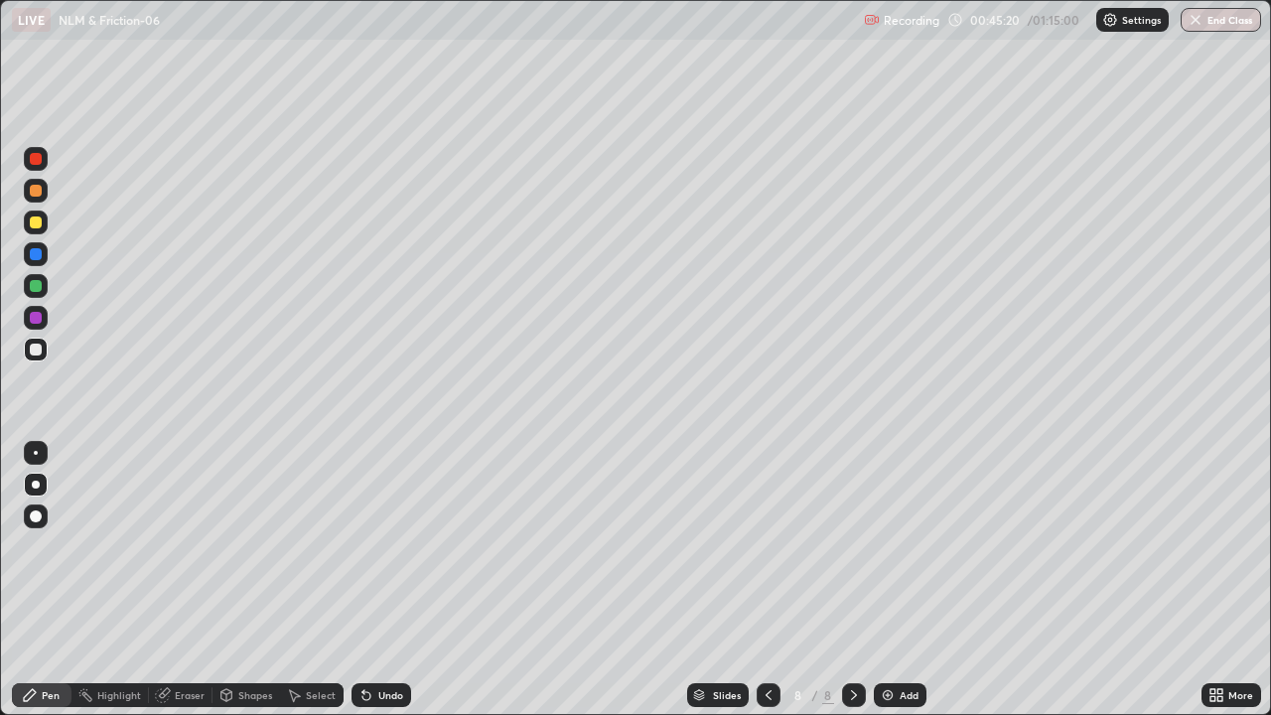
click at [376, 588] on div "Undo" at bounding box center [382, 695] width 60 height 24
click at [378, 588] on div "Undo" at bounding box center [390, 695] width 25 height 10
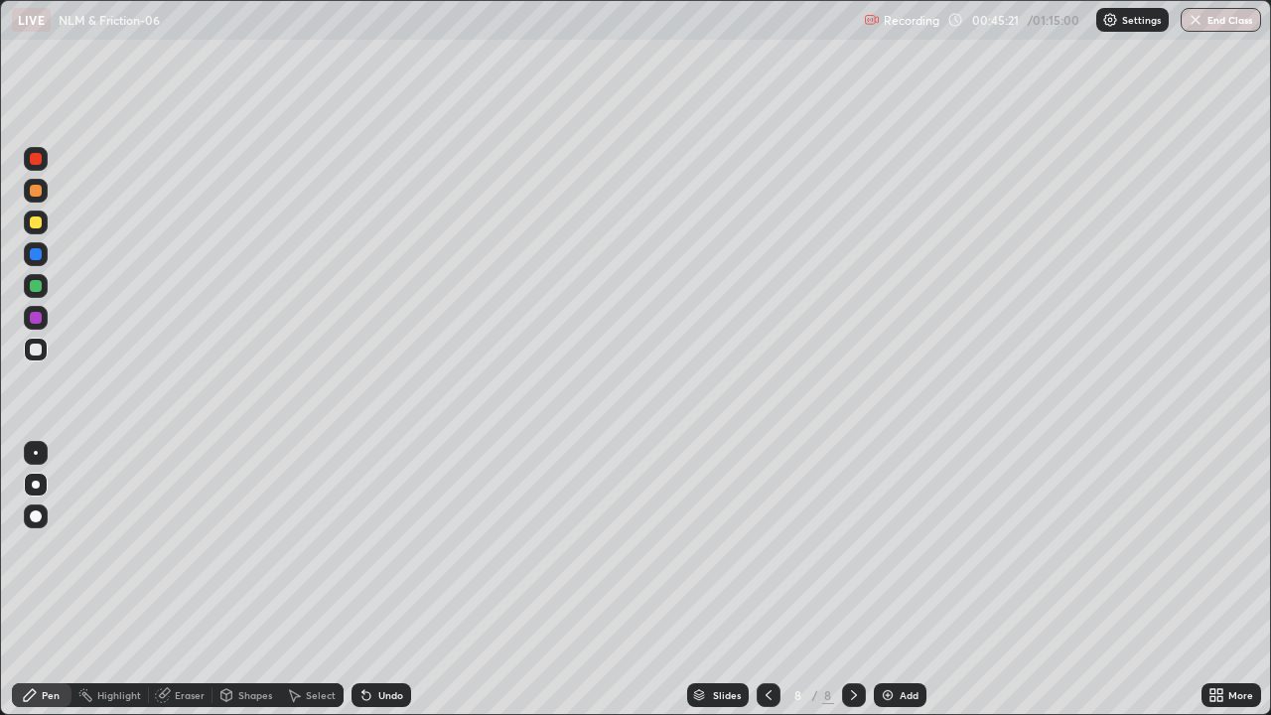
click at [377, 588] on div "Undo" at bounding box center [382, 695] width 60 height 24
click at [381, 588] on div "Undo" at bounding box center [390, 695] width 25 height 10
click at [35, 323] on div at bounding box center [36, 318] width 12 height 12
click at [882, 588] on img at bounding box center [888, 695] width 16 height 16
click at [37, 317] on div at bounding box center [36, 318] width 12 height 12
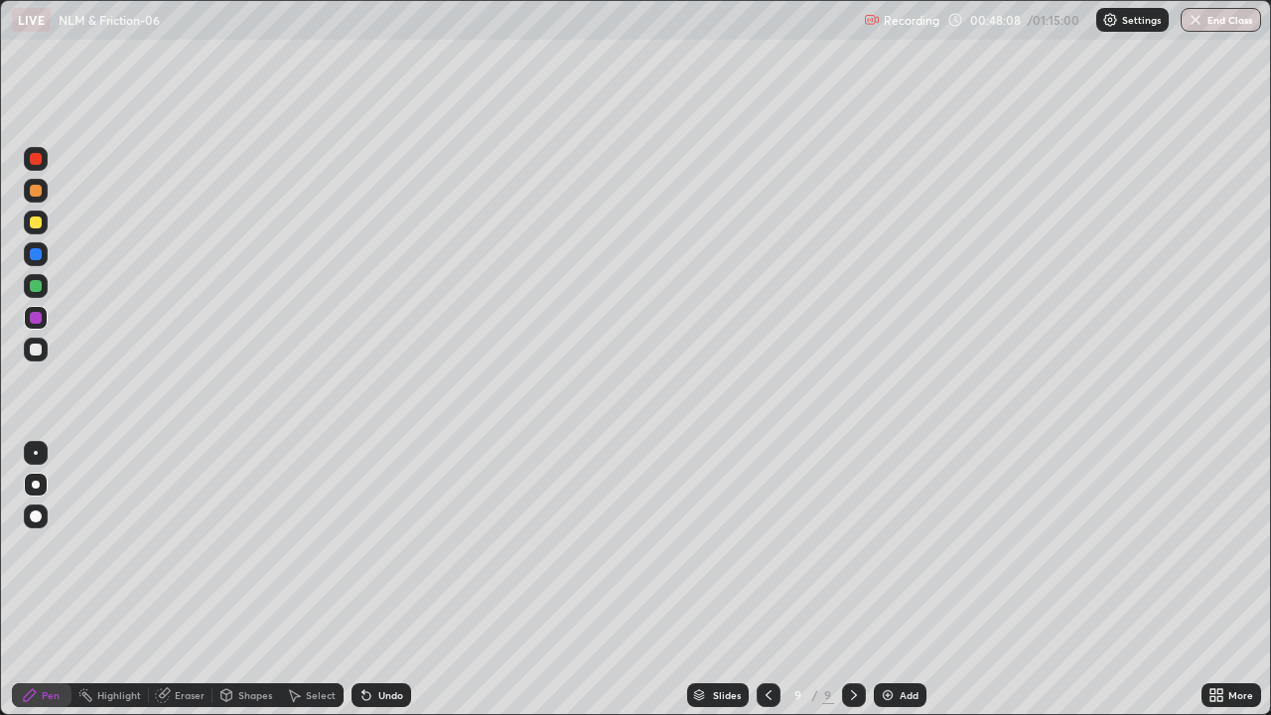
click at [39, 346] on div at bounding box center [36, 350] width 12 height 12
click at [34, 307] on div at bounding box center [36, 318] width 24 height 24
click at [44, 227] on div at bounding box center [36, 223] width 24 height 24
click at [35, 345] on div at bounding box center [36, 350] width 12 height 12
click at [37, 323] on div at bounding box center [36, 318] width 12 height 12
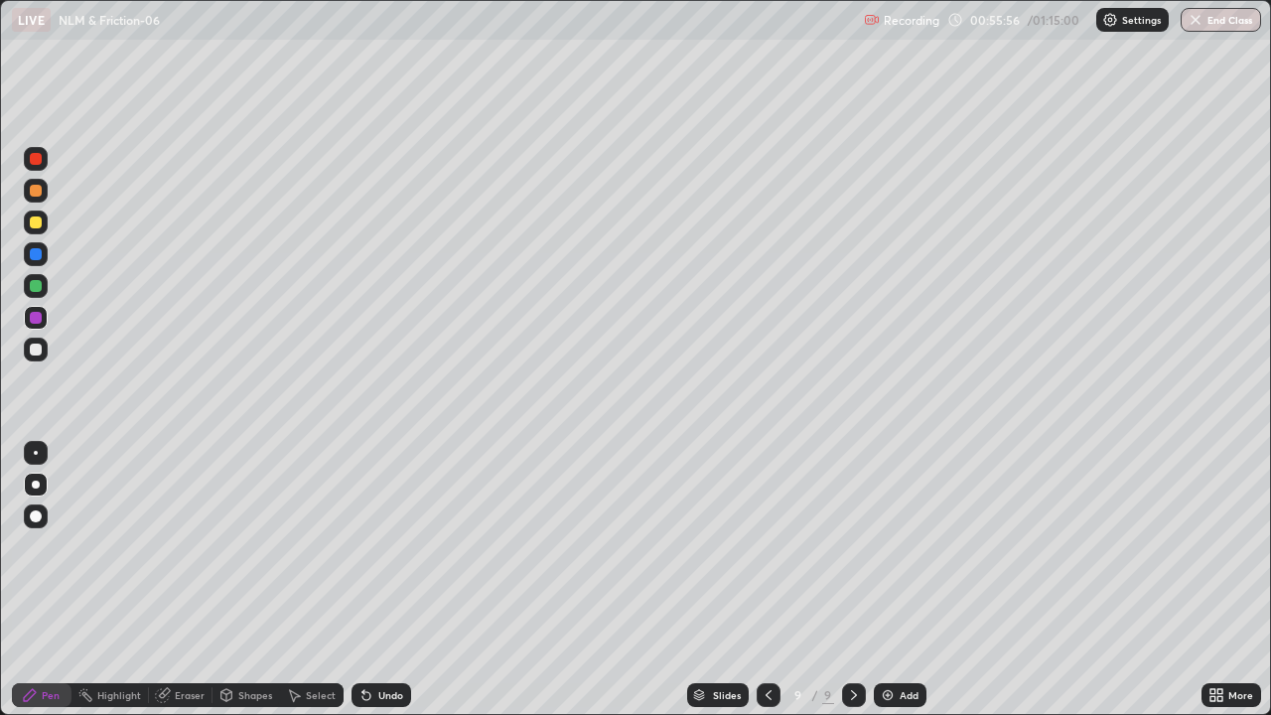
click at [900, 588] on div "Add" at bounding box center [909, 695] width 19 height 10
click at [36, 192] on div at bounding box center [36, 191] width 12 height 12
click at [38, 287] on div at bounding box center [36, 286] width 12 height 12
click at [909, 588] on div "Add" at bounding box center [909, 695] width 19 height 10
click at [39, 318] on div at bounding box center [36, 318] width 12 height 12
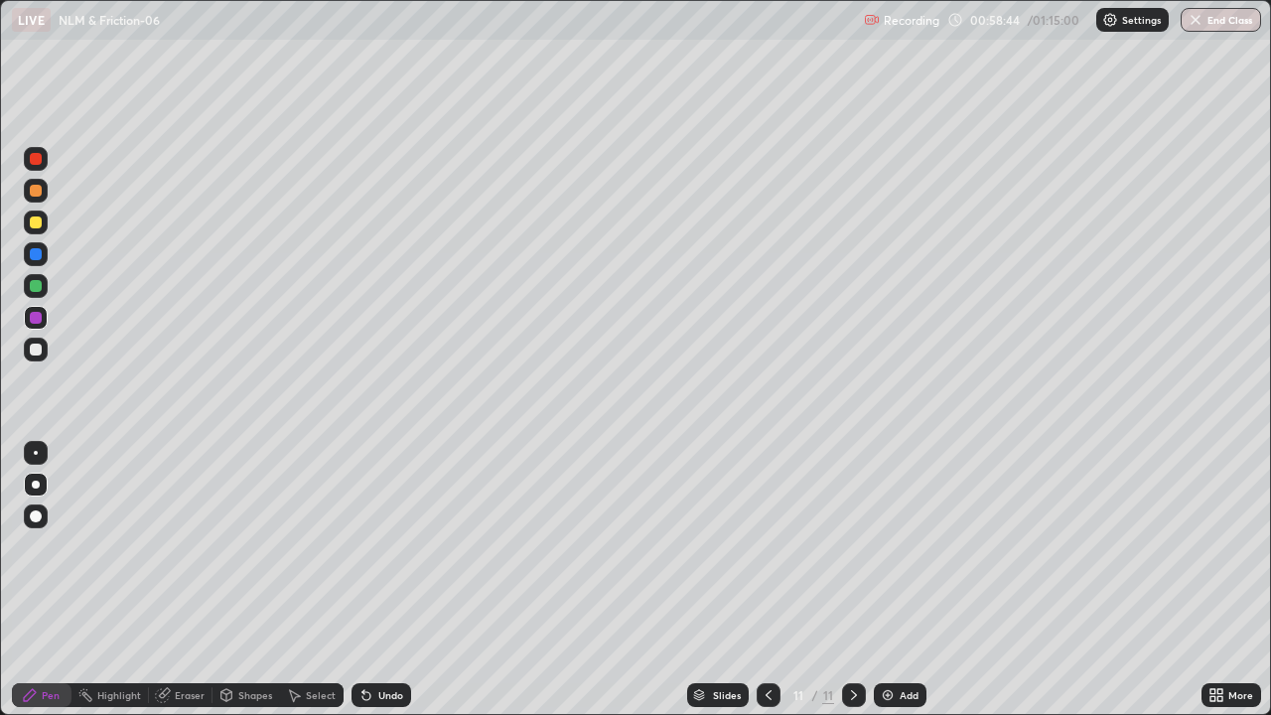
click at [36, 224] on div at bounding box center [36, 223] width 12 height 12
click at [33, 314] on div at bounding box center [36, 318] width 12 height 12
click at [35, 352] on div at bounding box center [36, 350] width 12 height 12
click at [317, 588] on div "Select" at bounding box center [321, 695] width 30 height 10
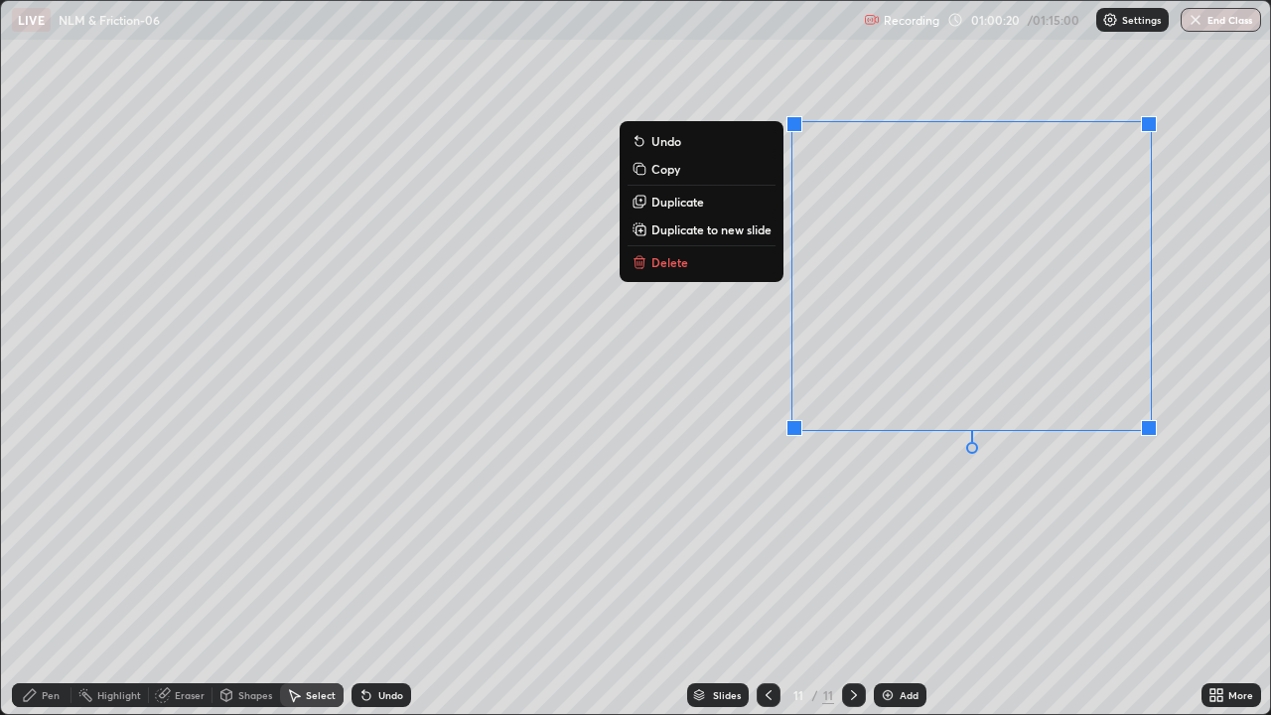
click at [722, 226] on p "Duplicate to new slide" at bounding box center [712, 229] width 120 height 16
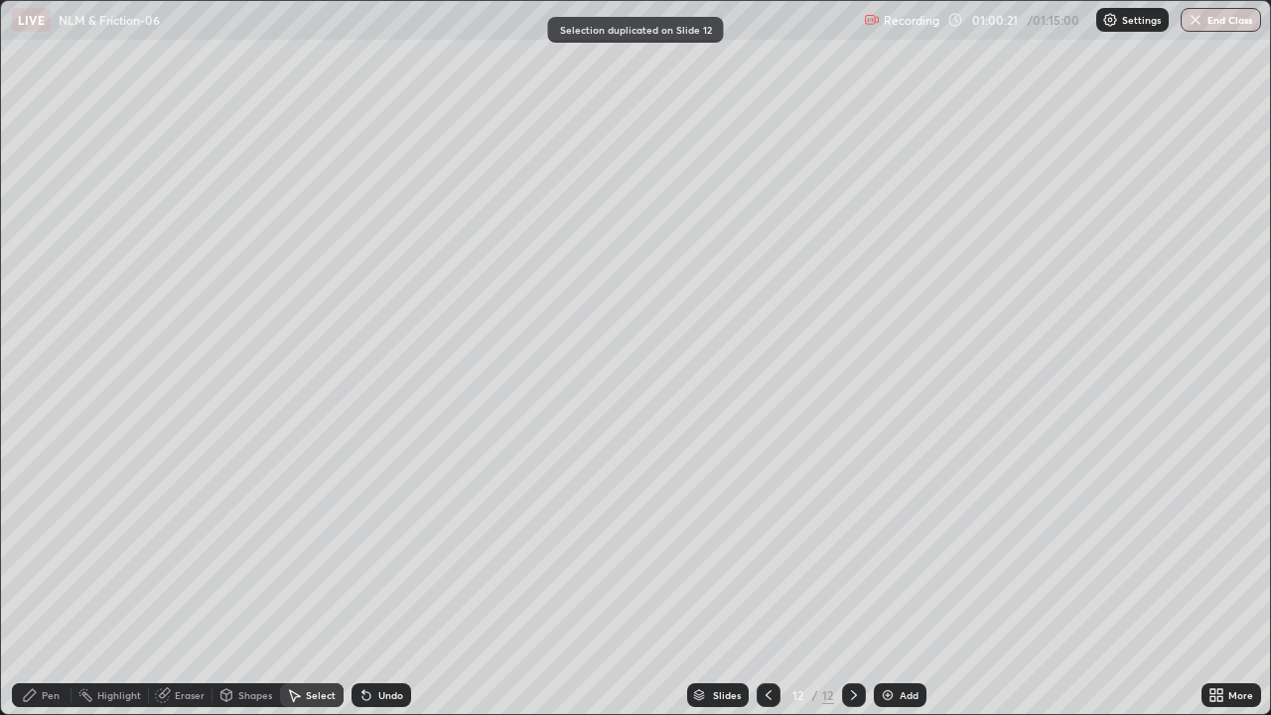
click at [766, 588] on icon at bounding box center [769, 695] width 16 height 16
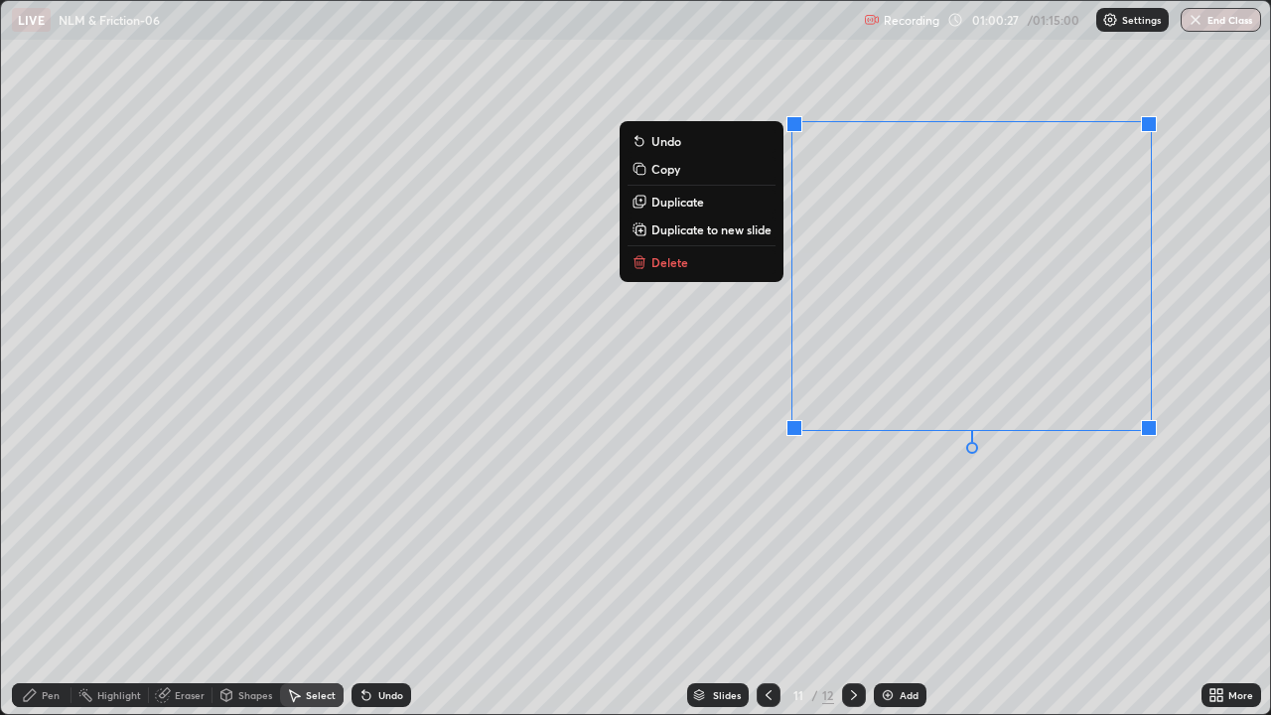
click at [688, 260] on button "Delete" at bounding box center [702, 262] width 148 height 24
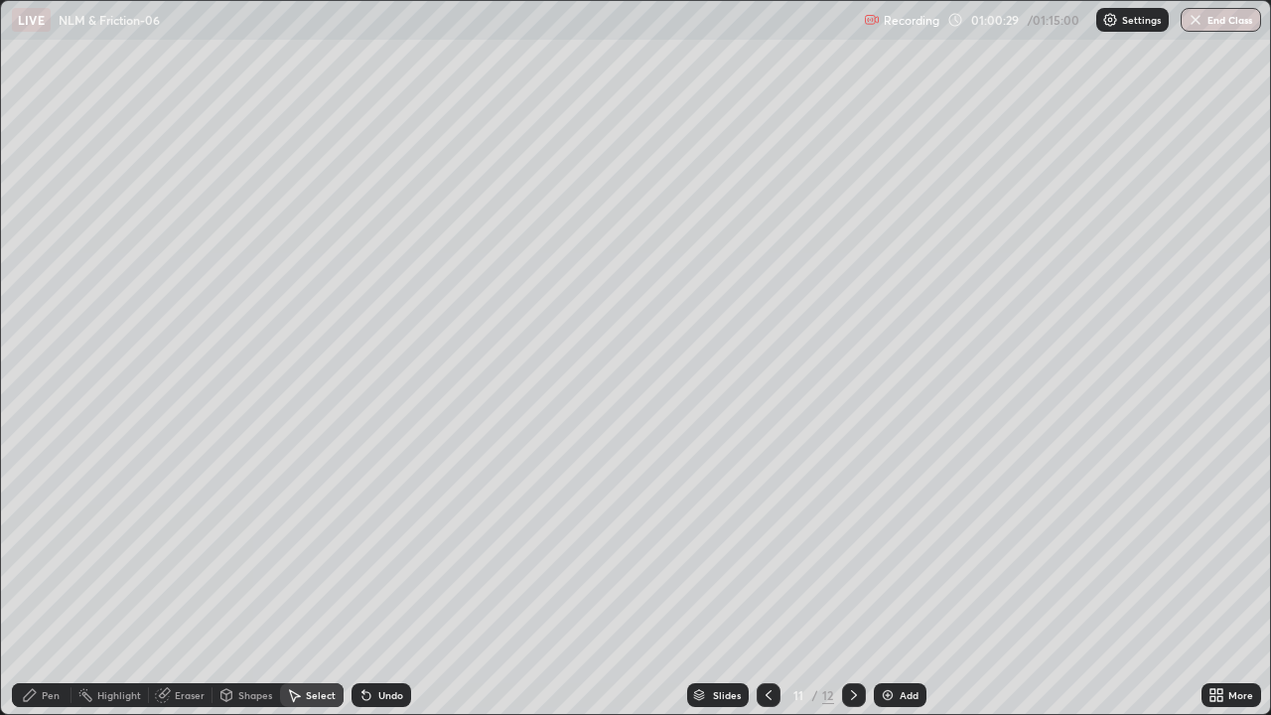
click at [58, 588] on div "Pen" at bounding box center [51, 695] width 18 height 10
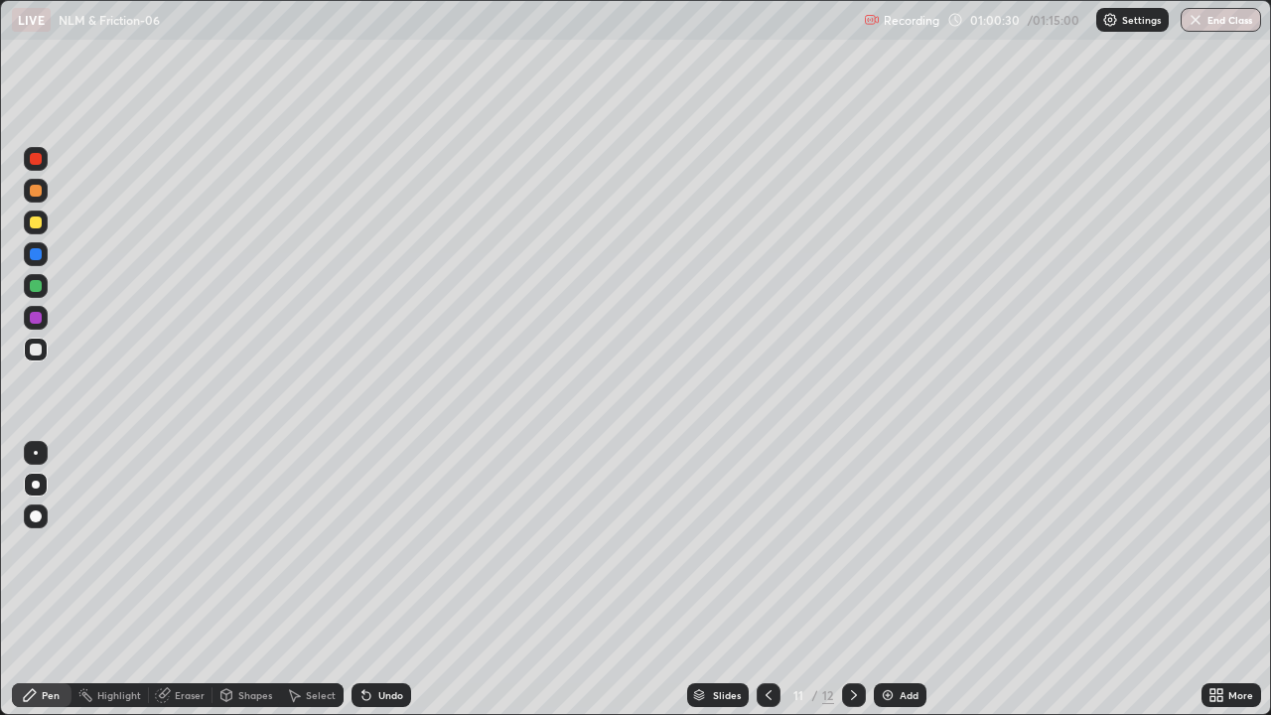
click at [34, 291] on div at bounding box center [36, 286] width 12 height 12
click at [178, 588] on div "Eraser" at bounding box center [181, 695] width 64 height 24
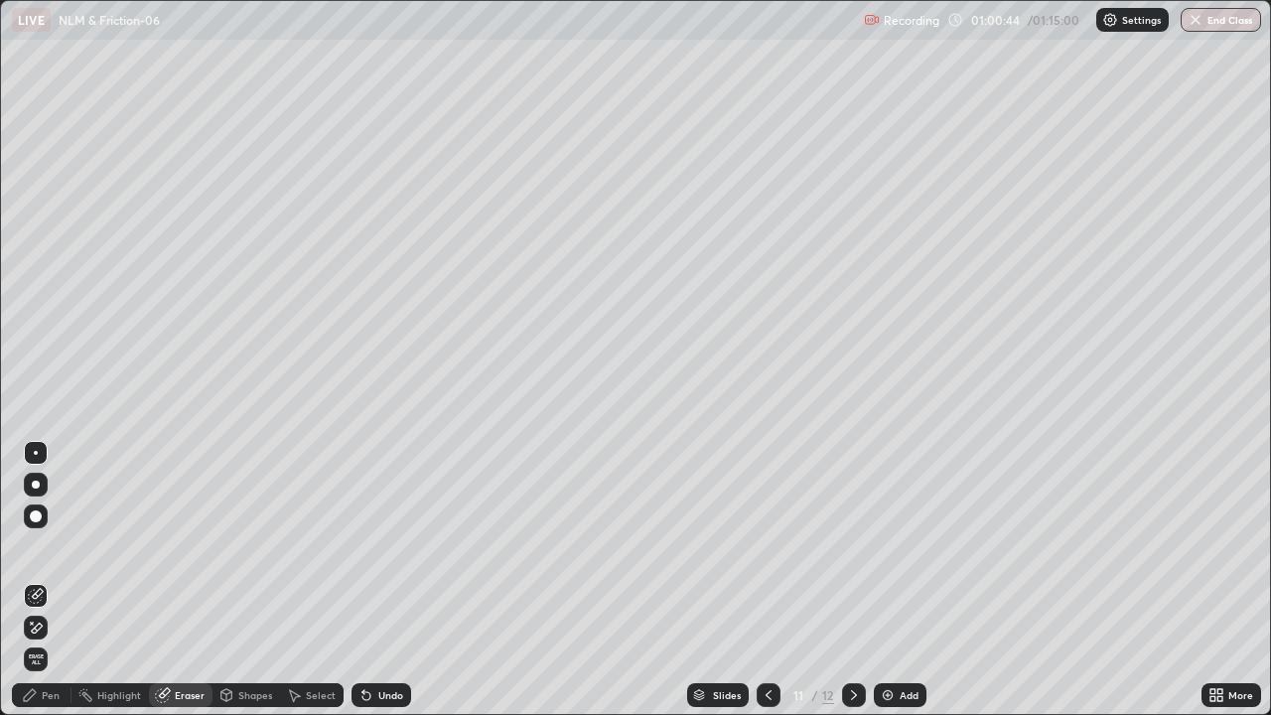
click at [43, 588] on icon at bounding box center [36, 628] width 16 height 17
click at [51, 588] on div "Pen" at bounding box center [42, 695] width 60 height 24
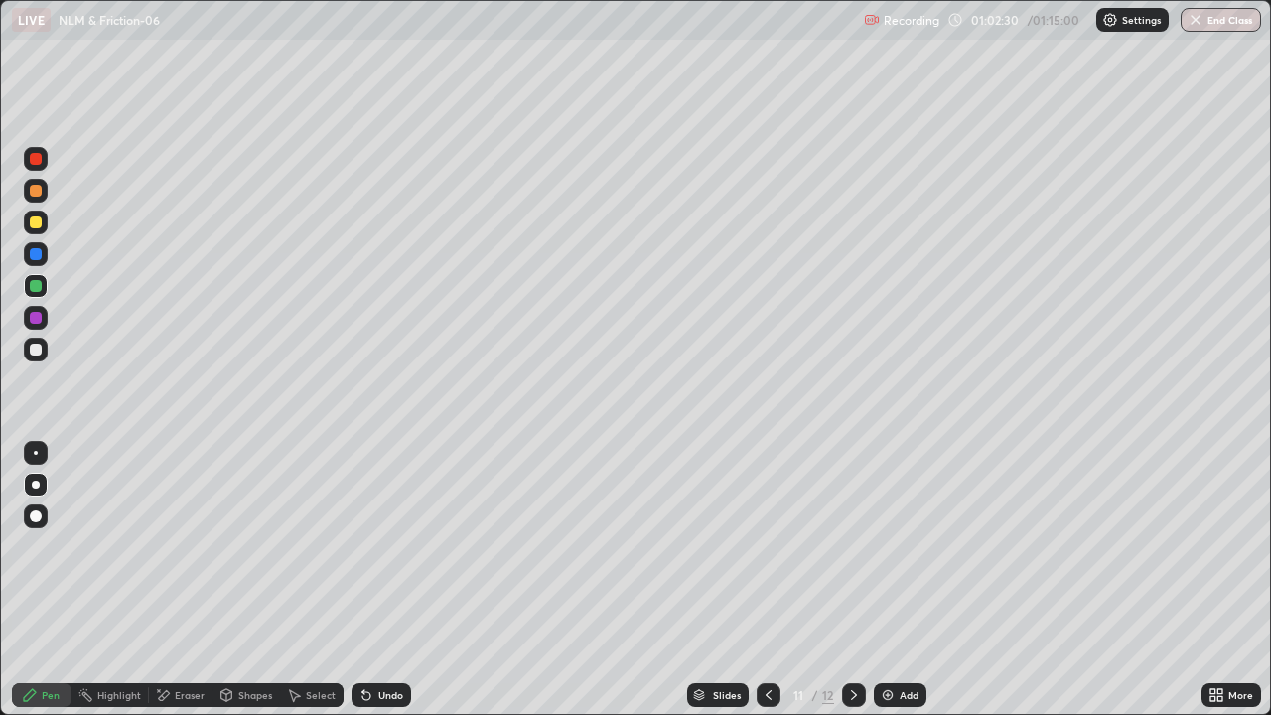
click at [38, 349] on div at bounding box center [36, 350] width 12 height 12
click at [95, 588] on div "Highlight" at bounding box center [110, 695] width 77 height 24
click at [40, 588] on div "Pen" at bounding box center [42, 695] width 60 height 24
click at [39, 289] on div at bounding box center [36, 286] width 12 height 12
click at [851, 588] on icon at bounding box center [854, 695] width 6 height 10
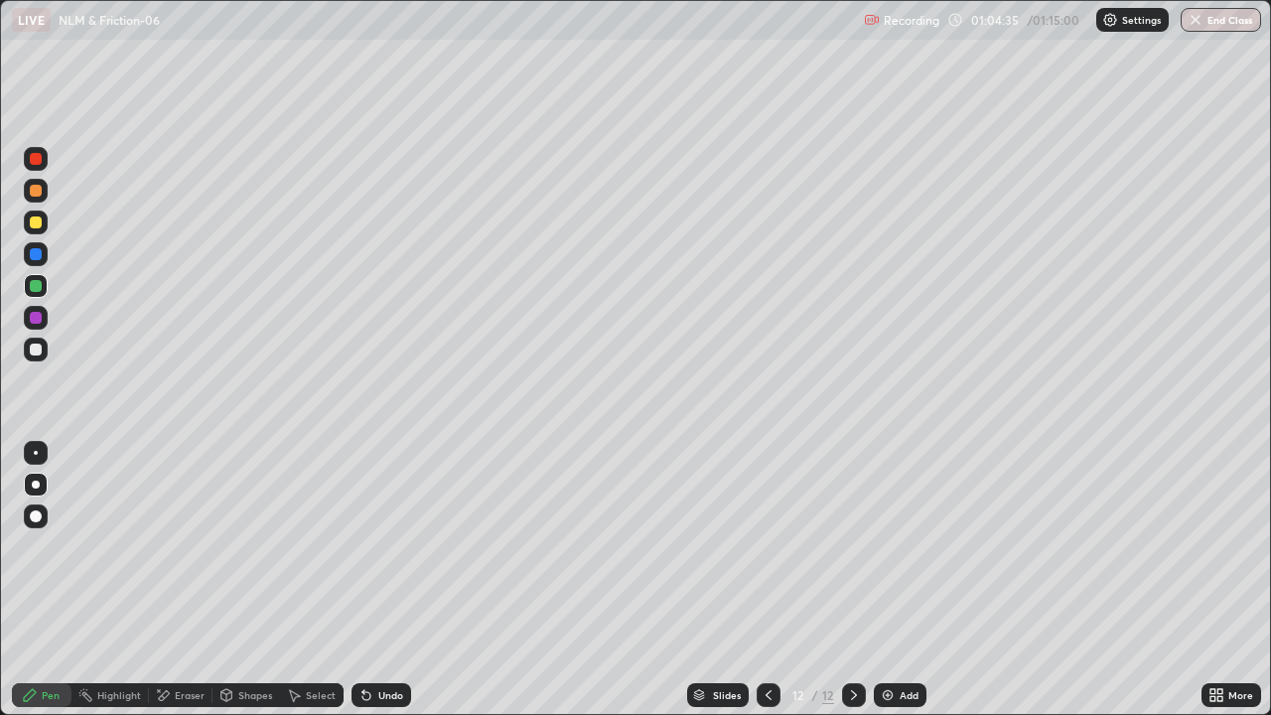
click at [327, 588] on div "Select" at bounding box center [321, 695] width 30 height 10
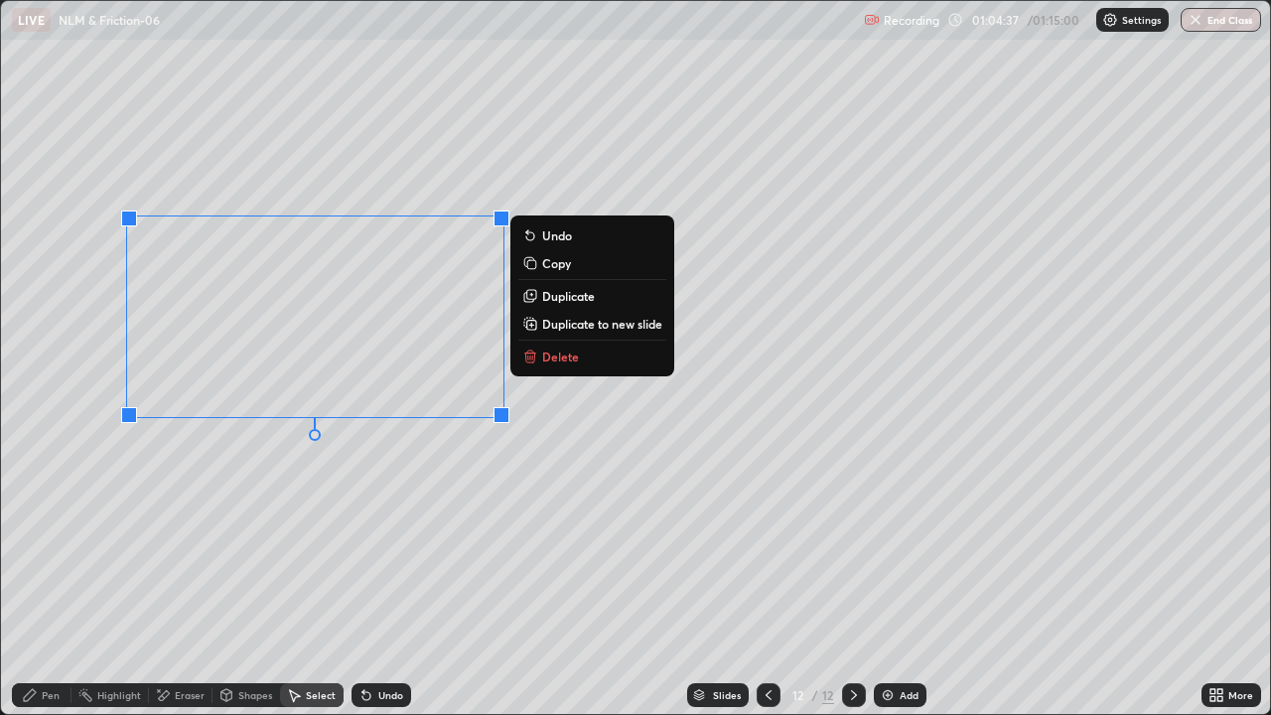
click at [556, 325] on p "Duplicate to new slide" at bounding box center [602, 324] width 120 height 16
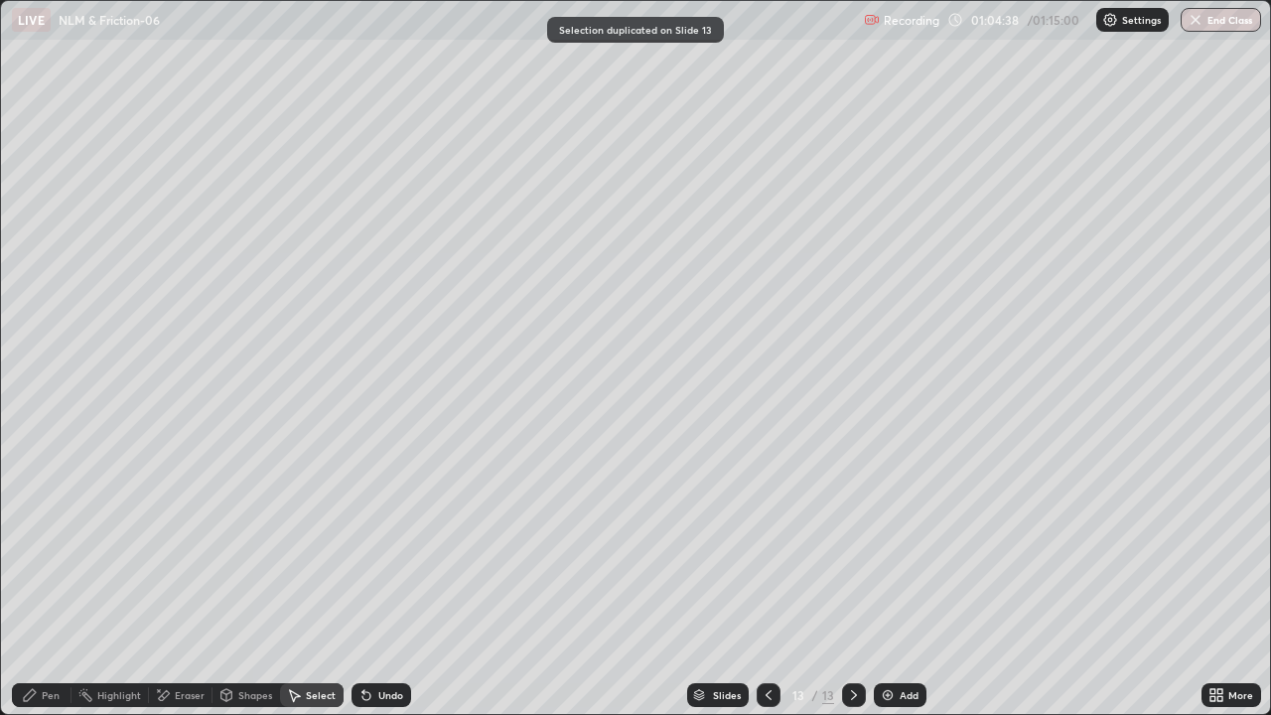
click at [769, 588] on icon at bounding box center [769, 695] width 16 height 16
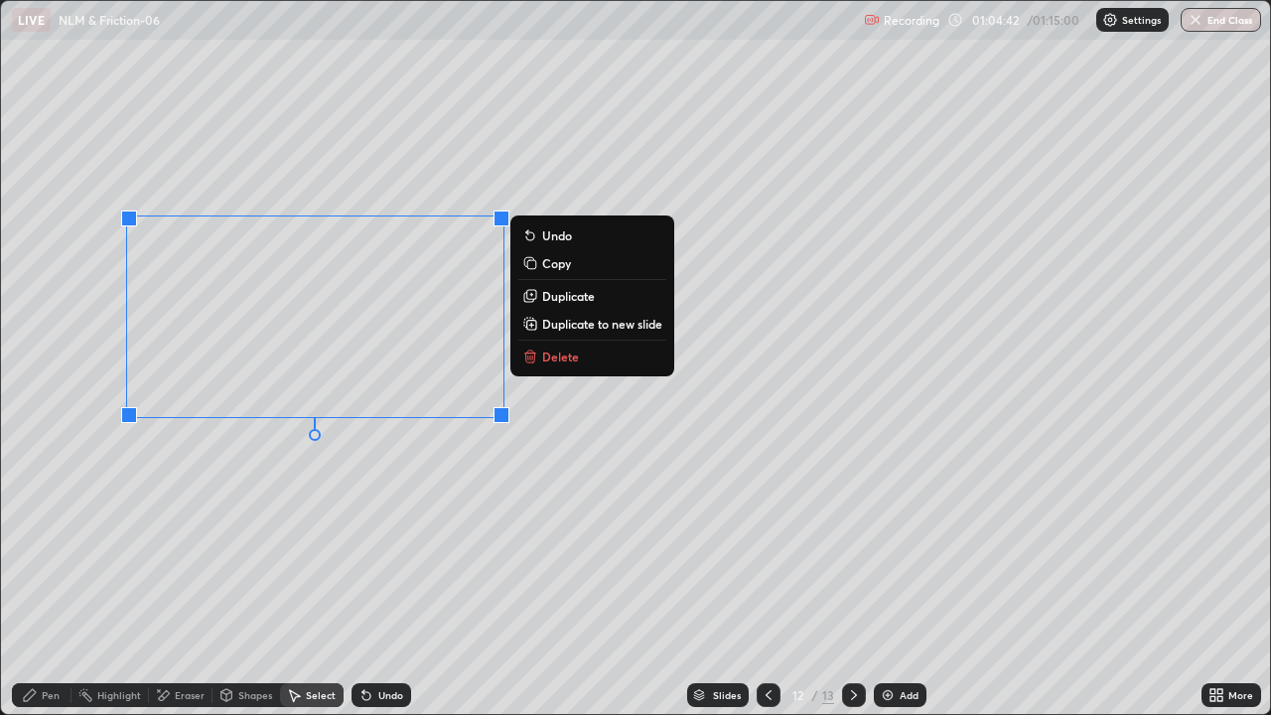
click at [549, 355] on p "Delete" at bounding box center [560, 357] width 37 height 16
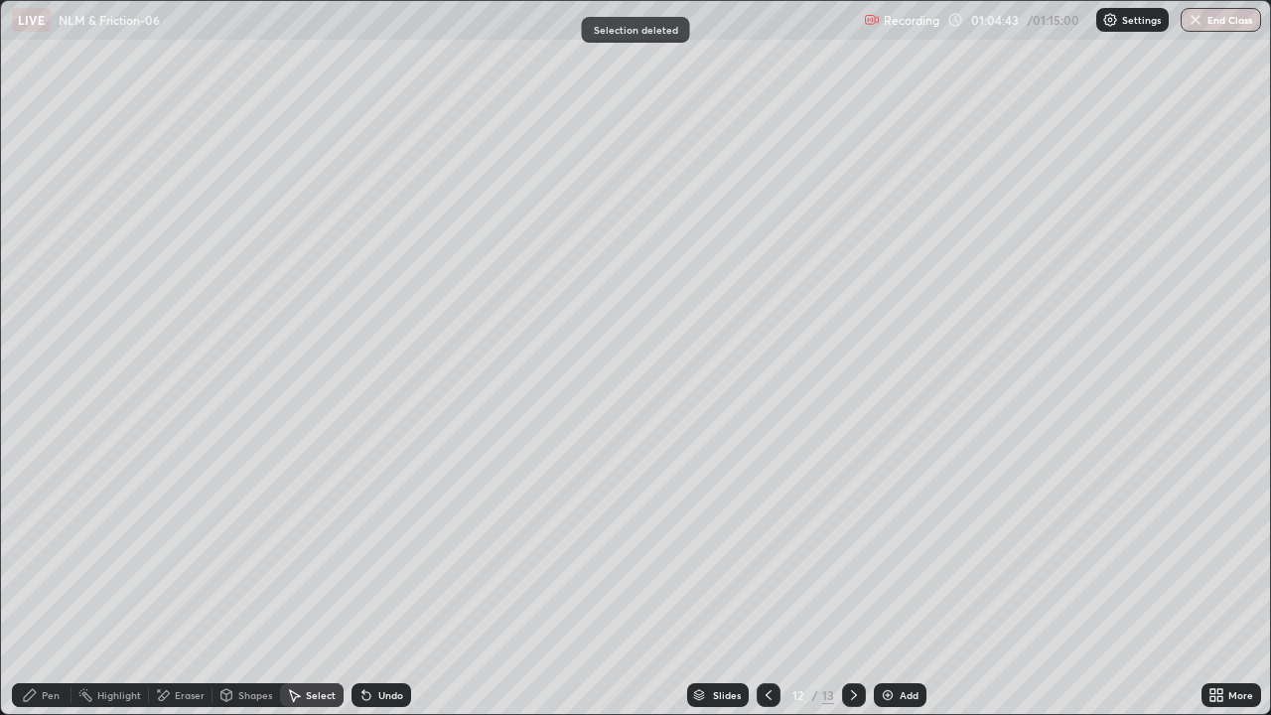
click at [52, 588] on div "Pen" at bounding box center [51, 695] width 18 height 10
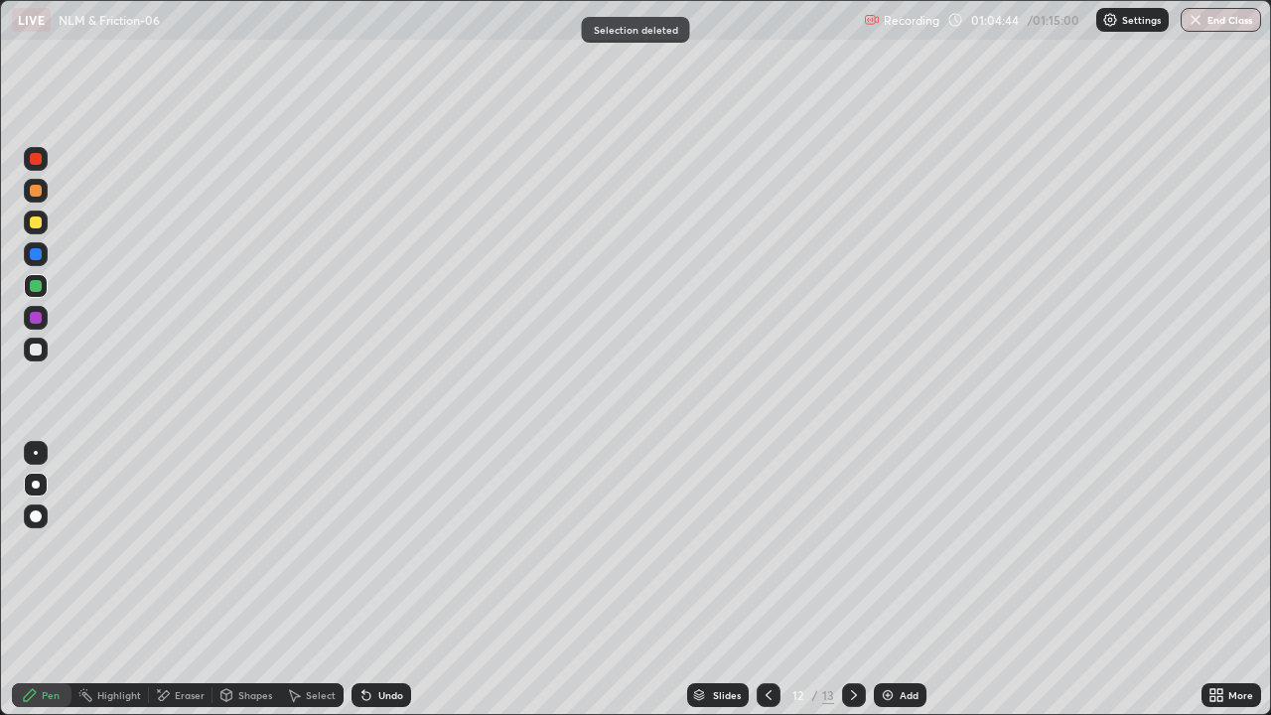
click at [36, 319] on div at bounding box center [36, 318] width 12 height 12
click at [852, 588] on icon at bounding box center [854, 695] width 16 height 16
click at [768, 588] on icon at bounding box center [769, 695] width 6 height 10
click at [767, 588] on icon at bounding box center [769, 695] width 16 height 16
click at [842, 588] on div at bounding box center [854, 695] width 24 height 24
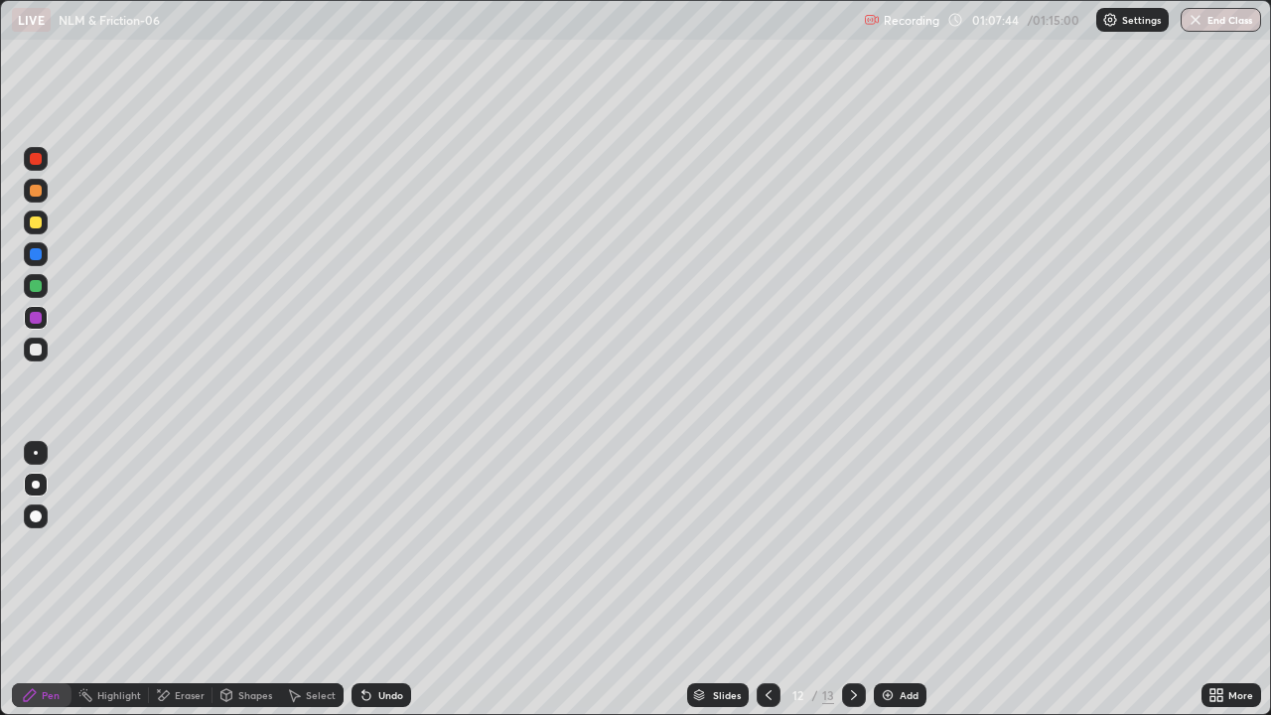
click at [38, 348] on div at bounding box center [36, 350] width 12 height 12
click at [182, 588] on div "Eraser" at bounding box center [190, 695] width 30 height 10
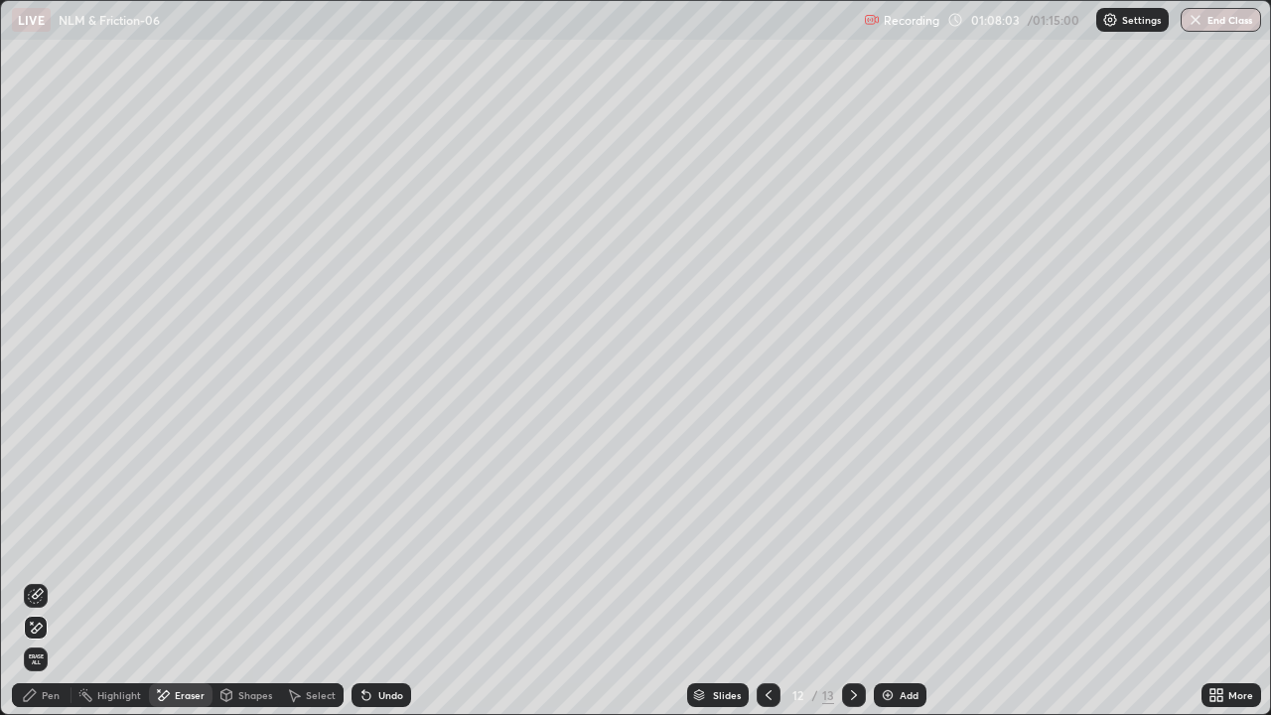
click at [54, 588] on div "Pen" at bounding box center [51, 695] width 18 height 10
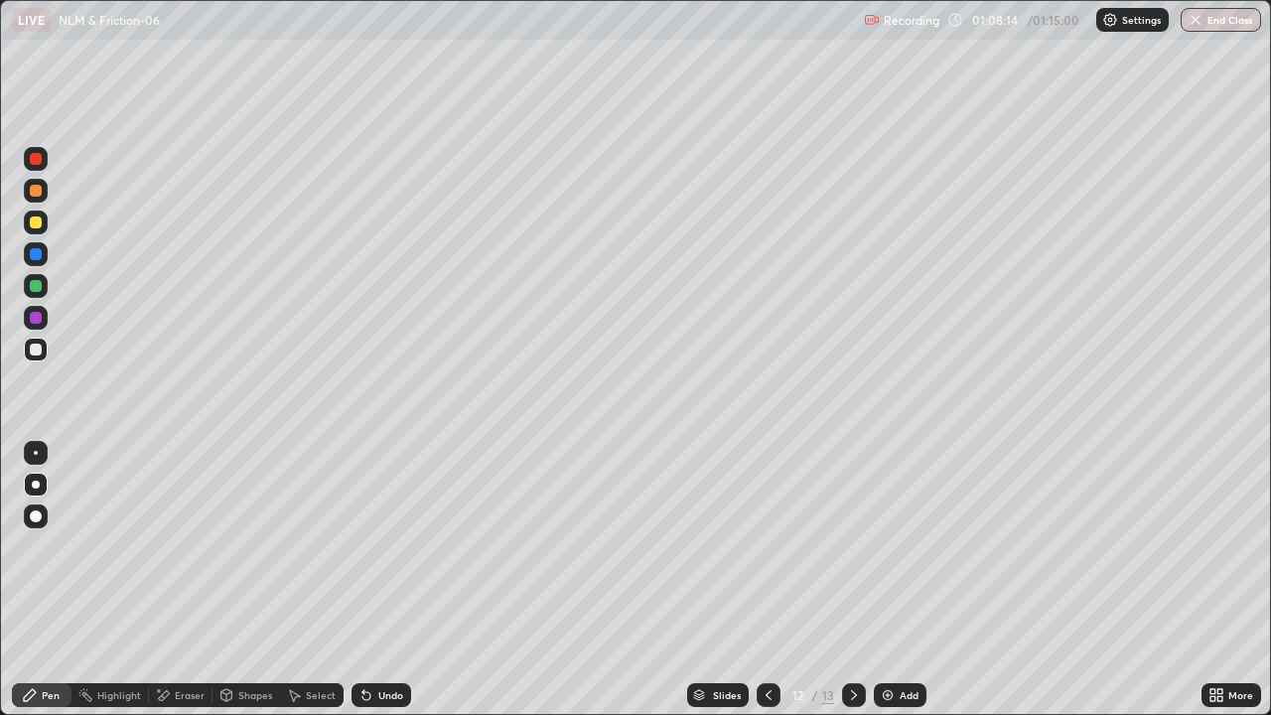
click at [32, 320] on div at bounding box center [36, 318] width 12 height 12
click at [167, 588] on icon at bounding box center [163, 695] width 16 height 17
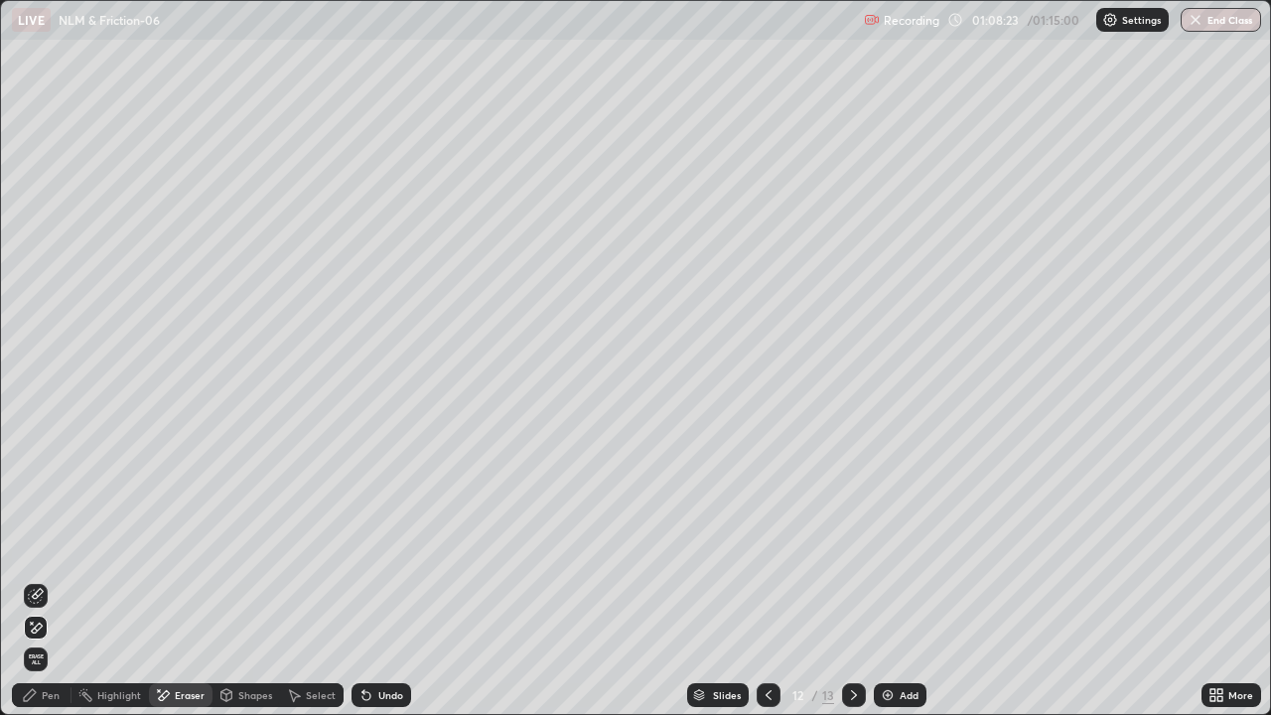
click at [34, 588] on icon at bounding box center [36, 596] width 16 height 16
click at [42, 588] on div "Pen" at bounding box center [42, 695] width 60 height 24
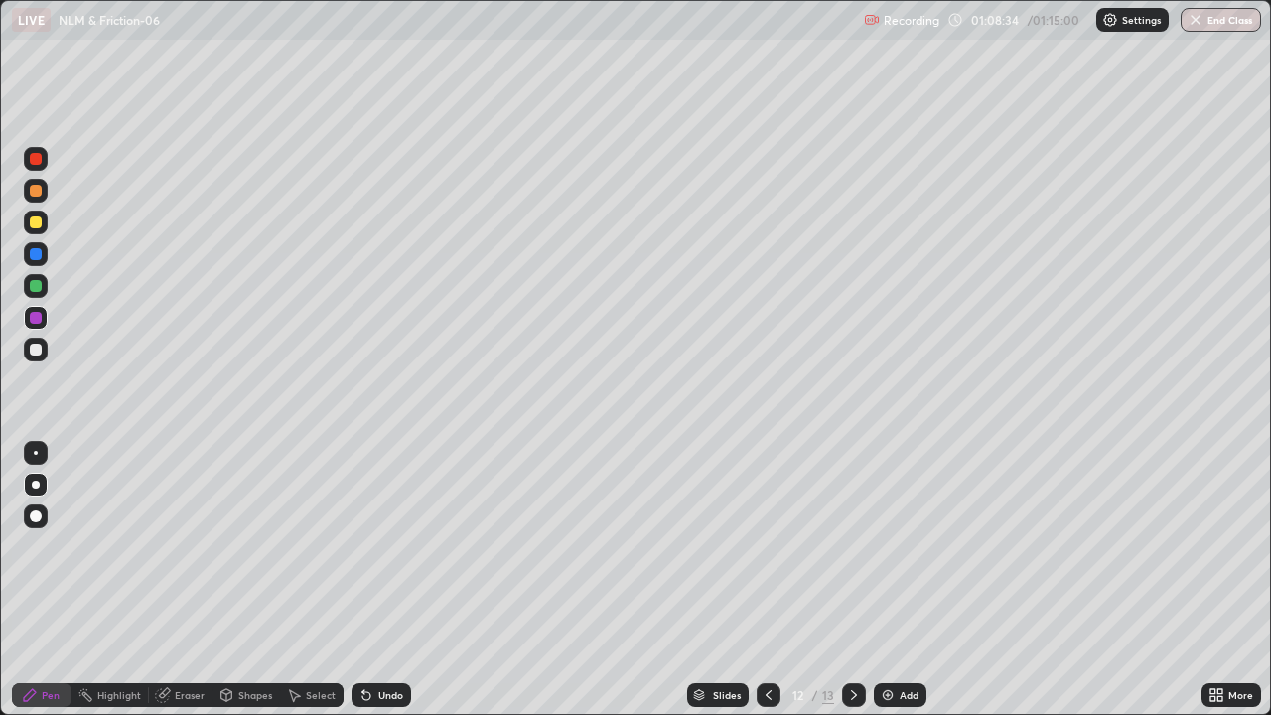
click at [34, 195] on div at bounding box center [36, 191] width 12 height 12
click at [36, 255] on div at bounding box center [36, 254] width 12 height 12
click at [33, 258] on div at bounding box center [36, 254] width 12 height 12
click at [35, 223] on div at bounding box center [36, 223] width 12 height 12
click at [35, 289] on div at bounding box center [36, 286] width 12 height 12
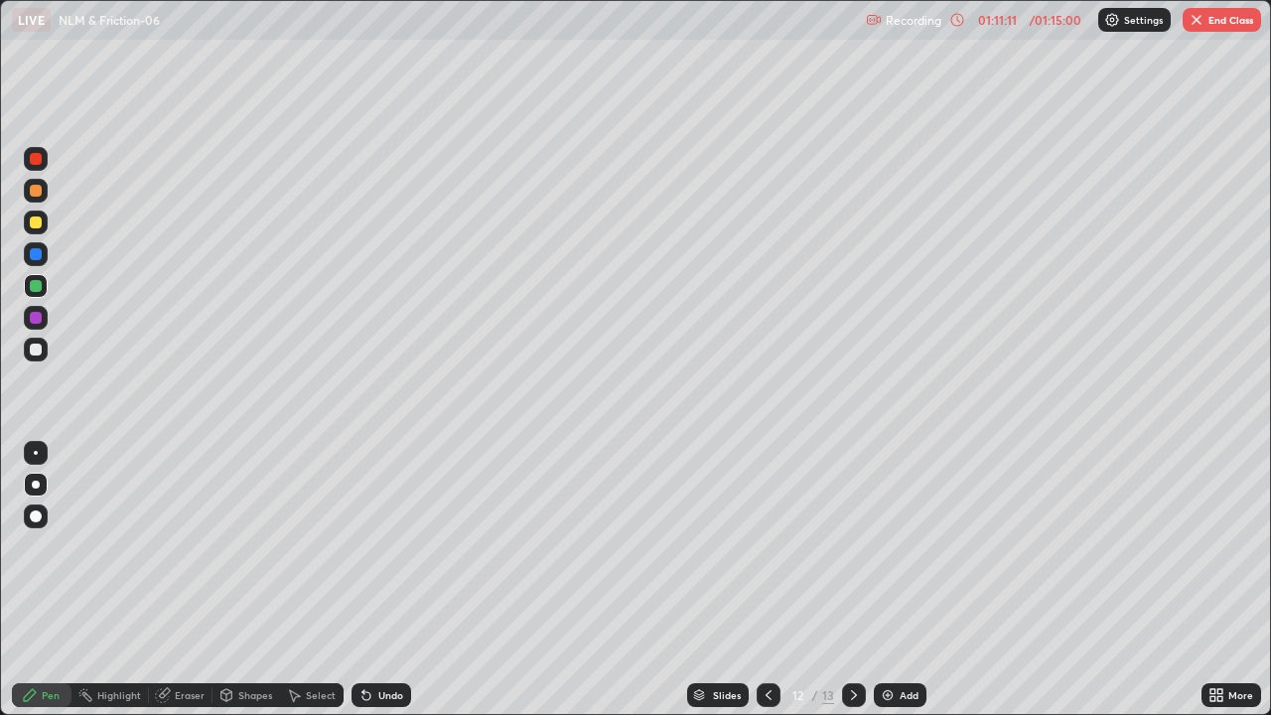
click at [38, 256] on div at bounding box center [36, 254] width 12 height 12
click at [853, 588] on icon at bounding box center [854, 695] width 16 height 16
click at [37, 166] on div at bounding box center [36, 159] width 24 height 24
click at [129, 588] on div "Highlight" at bounding box center [119, 695] width 44 height 10
click at [58, 588] on div "Pen" at bounding box center [51, 695] width 18 height 10
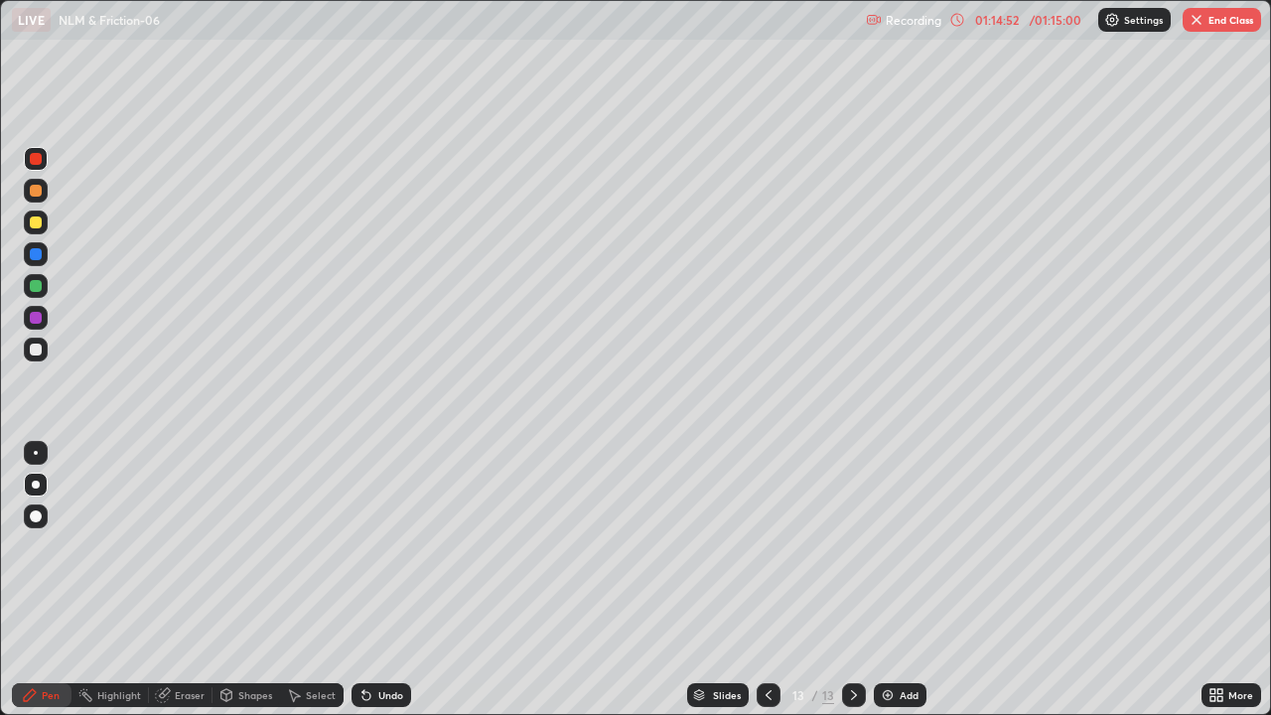
click at [1211, 18] on button "End Class" at bounding box center [1222, 20] width 78 height 24
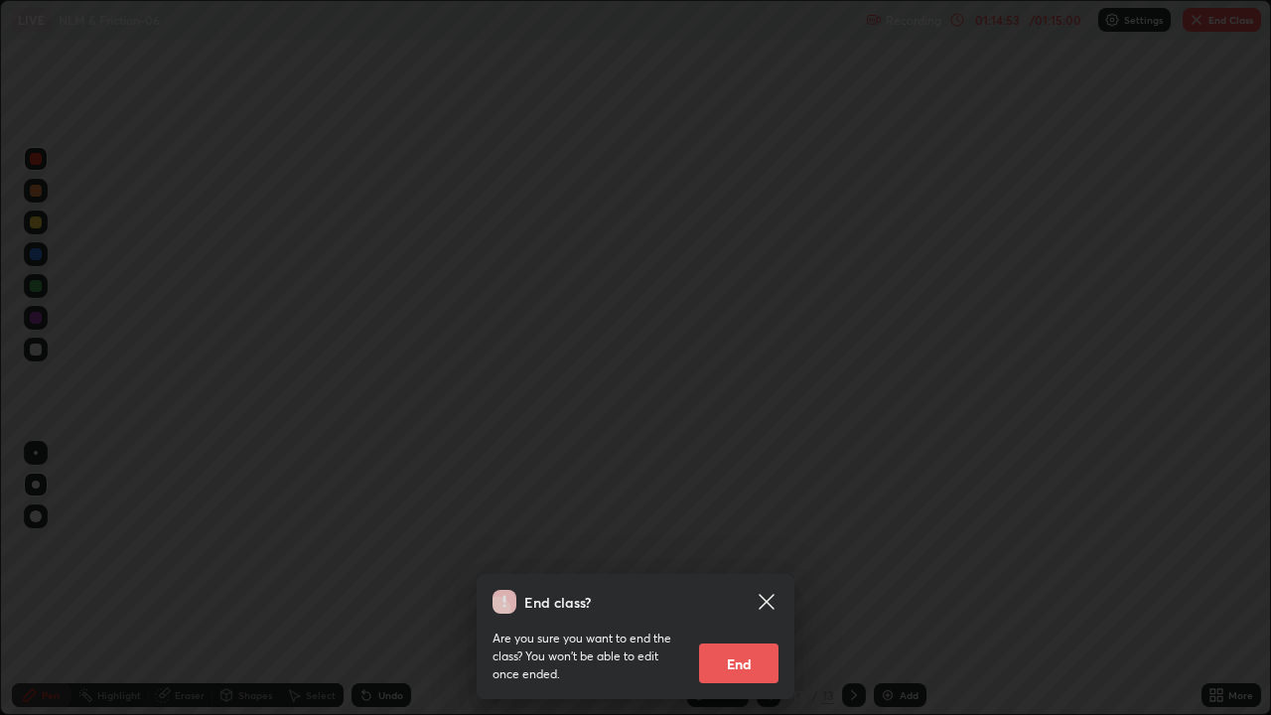
click at [744, 588] on button "End" at bounding box center [738, 664] width 79 height 40
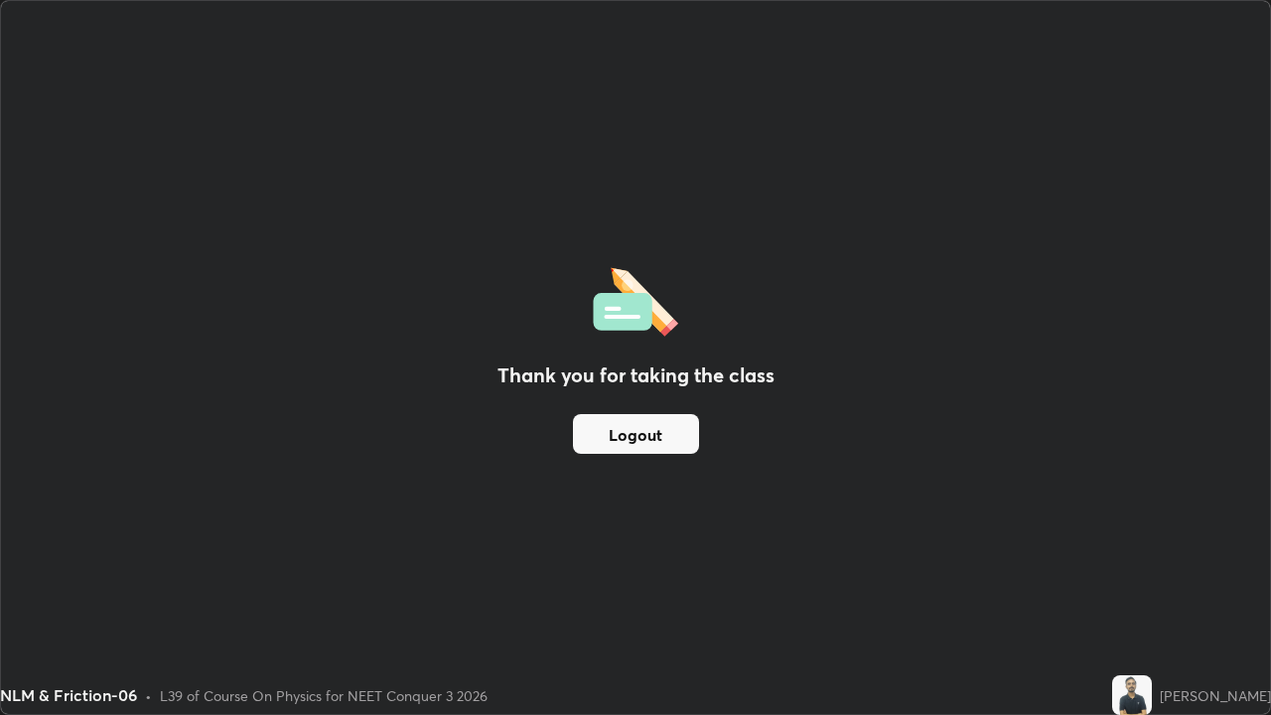
click at [660, 432] on button "Logout" at bounding box center [636, 434] width 126 height 40
